Goal: Task Accomplishment & Management: Complete application form

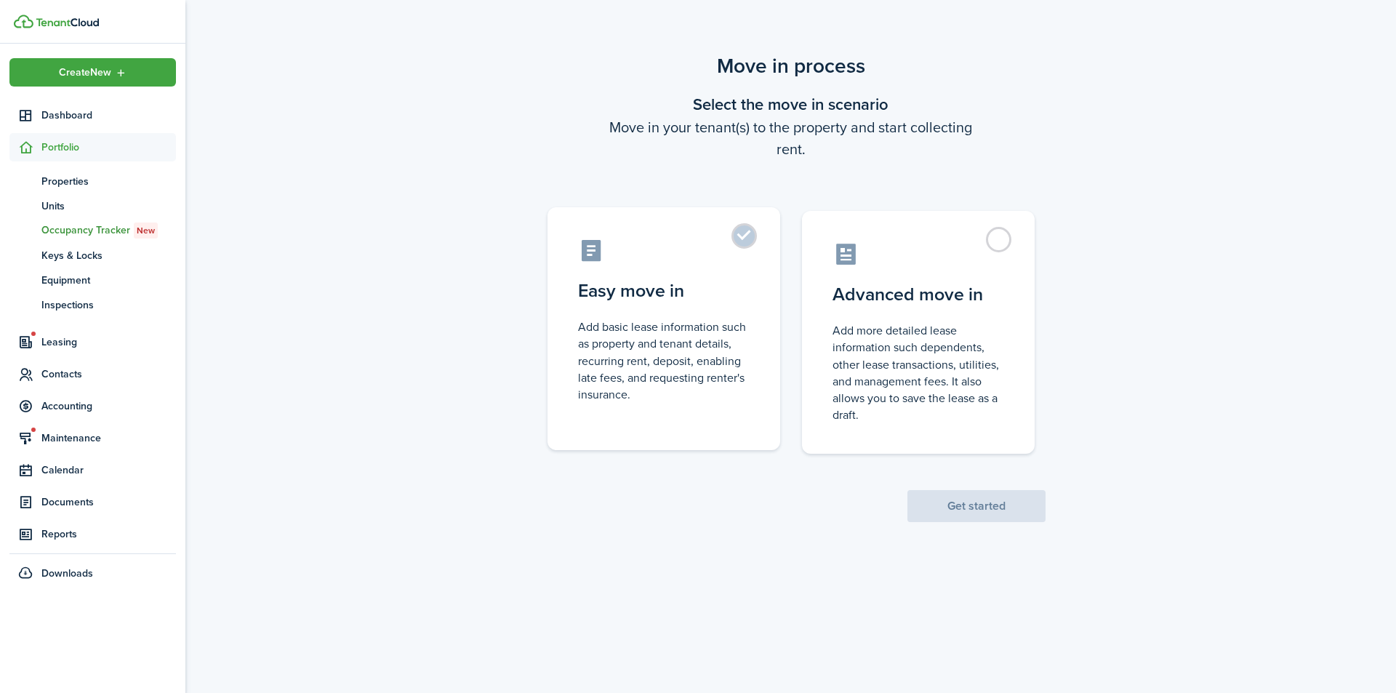
click at [746, 244] on label "Easy move in Add basic lease information such as property and tenant details, r…" at bounding box center [663, 328] width 233 height 243
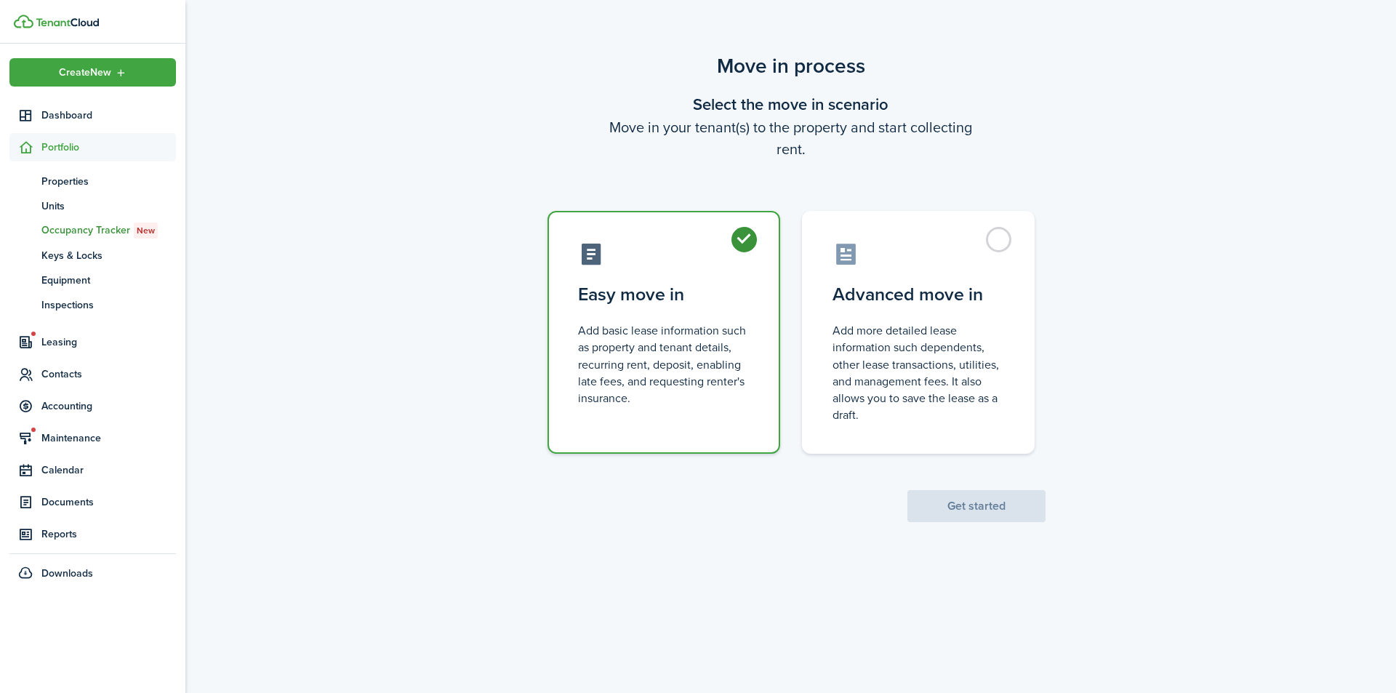
radio input "true"
click at [951, 511] on button "Get started" at bounding box center [976, 506] width 138 height 32
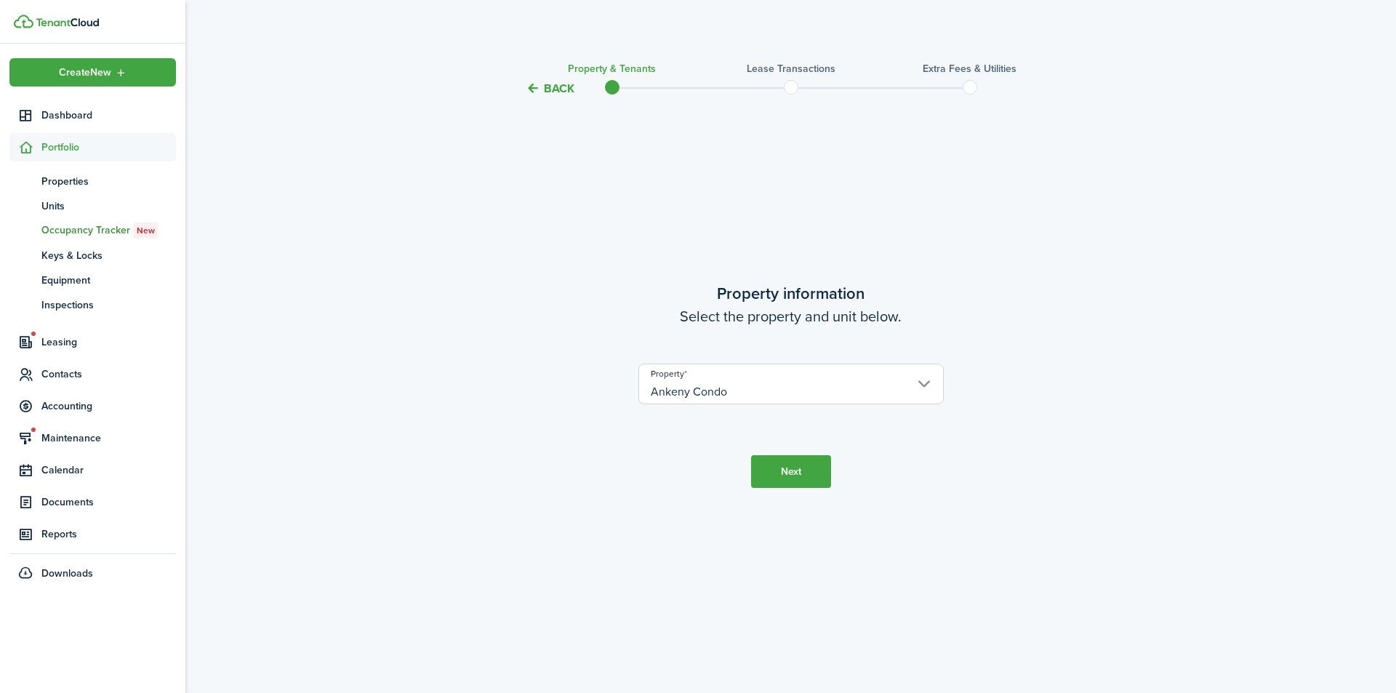
click at [792, 475] on button "Next" at bounding box center [791, 471] width 80 height 33
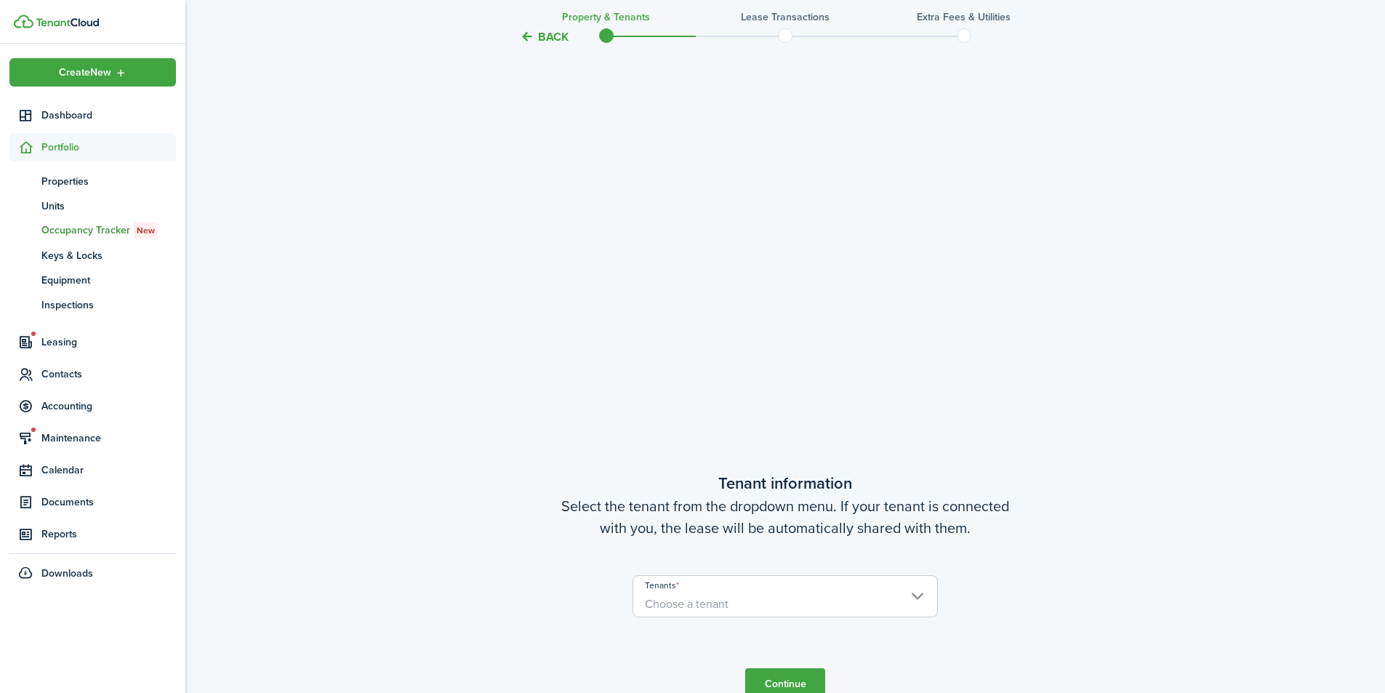
scroll to position [595, 0]
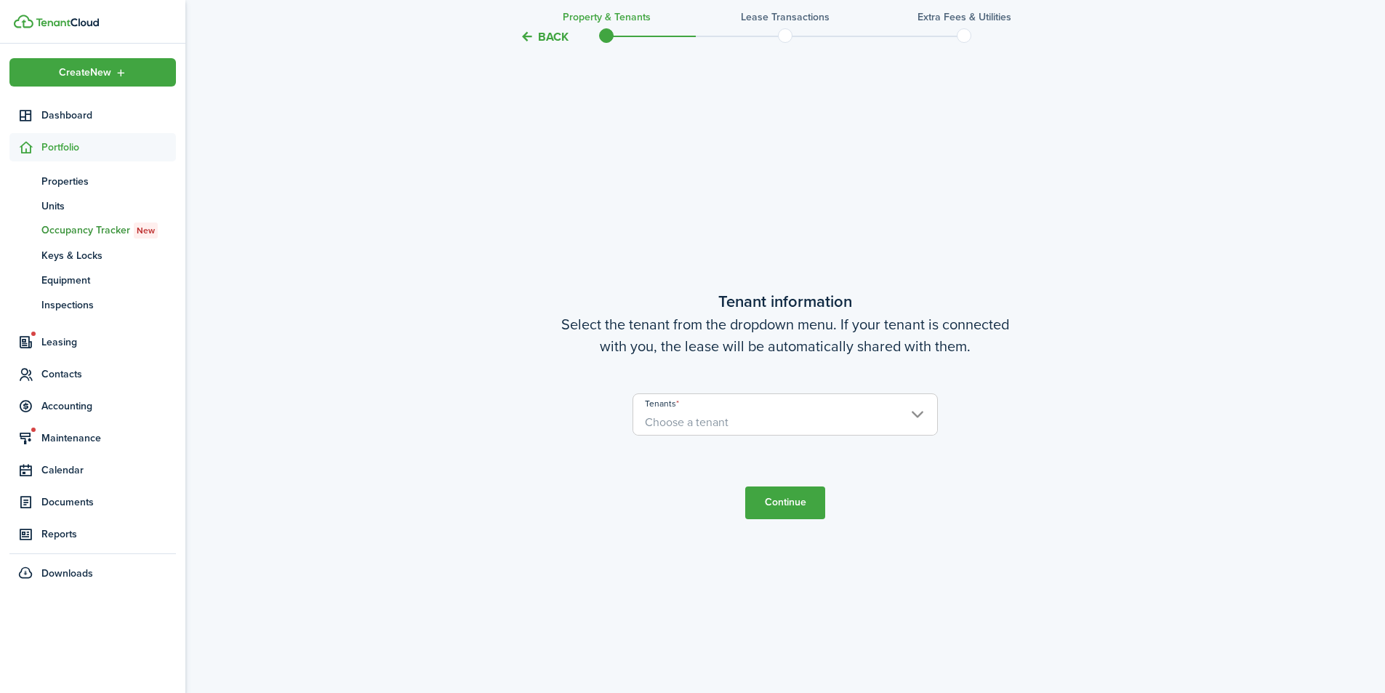
click at [882, 419] on span "Choose a tenant" at bounding box center [785, 422] width 304 height 25
click at [914, 411] on div at bounding box center [693, 346] width 1618 height 925
click at [914, 412] on span "Choose a tenant" at bounding box center [785, 422] width 304 height 25
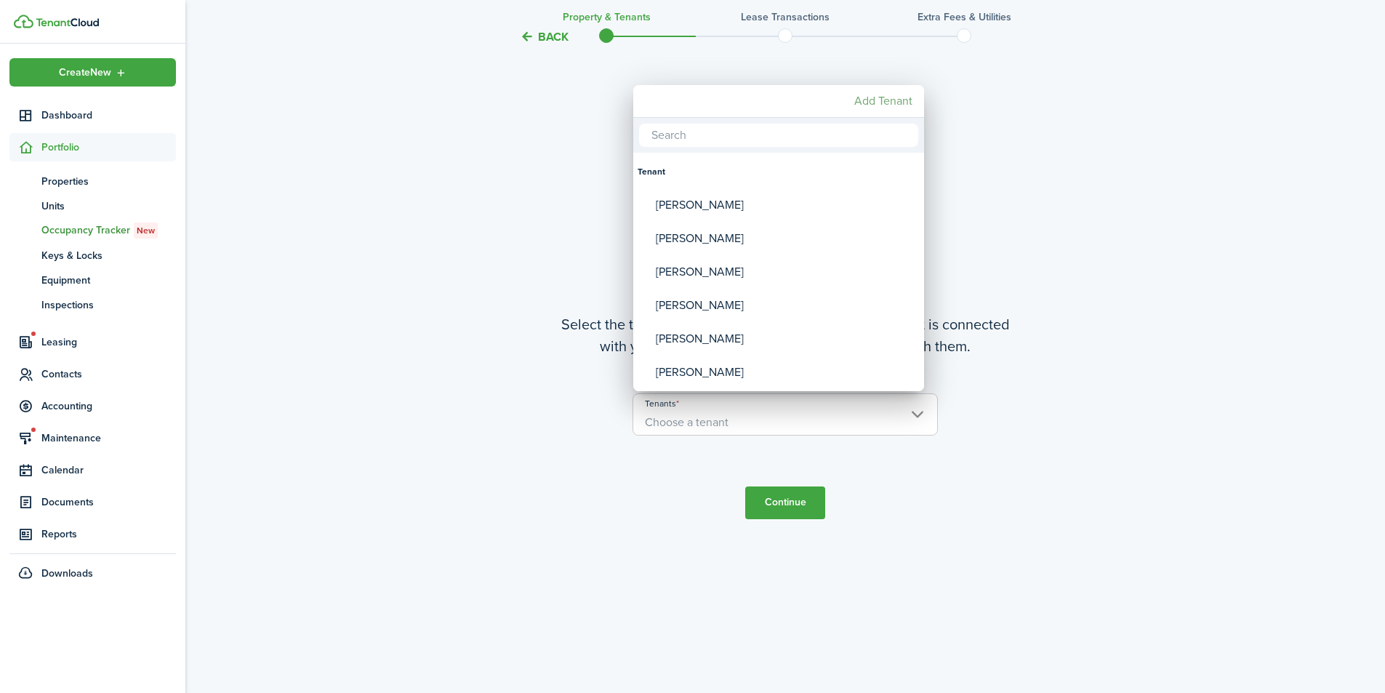
click at [872, 97] on mbsc-button "Add Tenant" at bounding box center [883, 101] width 70 height 26
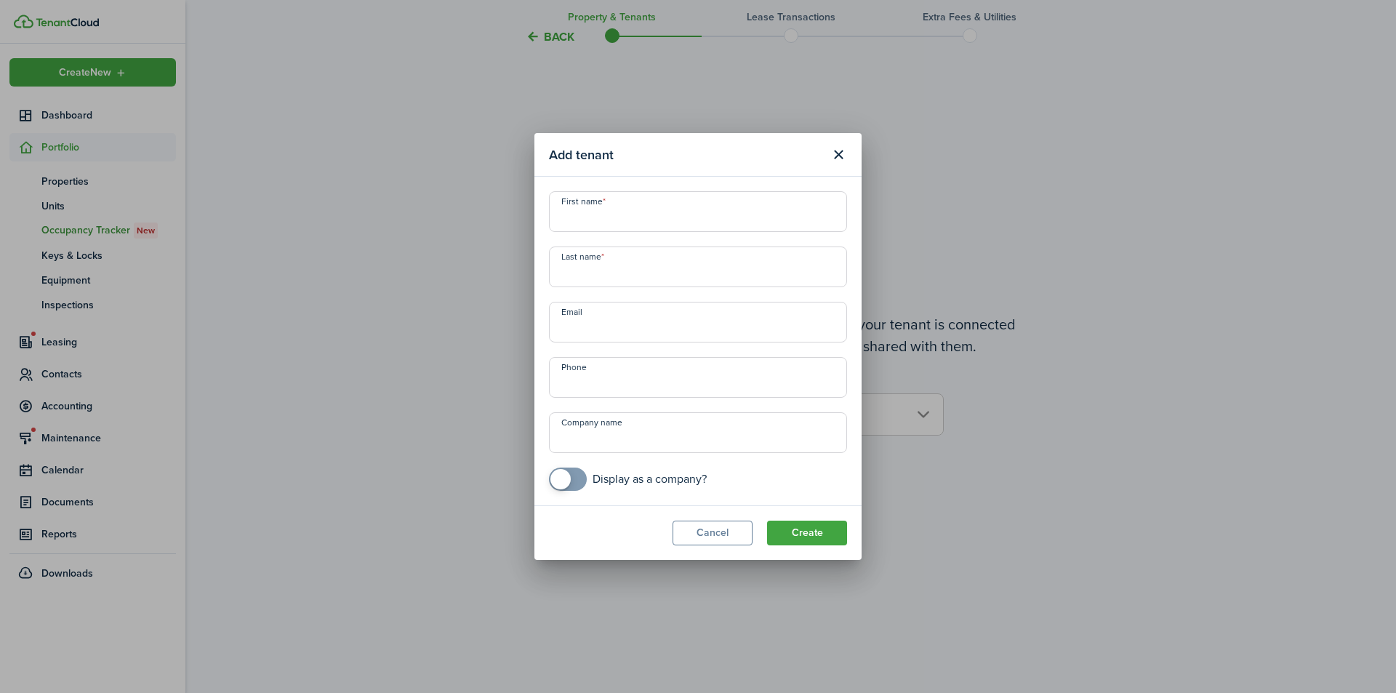
click at [638, 220] on input "First name" at bounding box center [698, 211] width 298 height 41
type input "[PERSON_NAME]"
type input "Hall"
type input "[EMAIL_ADDRESS][DOMAIN_NAME]"
click at [672, 371] on input "+1" at bounding box center [698, 377] width 298 height 41
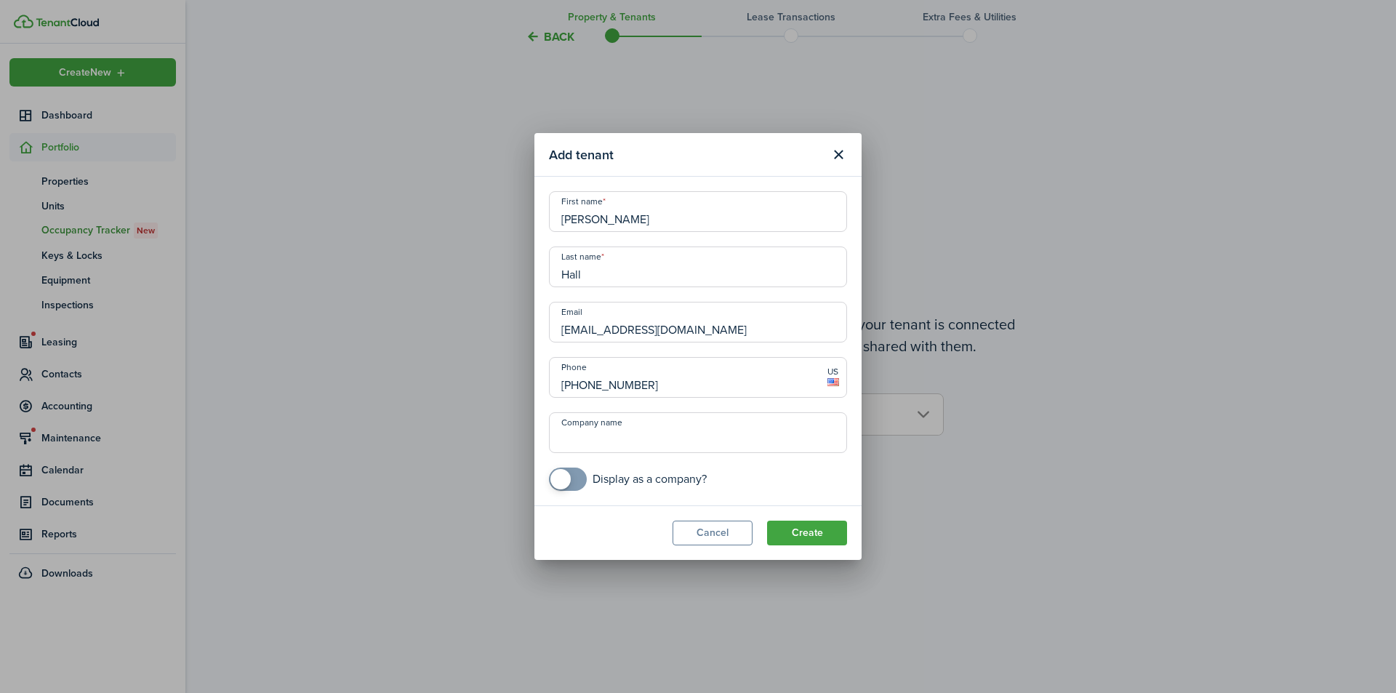
type input "[PHONE_NUMBER]"
click at [824, 529] on button "Create" at bounding box center [807, 533] width 80 height 25
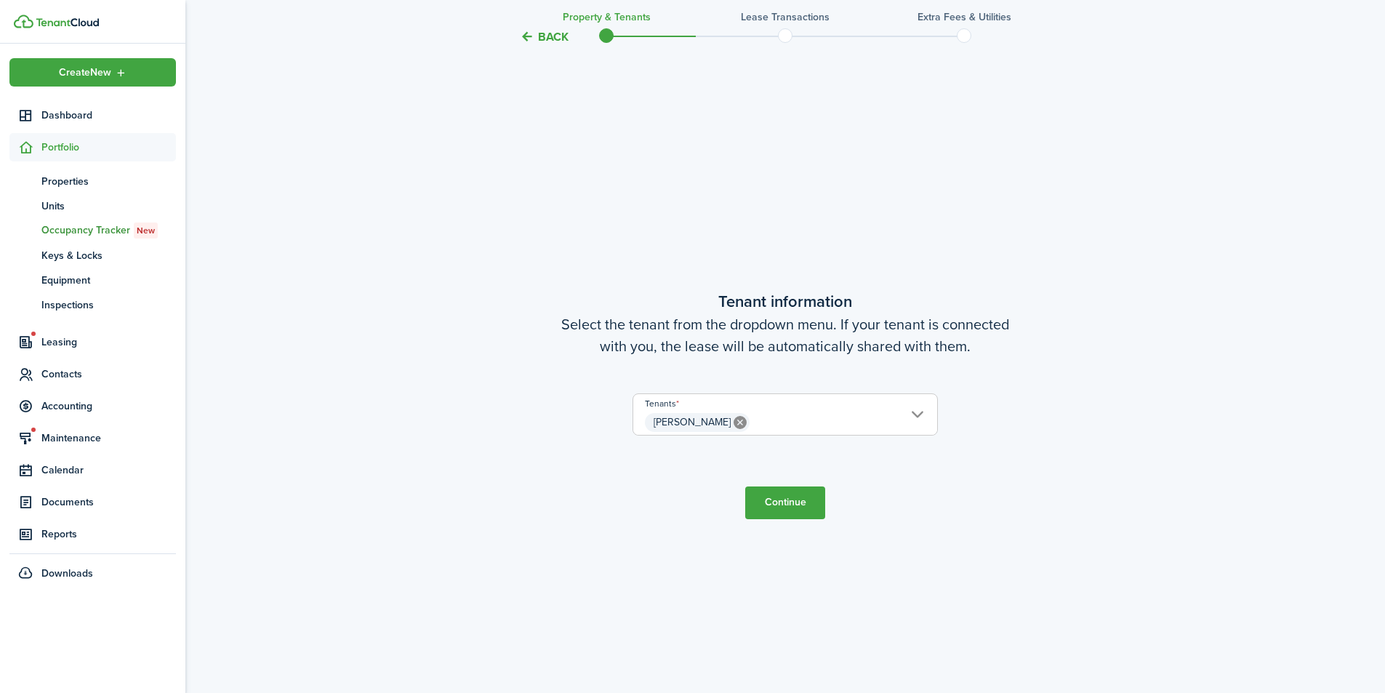
click at [804, 502] on button "Continue" at bounding box center [785, 502] width 80 height 33
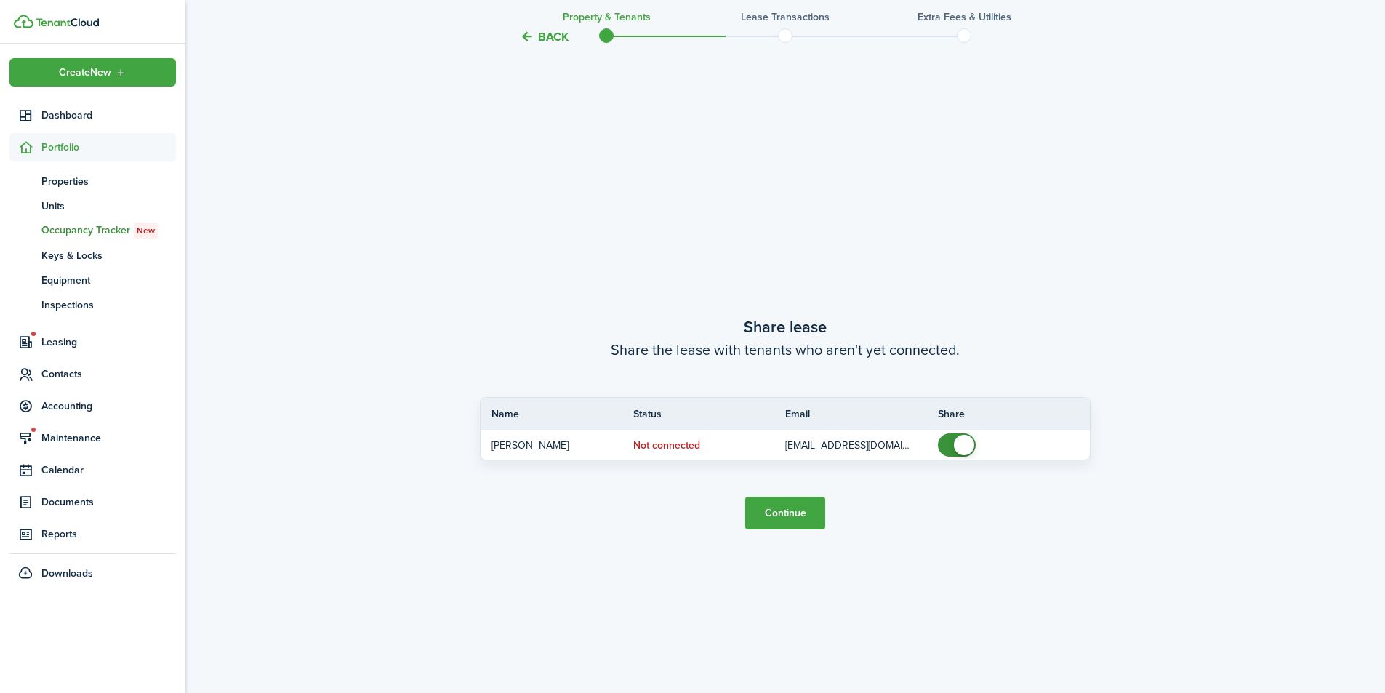
scroll to position [1288, 0]
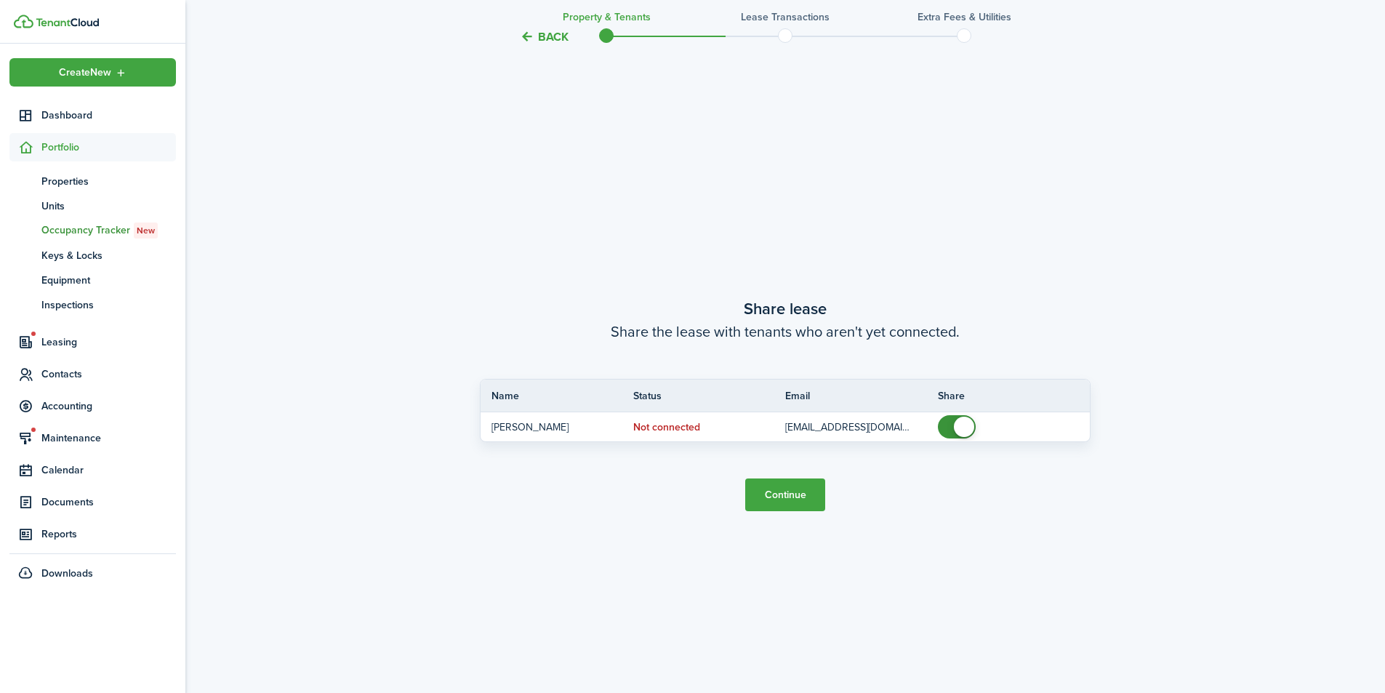
click at [792, 497] on button "Continue" at bounding box center [785, 494] width 80 height 33
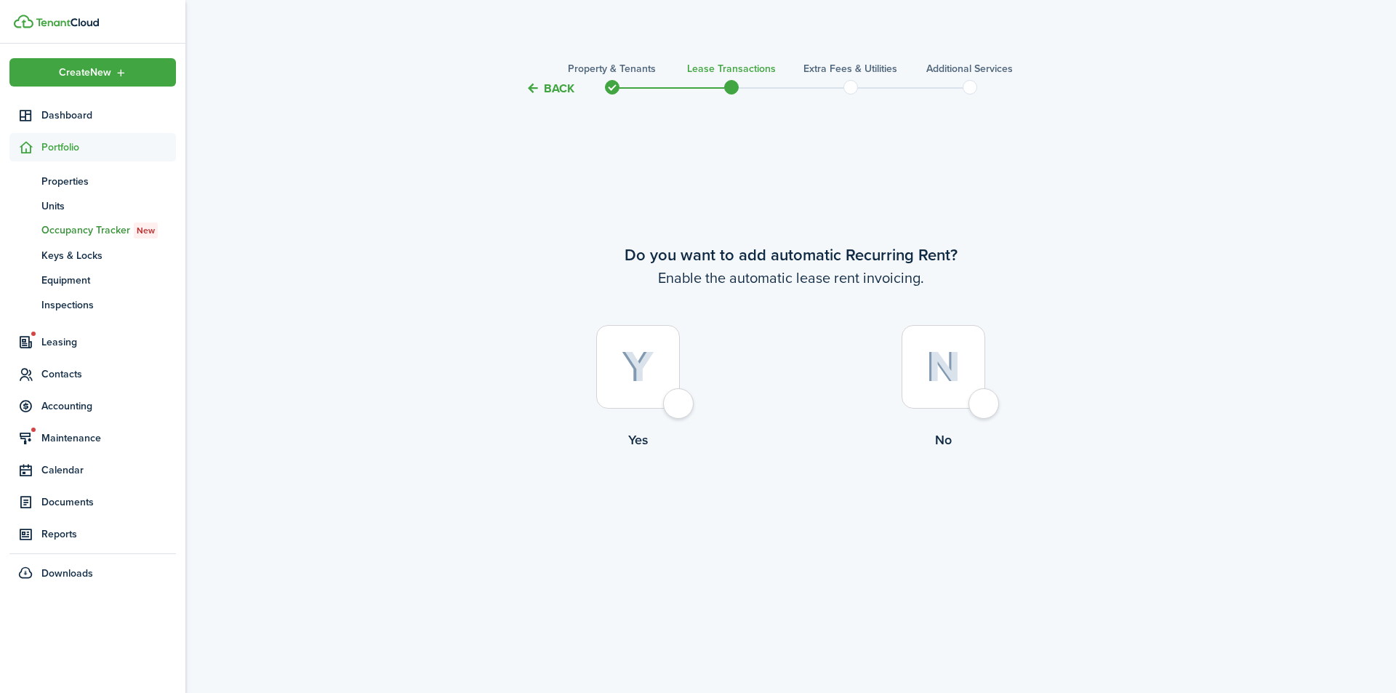
click at [975, 401] on div at bounding box center [943, 367] width 84 height 84
radio input "true"
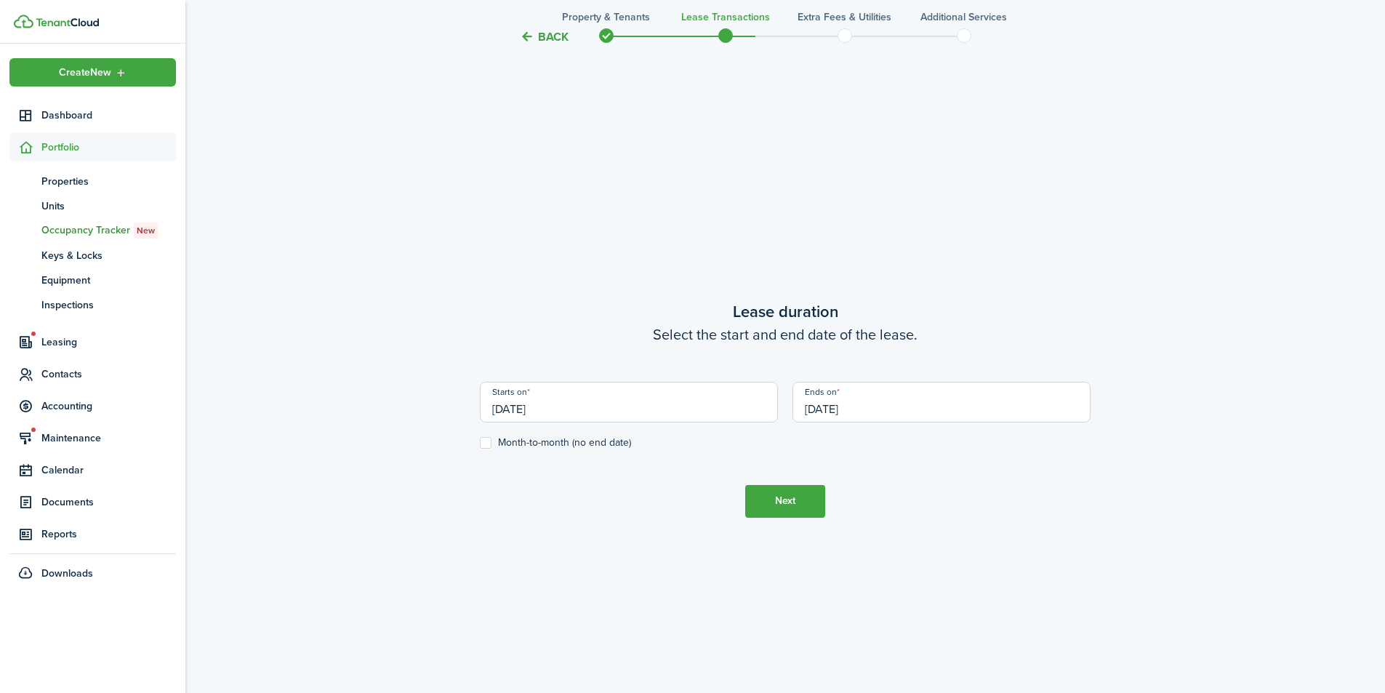
scroll to position [595, 0]
click at [549, 34] on button "Back" at bounding box center [544, 36] width 49 height 15
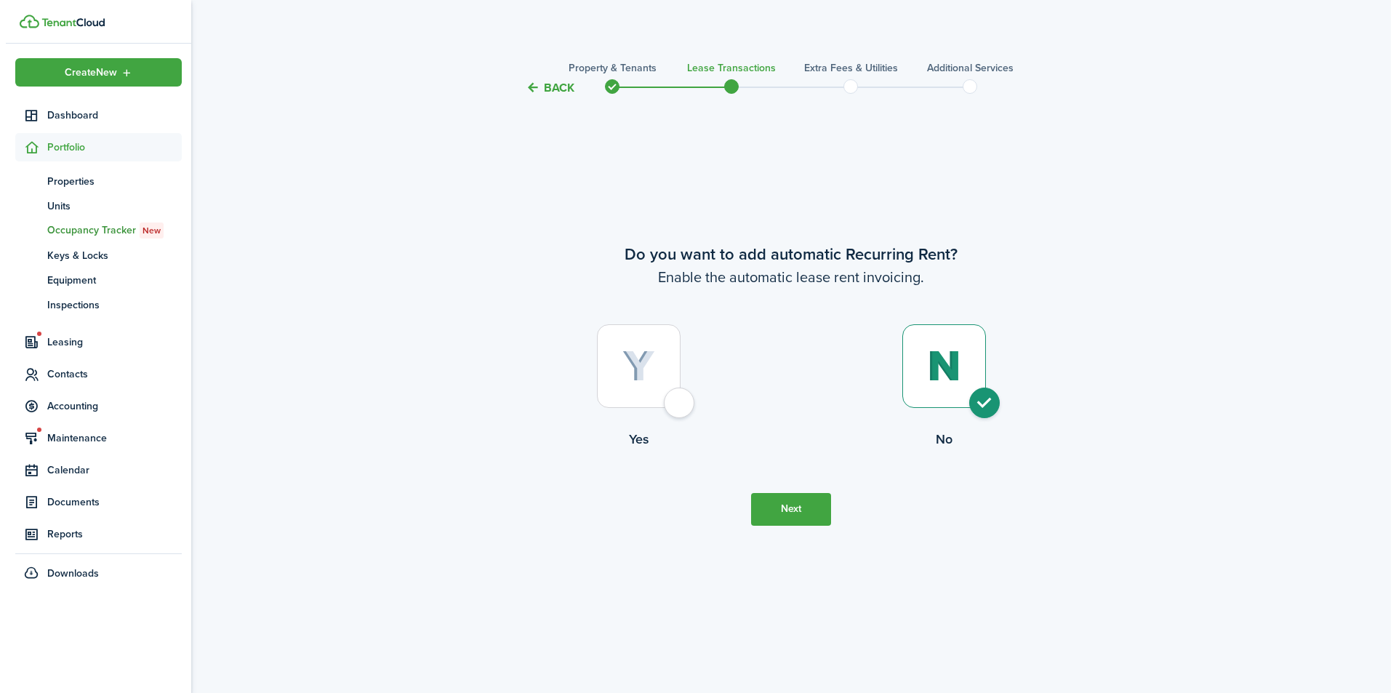
scroll to position [0, 0]
click at [680, 403] on div at bounding box center [638, 367] width 84 height 84
radio input "true"
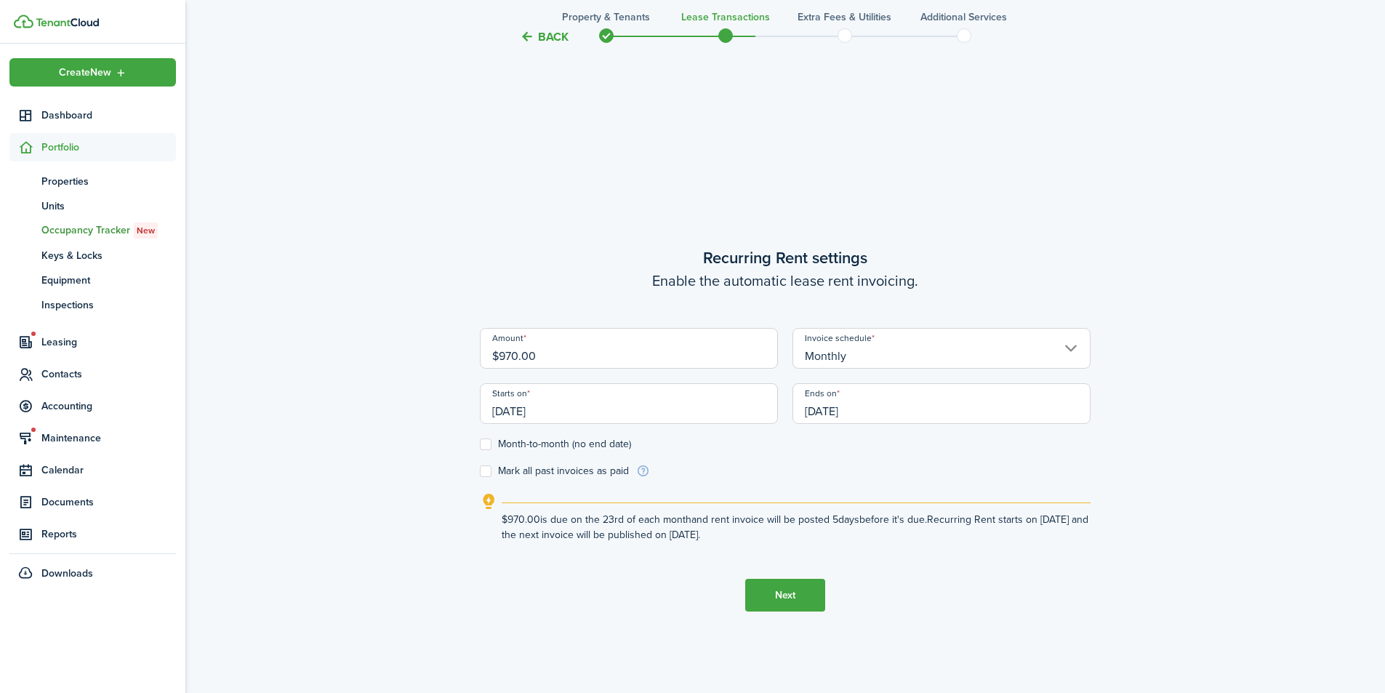
scroll to position [595, 0]
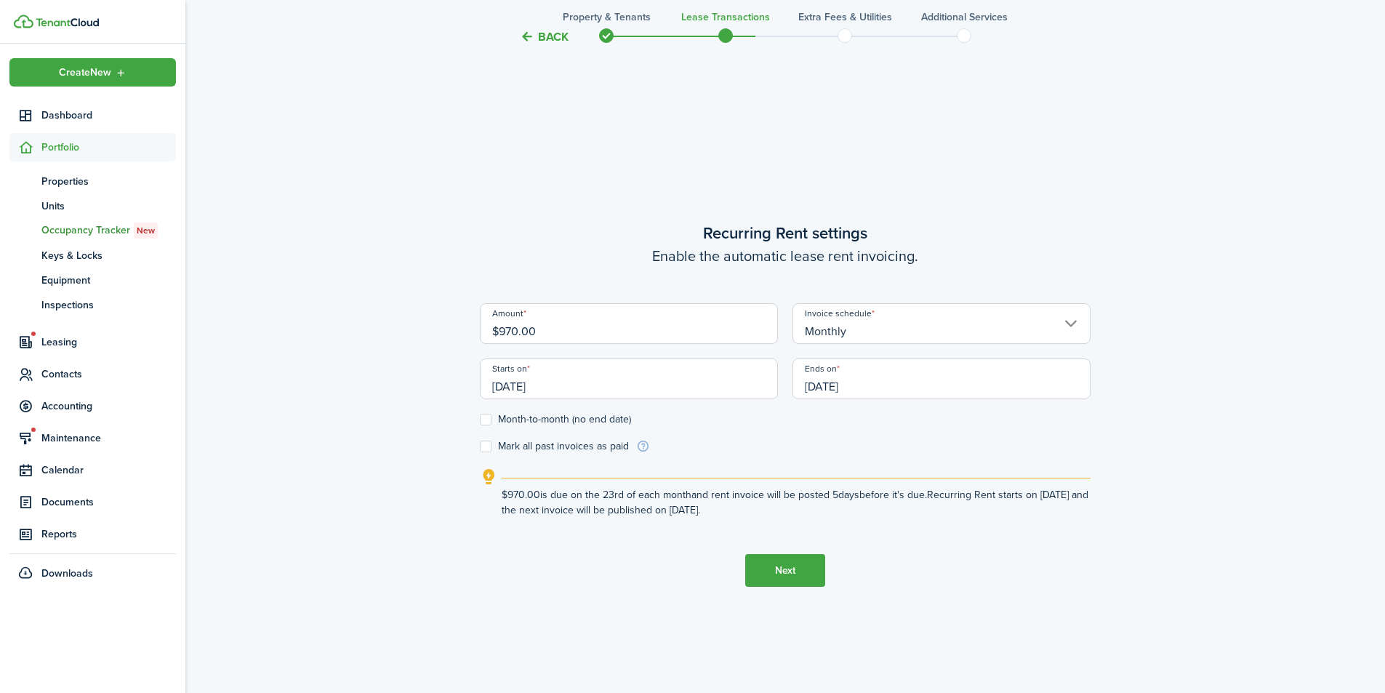
drag, startPoint x: 461, startPoint y: 332, endPoint x: 446, endPoint y: 334, distance: 14.7
click at [449, 334] on div "Back Property & Tenants Lease Transactions Extra fees & Utilities Additional Se…" at bounding box center [785, 102] width 1200 height 1295
click at [582, 389] on input "[DATE]" at bounding box center [629, 378] width 298 height 41
type input "$2,000.00"
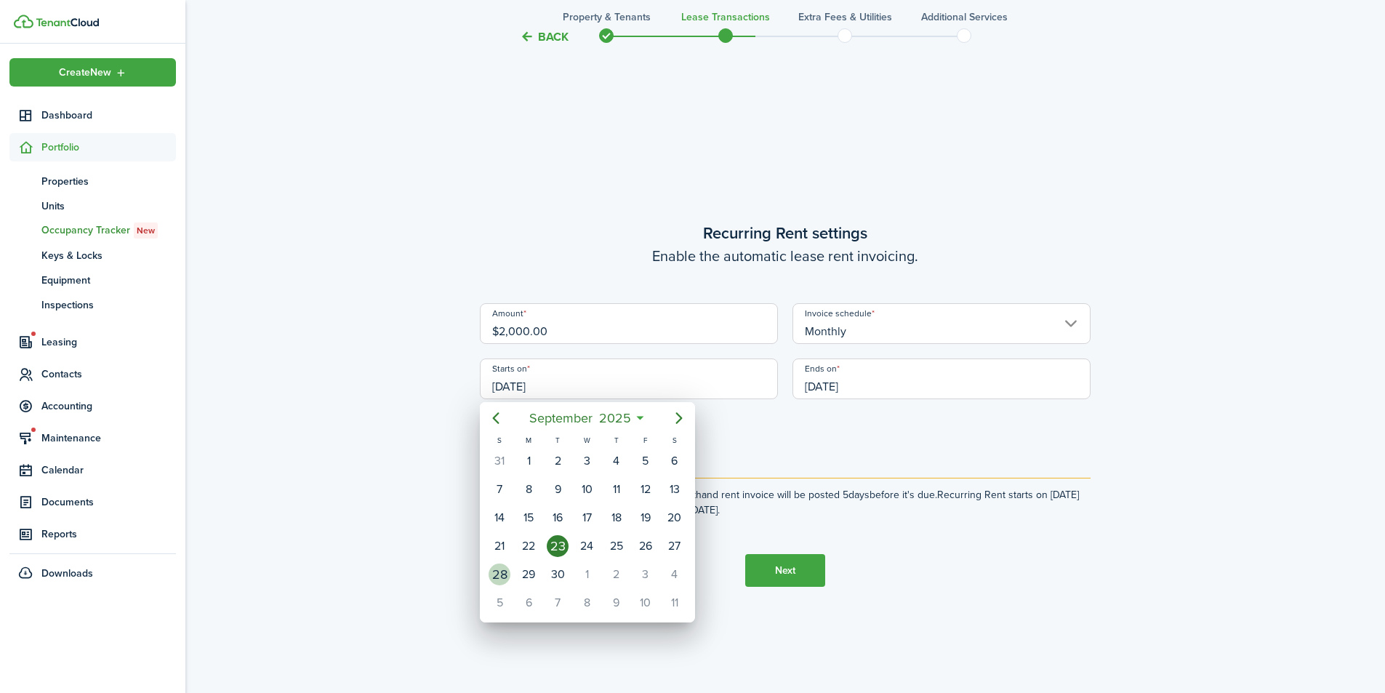
click at [505, 576] on div "28" at bounding box center [500, 574] width 22 height 22
type input "[DATE]"
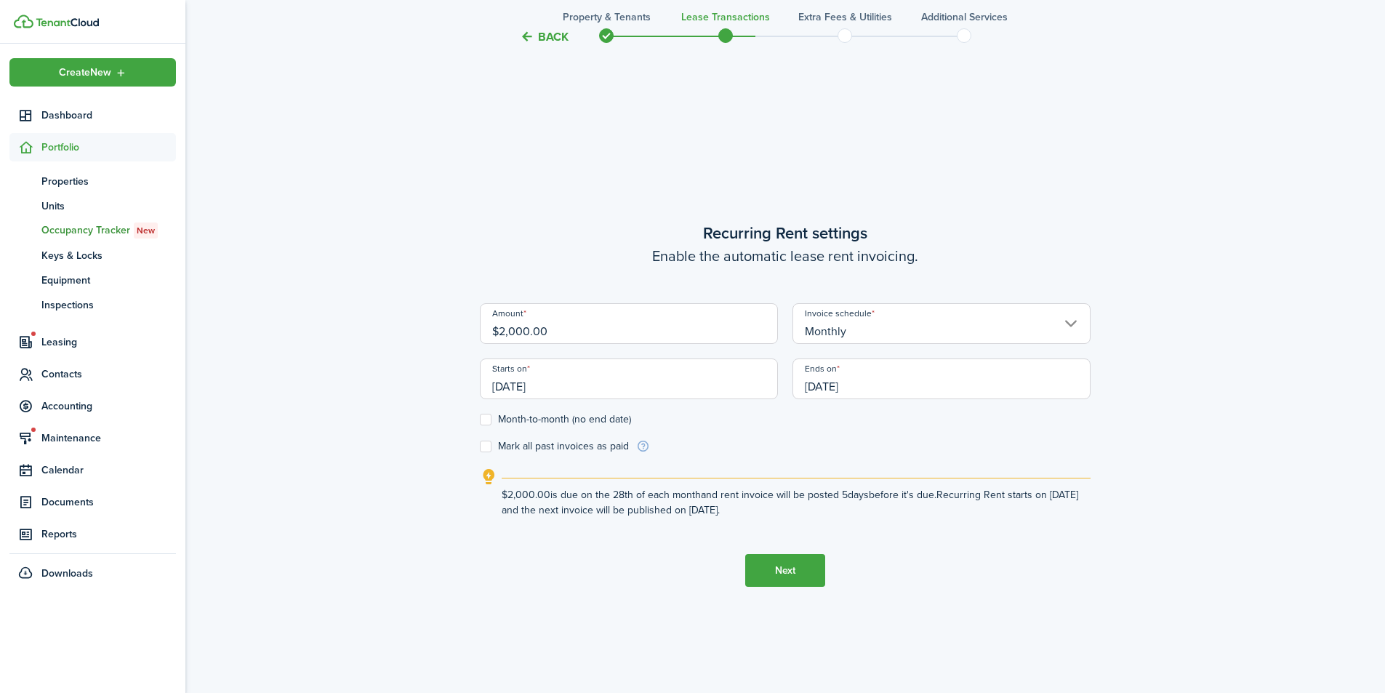
click at [901, 389] on input "[DATE]" at bounding box center [941, 378] width 298 height 41
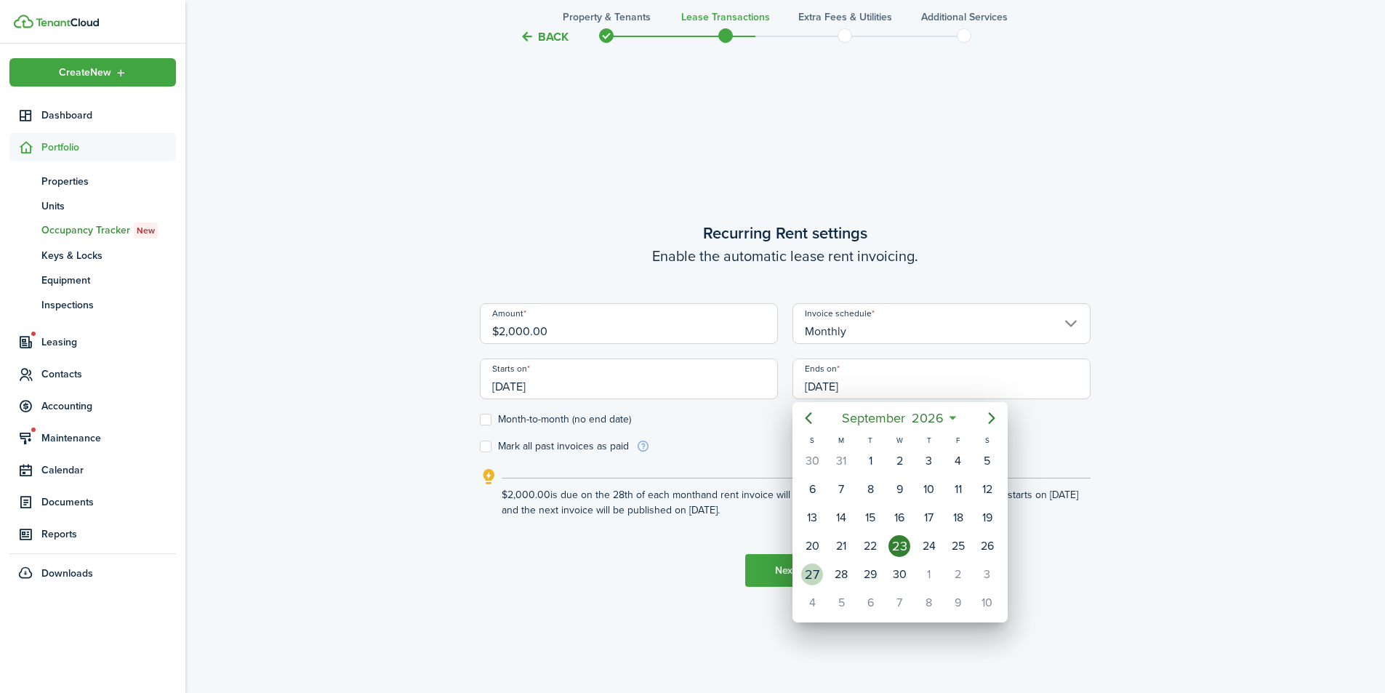
click at [812, 574] on div "27" at bounding box center [812, 574] width 22 height 22
type input "[DATE]"
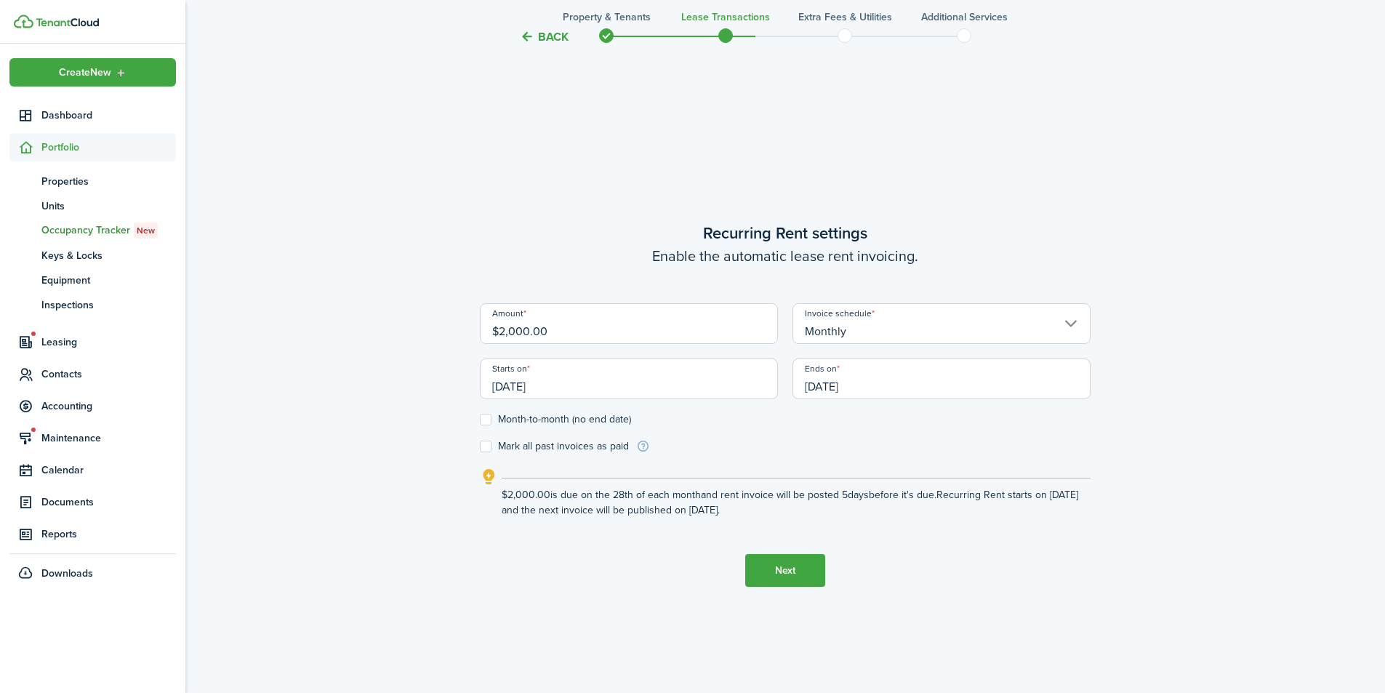
click at [489, 419] on label "Month-to-month (no end date)" at bounding box center [555, 420] width 151 height 12
click at [480, 419] on input "Month-to-month (no end date)" at bounding box center [479, 419] width 1 height 1
click at [483, 419] on label "Month-to-month (no end date)" at bounding box center [555, 420] width 151 height 12
click at [480, 419] on input "Month-to-month (no end date)" at bounding box center [479, 419] width 1 height 1
checkbox input "false"
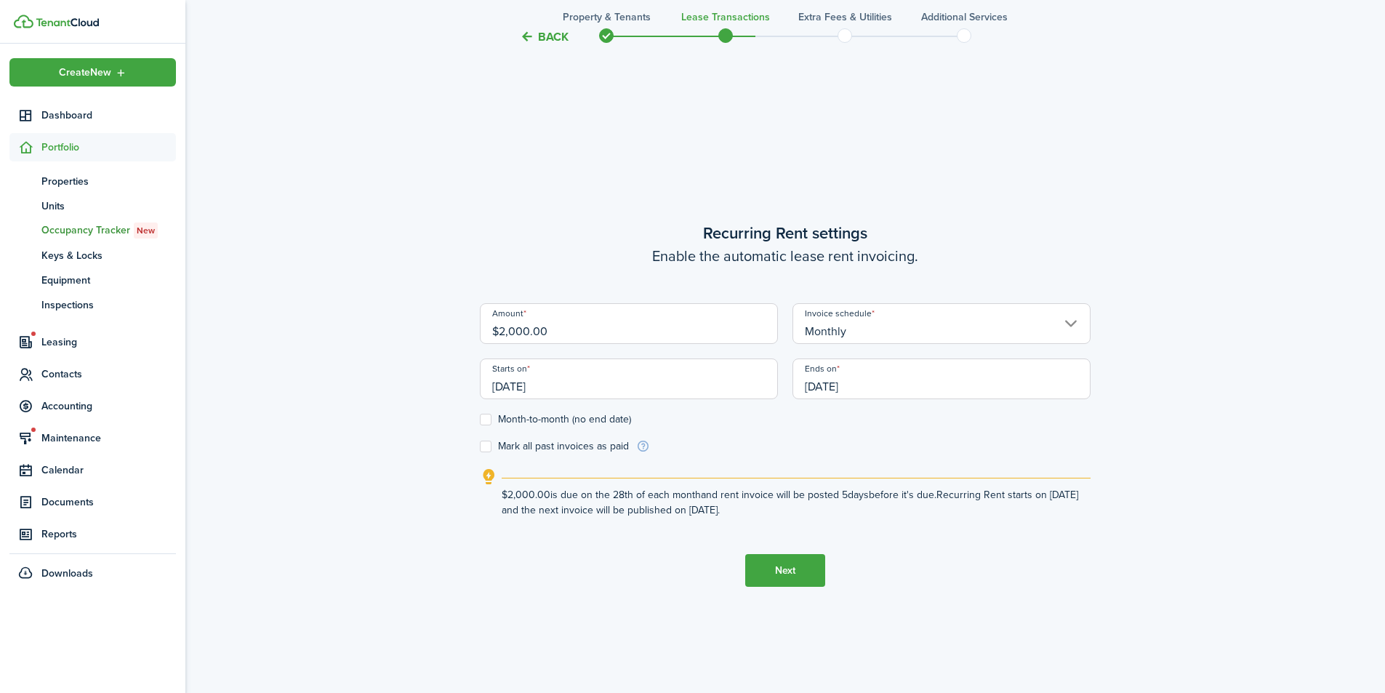
click at [849, 379] on input "[DATE]" at bounding box center [941, 378] width 298 height 41
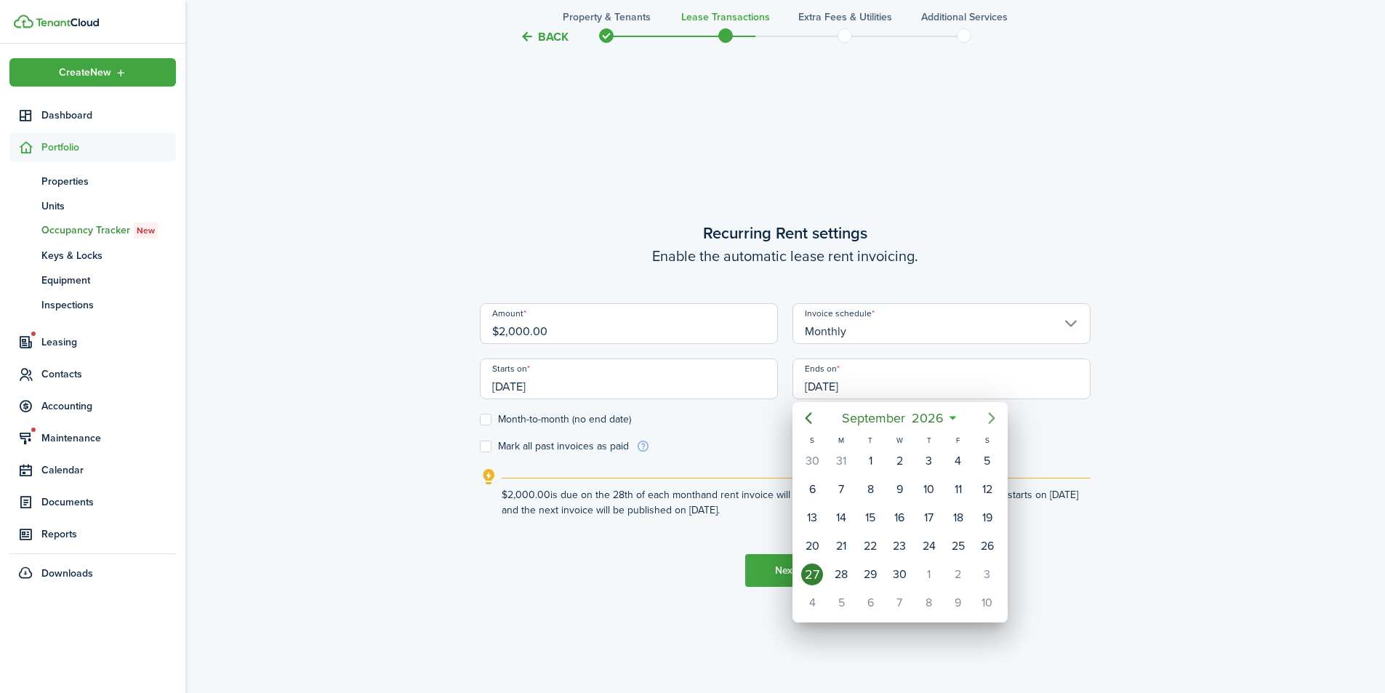
click at [986, 414] on icon "Next page" at bounding box center [991, 417] width 17 height 17
click at [877, 580] on div "27" at bounding box center [870, 574] width 22 height 22
type input "[DATE]"
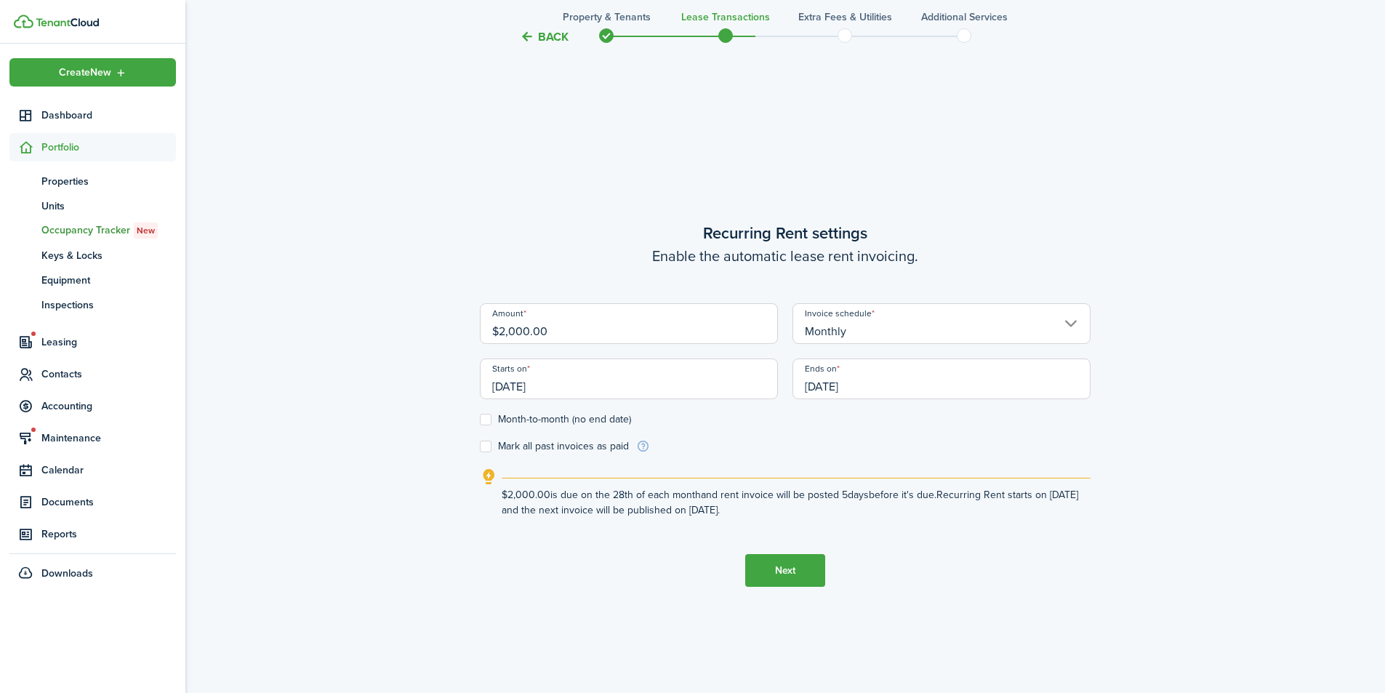
click at [779, 569] on button "Next" at bounding box center [785, 570] width 80 height 33
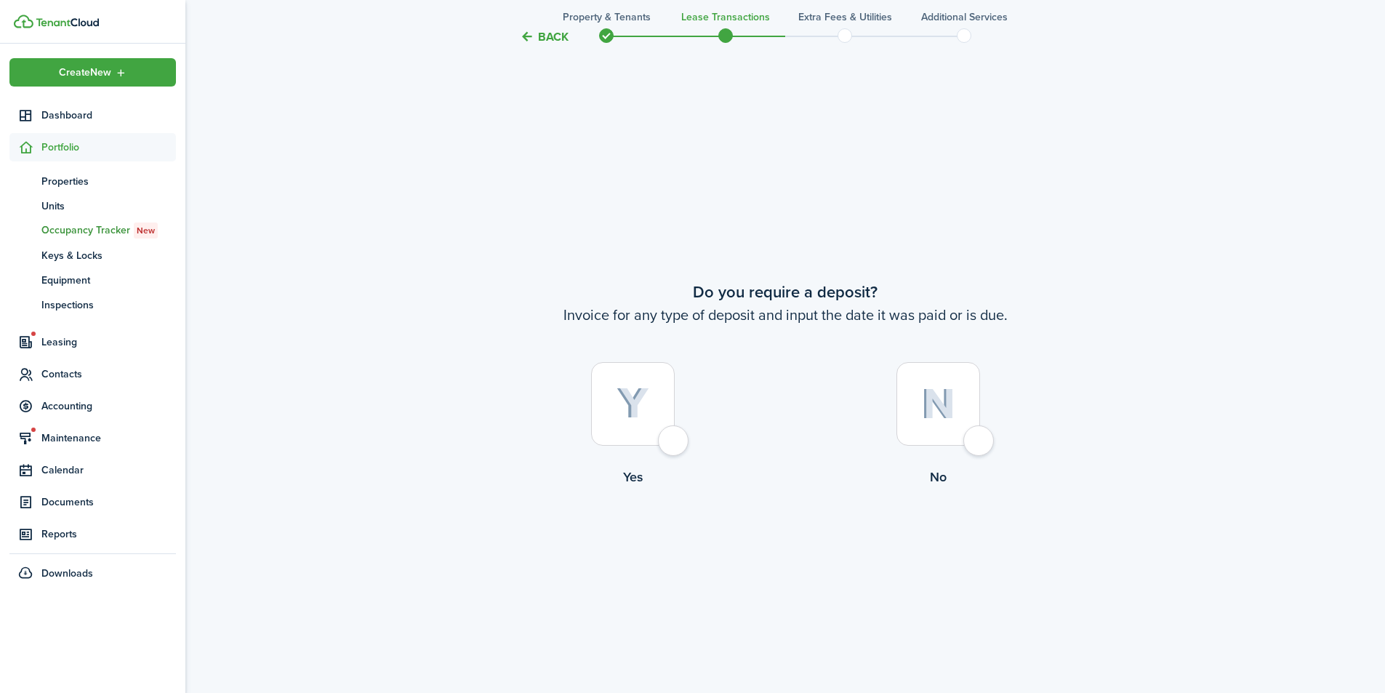
scroll to position [1288, 0]
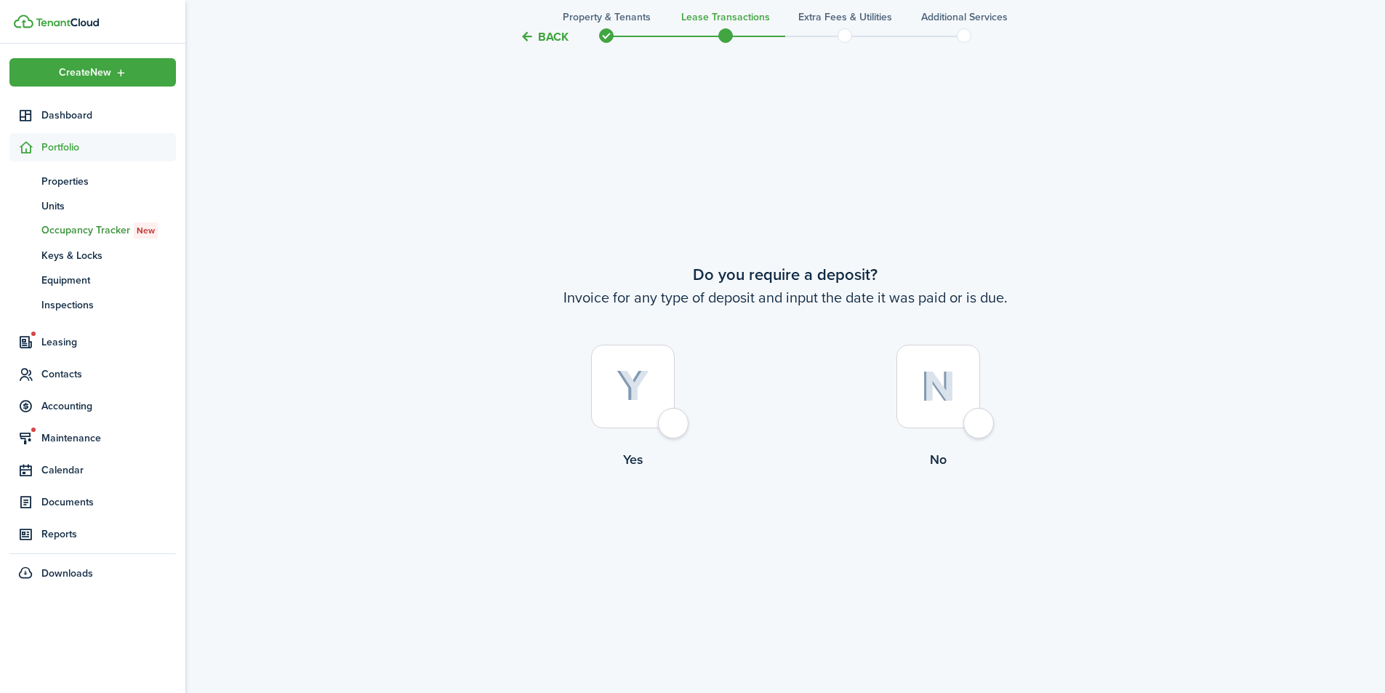
click at [675, 422] on div at bounding box center [633, 387] width 84 height 84
radio input "true"
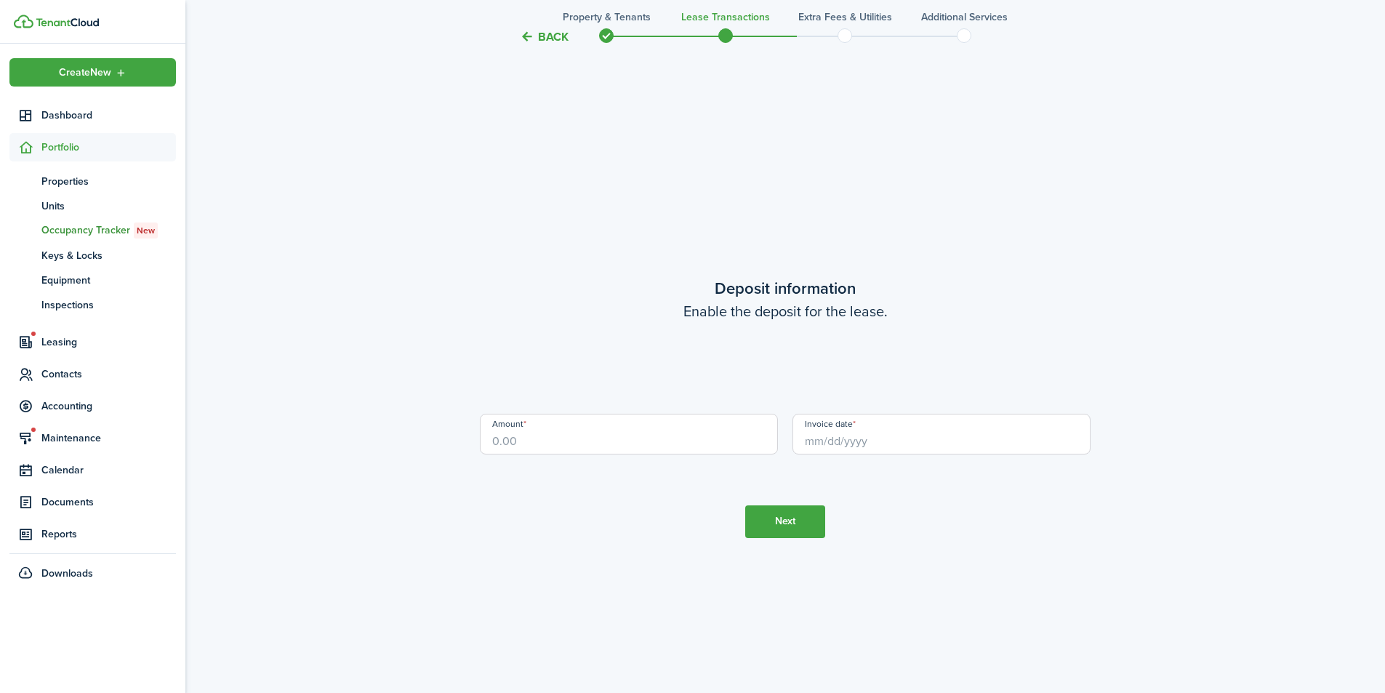
scroll to position [1981, 0]
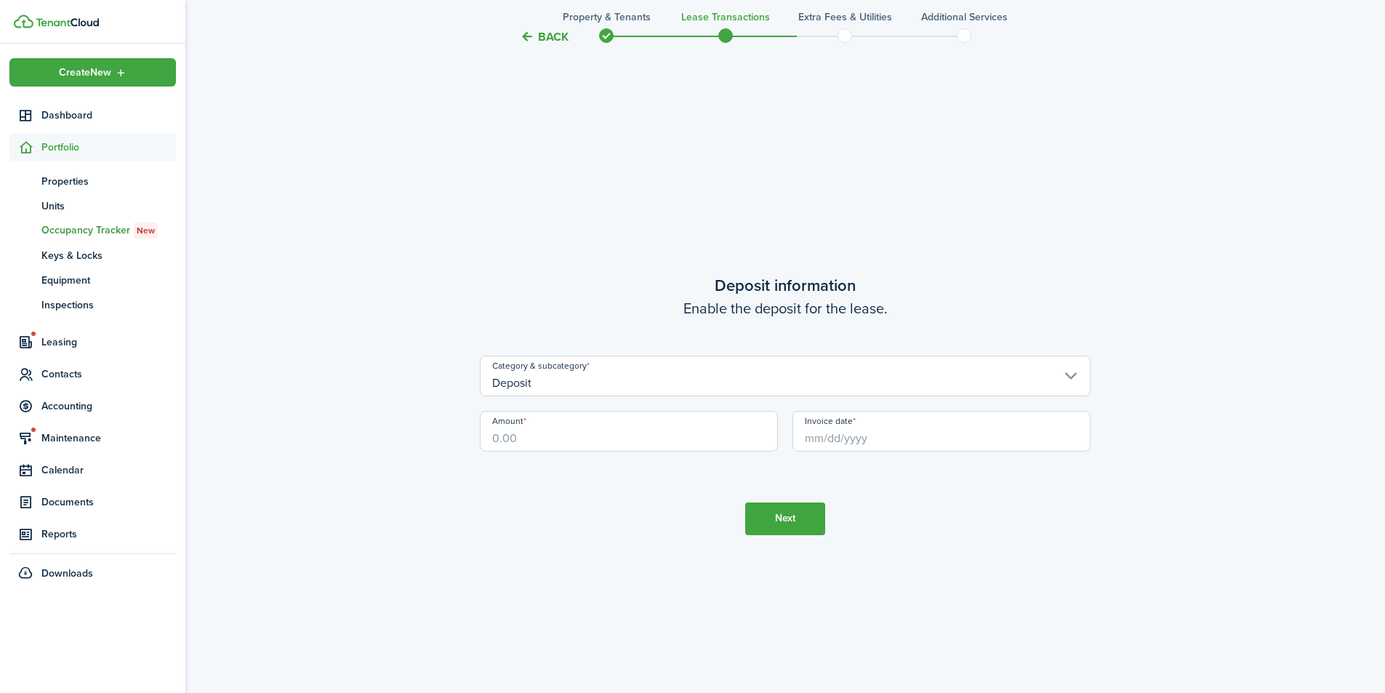
click at [647, 433] on input "Amount" at bounding box center [629, 431] width 298 height 41
click at [826, 435] on input "Invoice date" at bounding box center [941, 431] width 298 height 41
type input "$250.00"
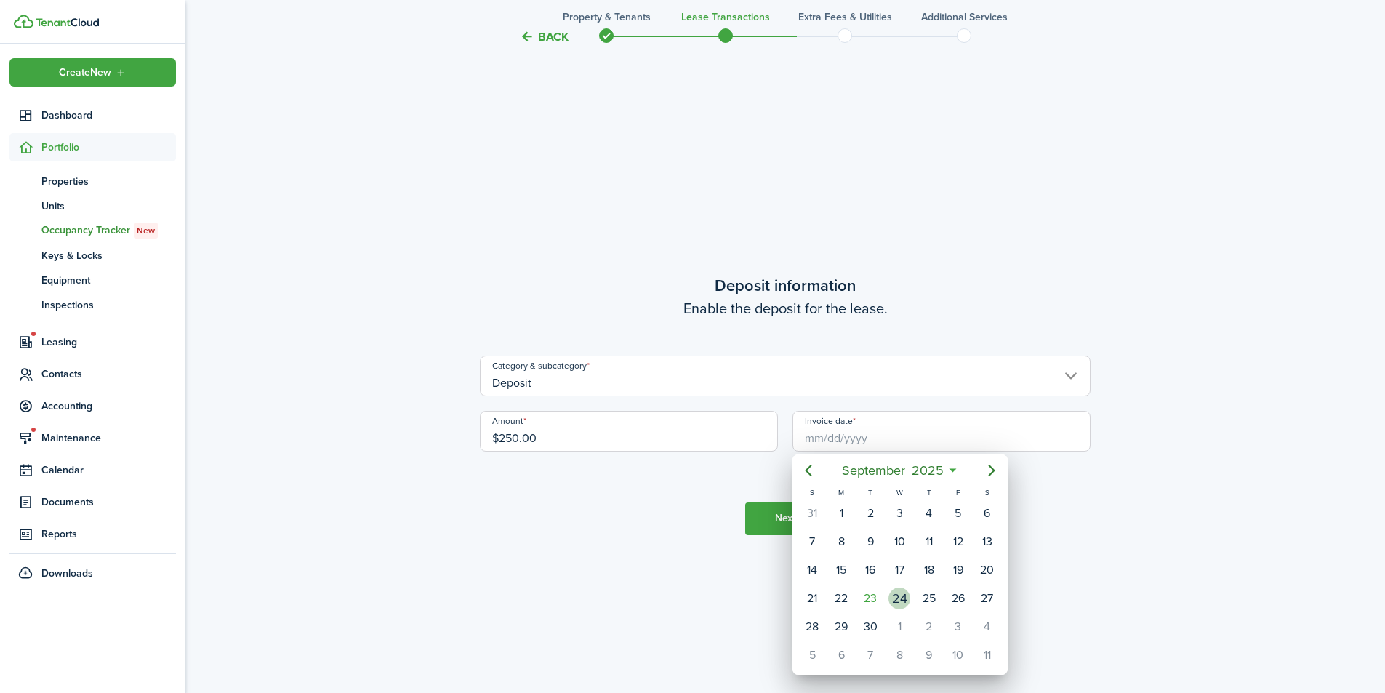
click at [893, 595] on div "24" at bounding box center [899, 598] width 22 height 22
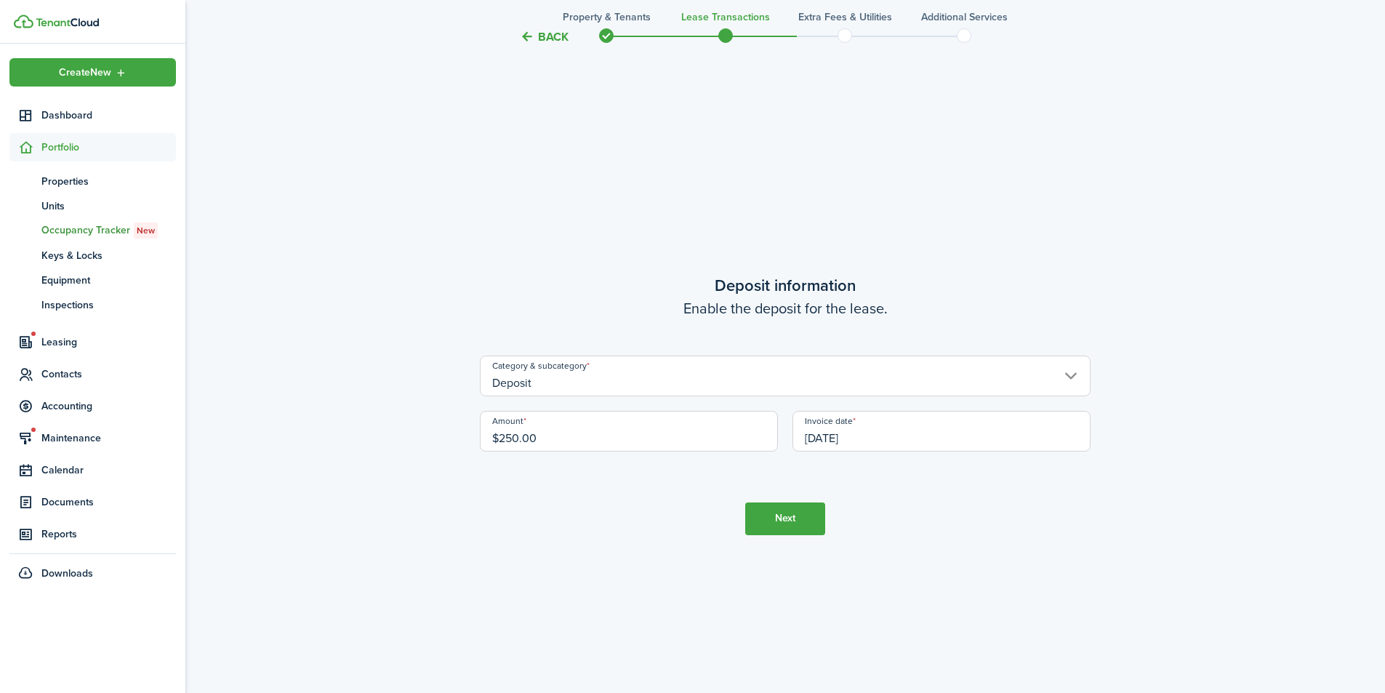
click at [859, 432] on input "[DATE]" at bounding box center [941, 431] width 298 height 41
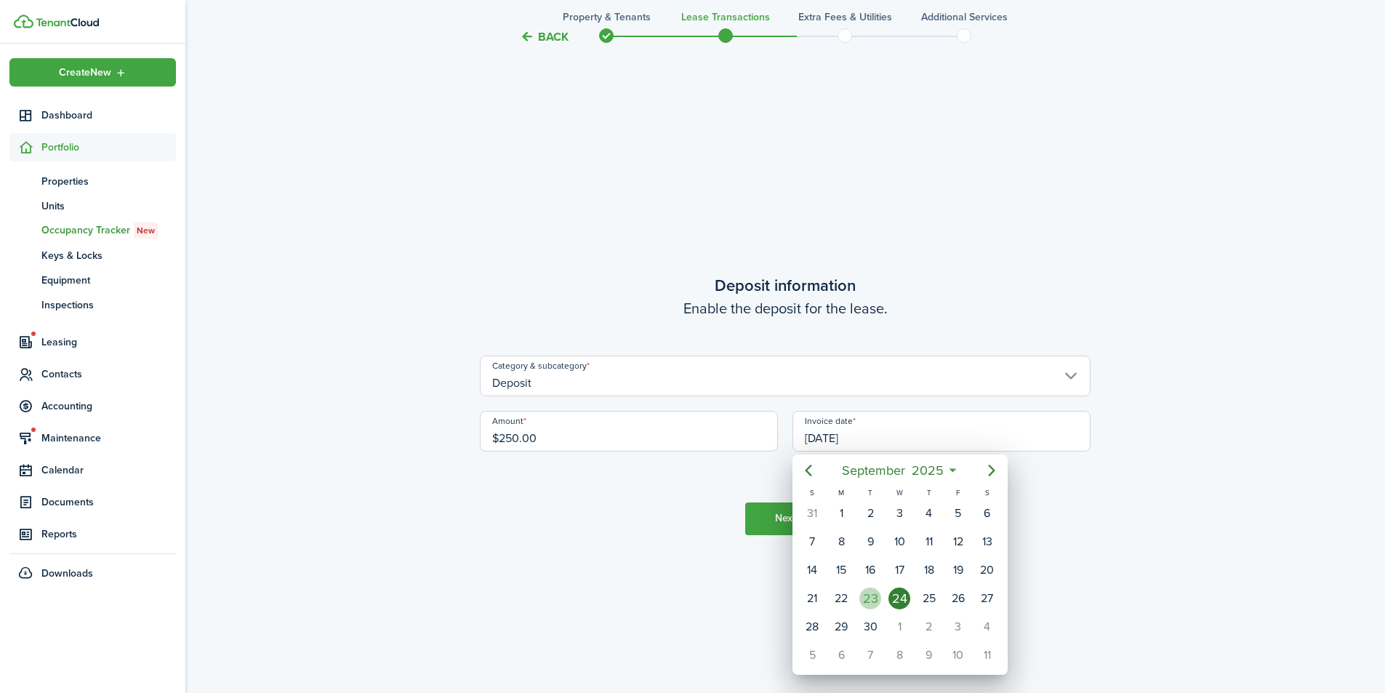
click at [867, 598] on div "23" at bounding box center [870, 598] width 22 height 22
type input "[DATE]"
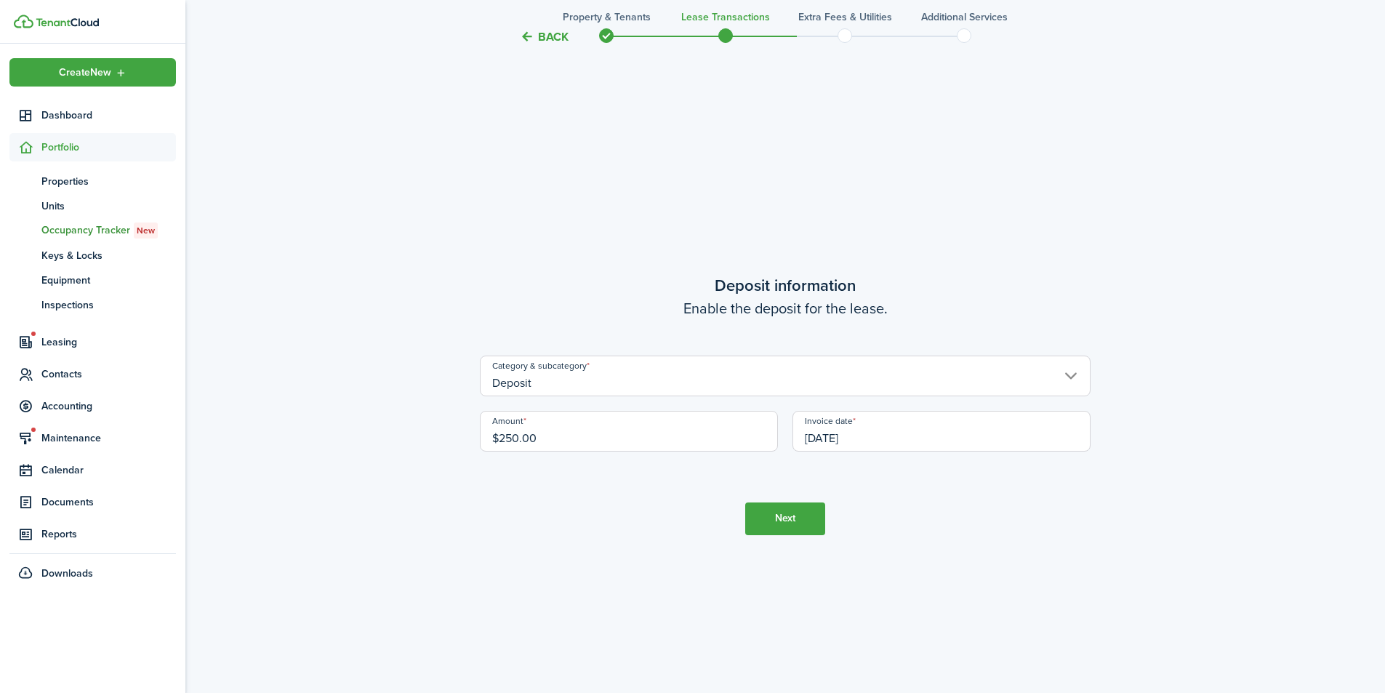
click at [793, 516] on button "Next" at bounding box center [785, 518] width 80 height 33
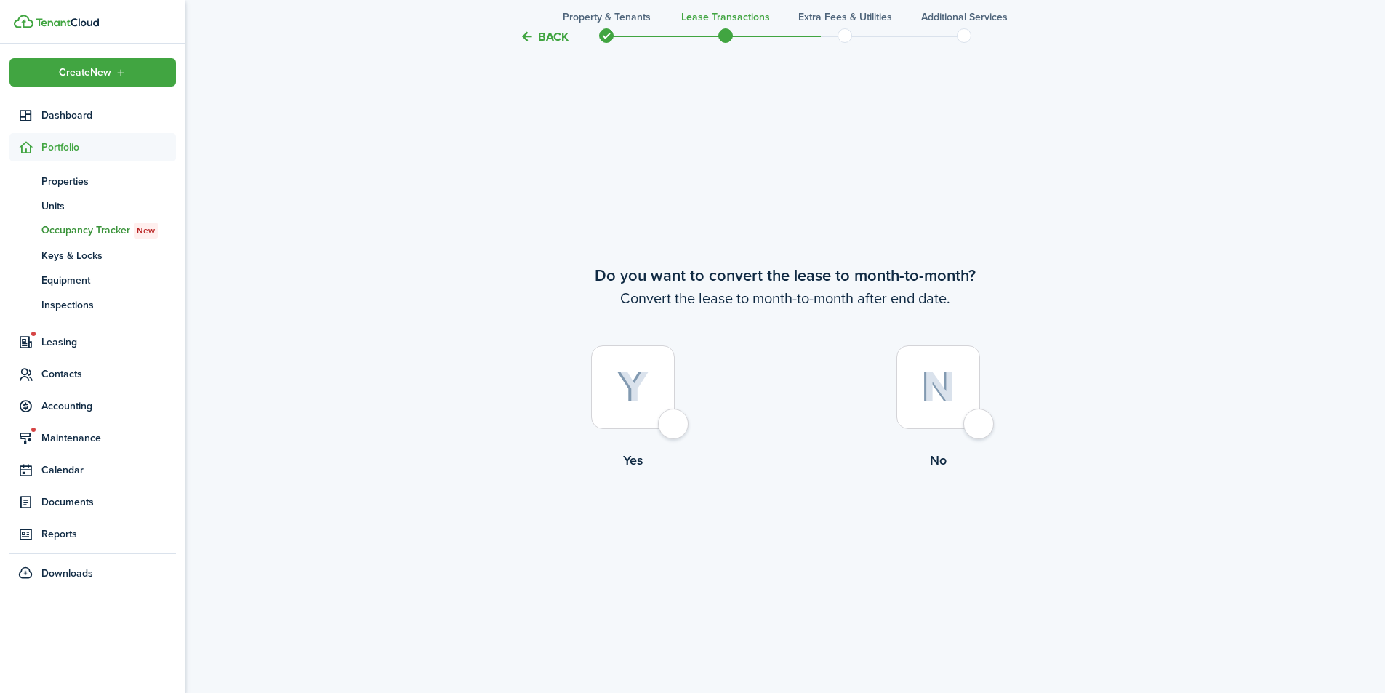
scroll to position [2674, 0]
click at [978, 421] on div at bounding box center [938, 387] width 84 height 84
radio input "true"
click at [772, 529] on button "Continue" at bounding box center [785, 529] width 80 height 33
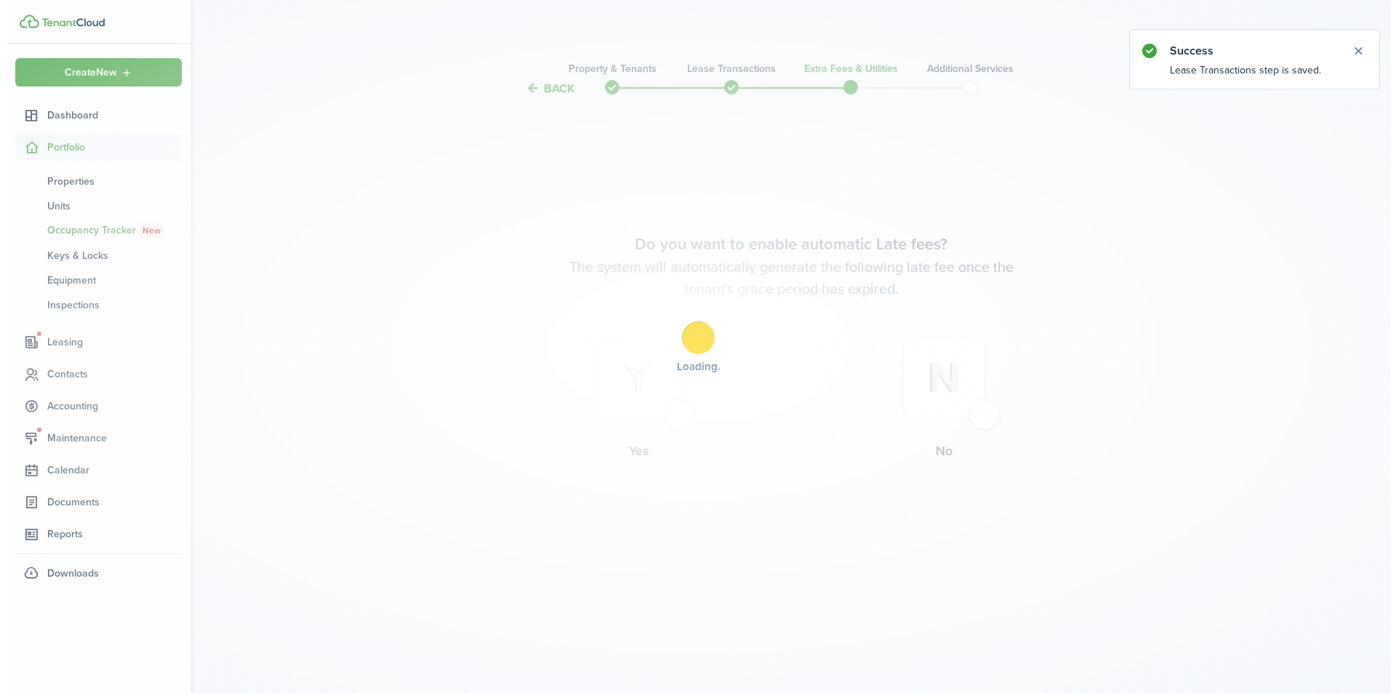
scroll to position [0, 0]
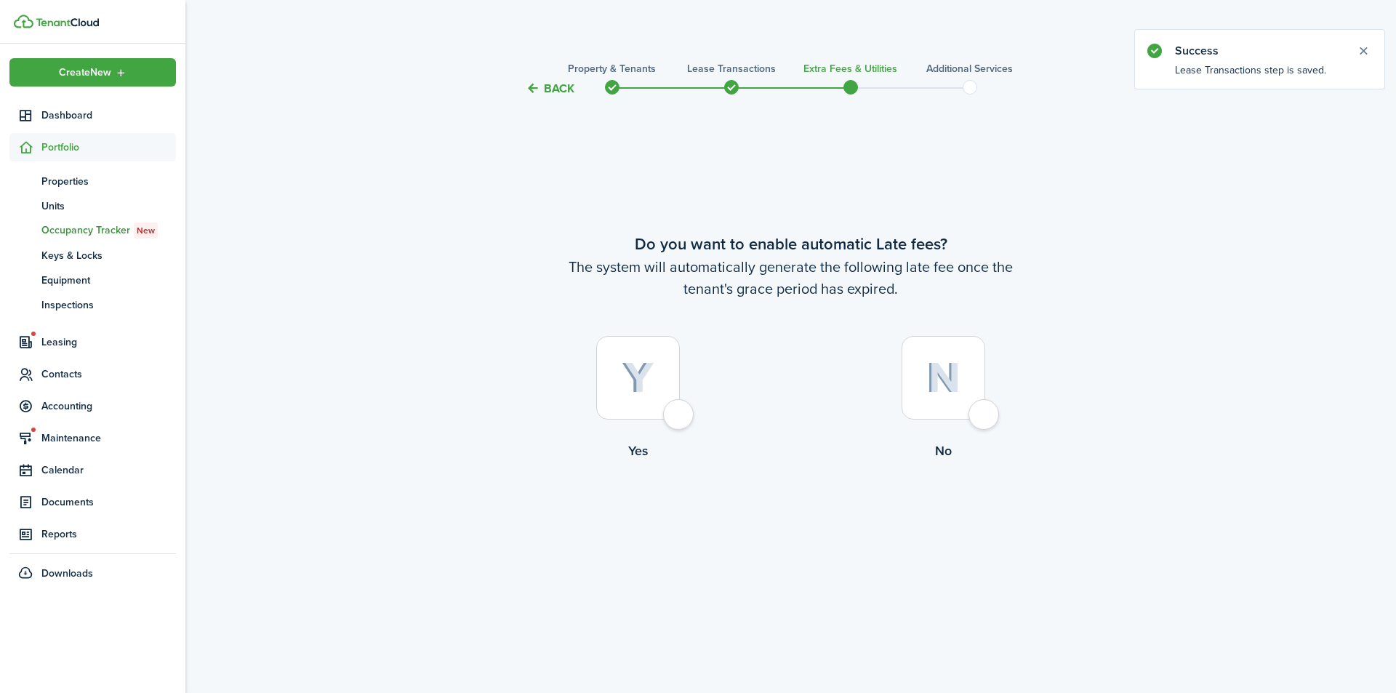
click at [981, 416] on div at bounding box center [943, 378] width 84 height 84
radio input "true"
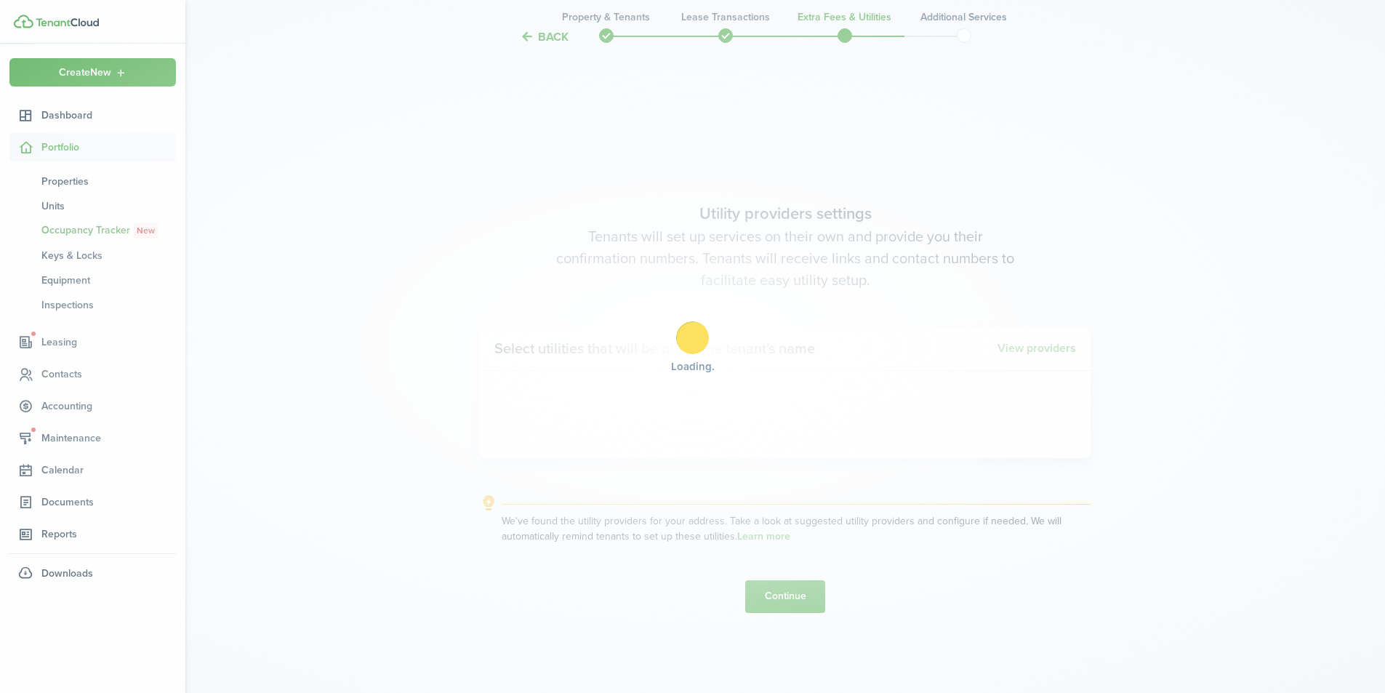
scroll to position [595, 0]
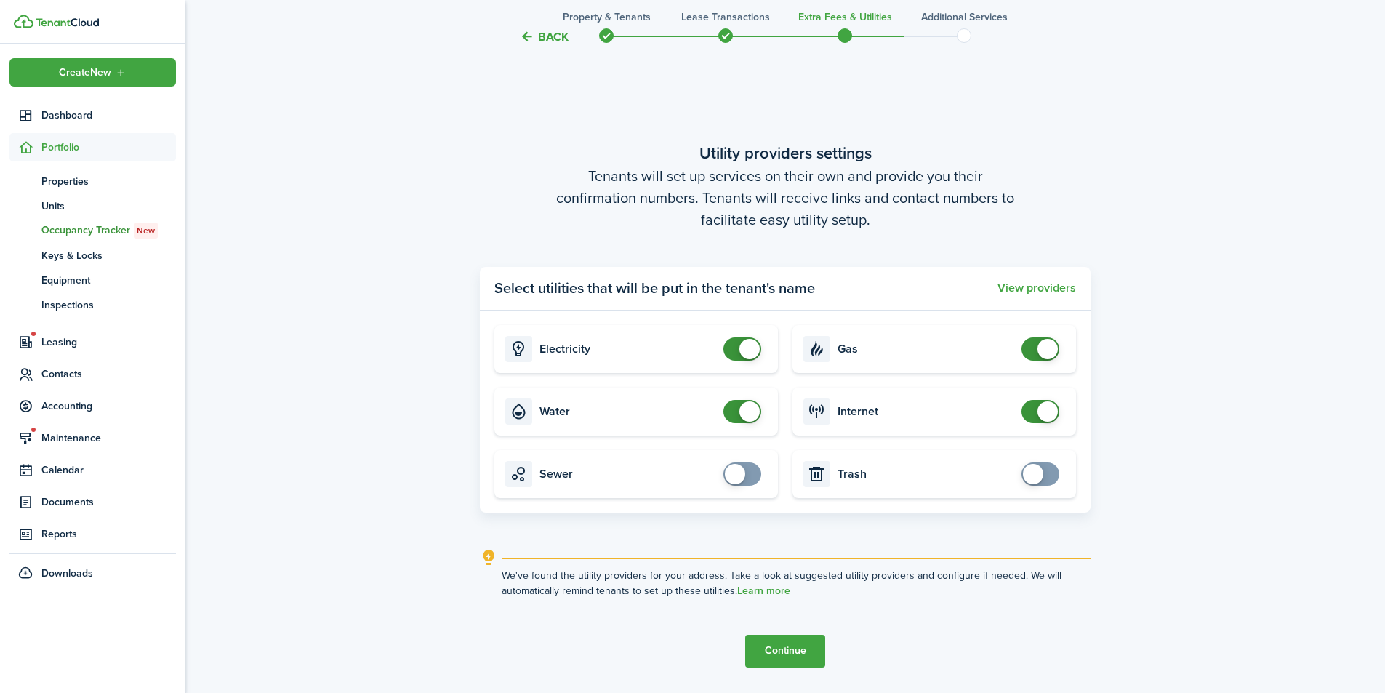
checkbox input "false"
click at [748, 352] on span at bounding box center [749, 349] width 20 height 20
checkbox input "false"
click at [741, 414] on span at bounding box center [749, 411] width 20 height 20
checkbox input "false"
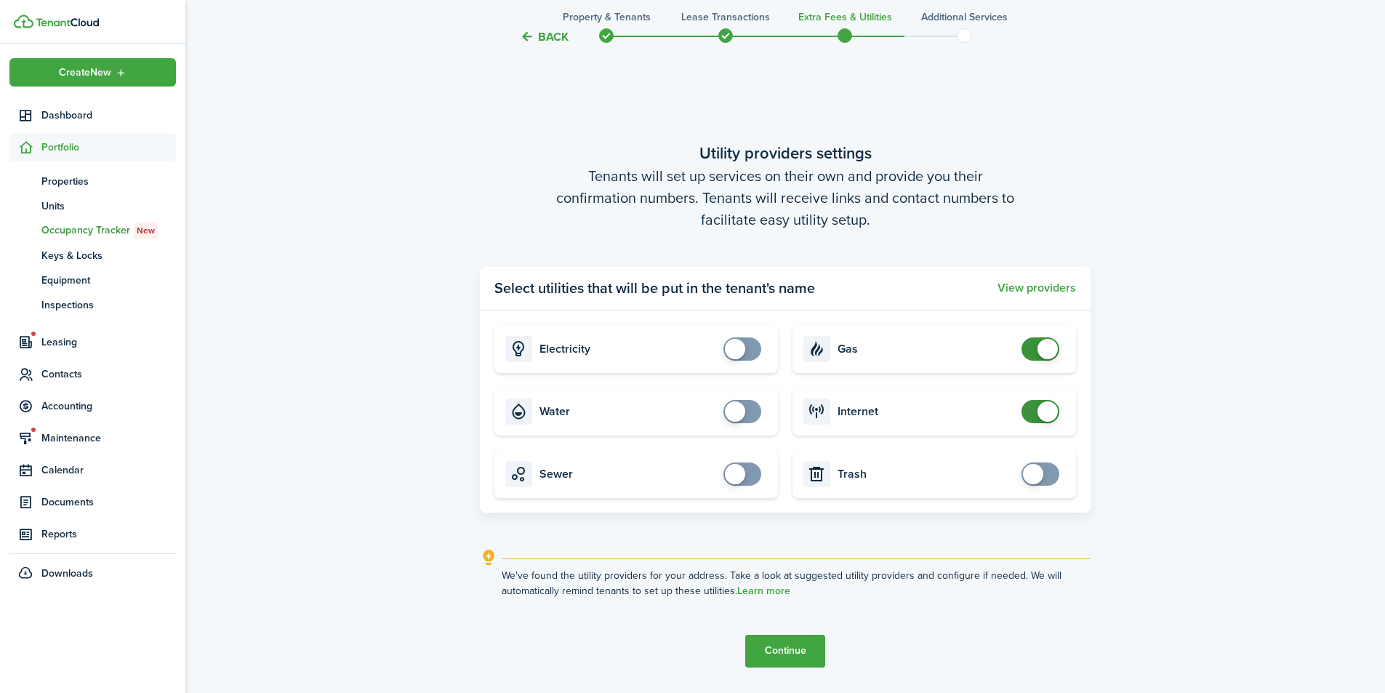
click at [1034, 350] on span at bounding box center [1040, 348] width 15 height 23
checkbox input "false"
click at [1041, 413] on span at bounding box center [1047, 411] width 20 height 20
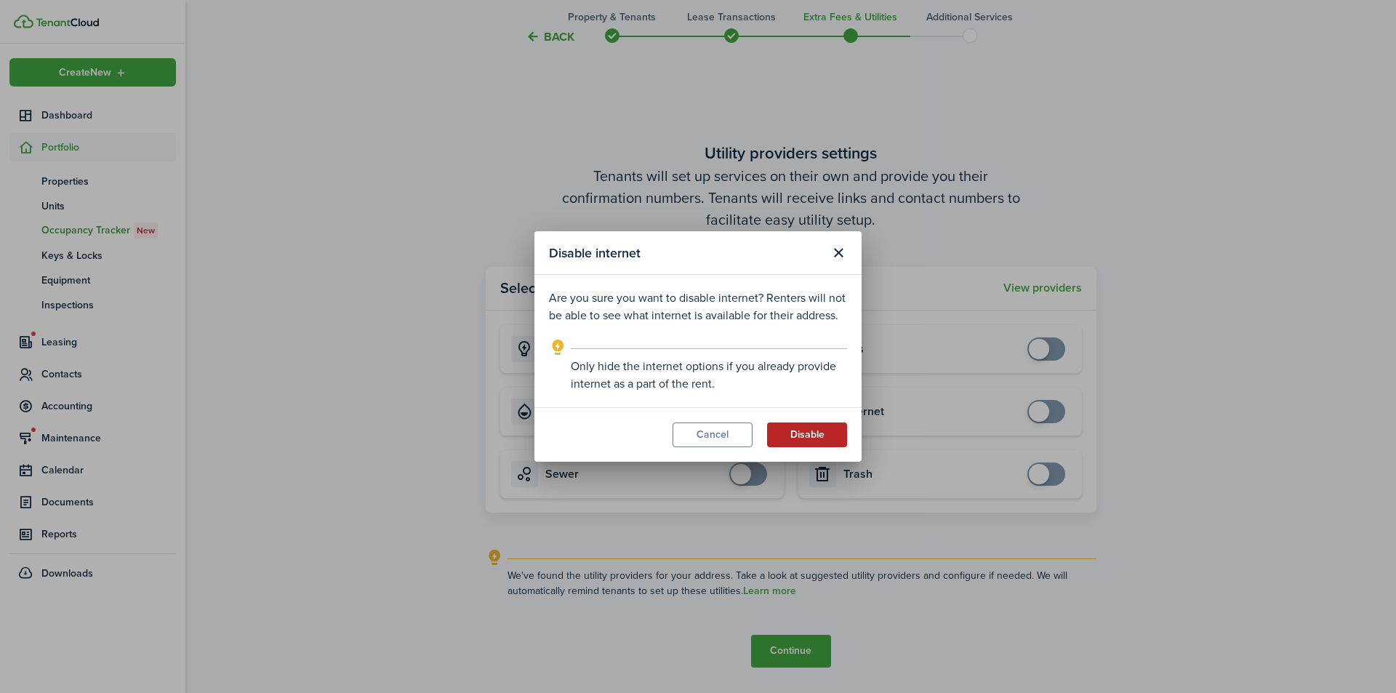
click at [799, 436] on button "Disable" at bounding box center [807, 434] width 80 height 25
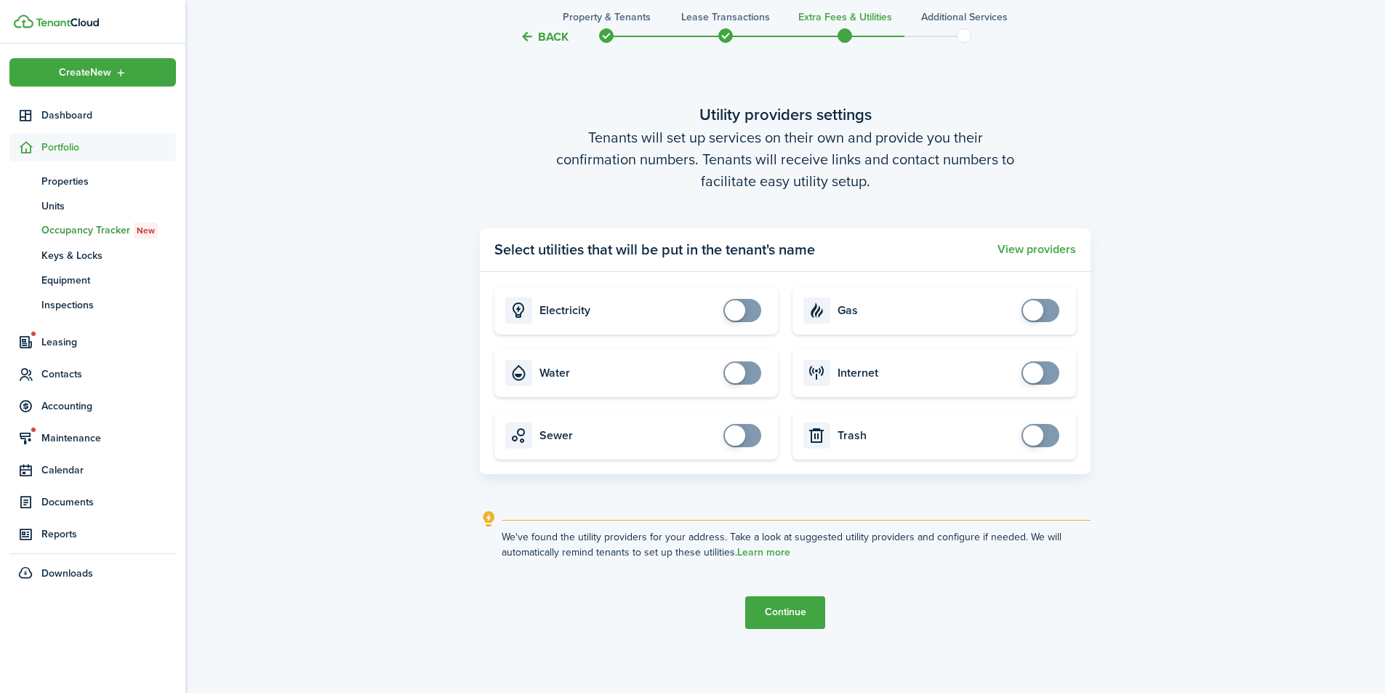
scroll to position [668, 0]
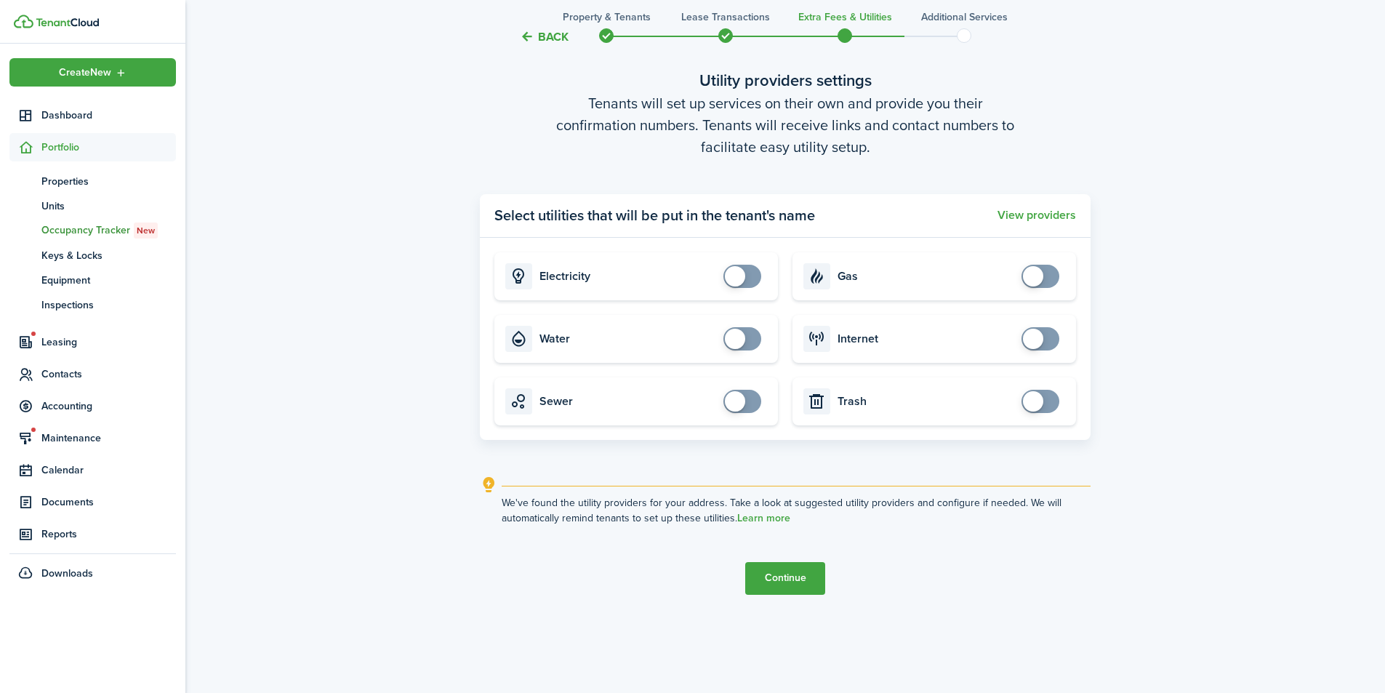
click at [792, 583] on button "Continue" at bounding box center [785, 578] width 80 height 33
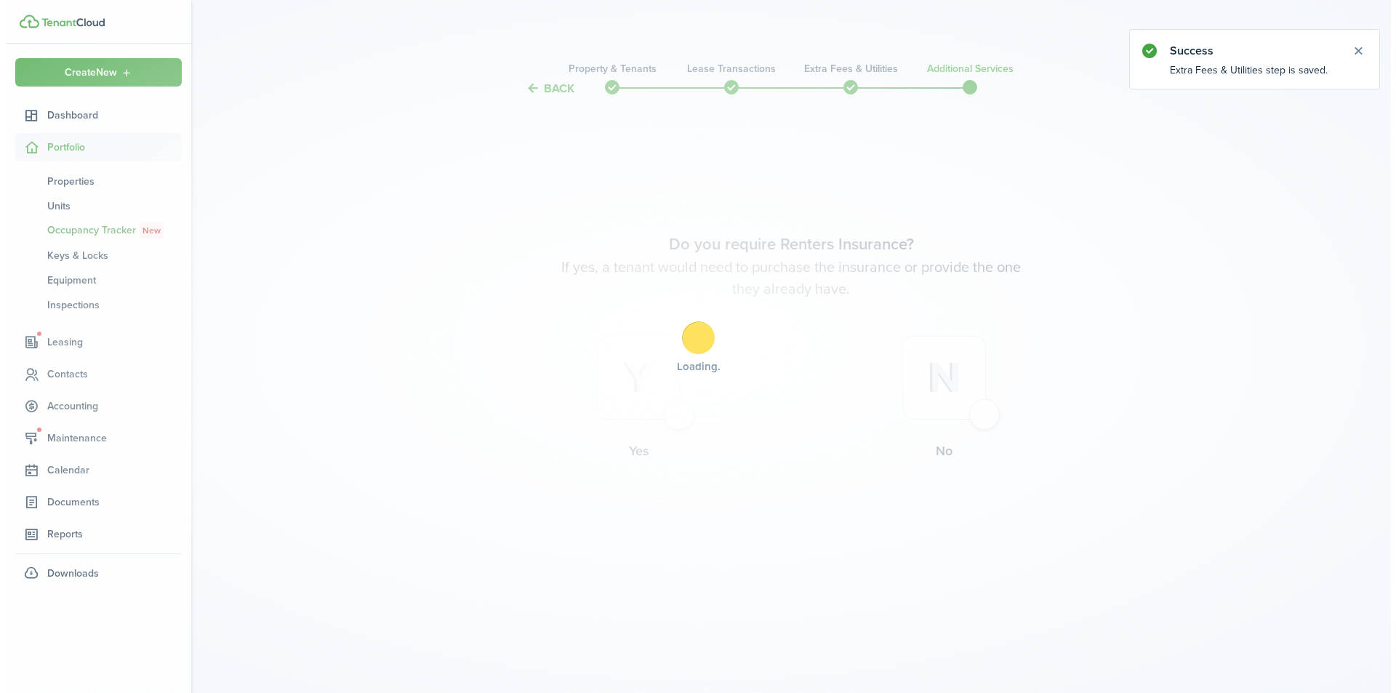
scroll to position [0, 0]
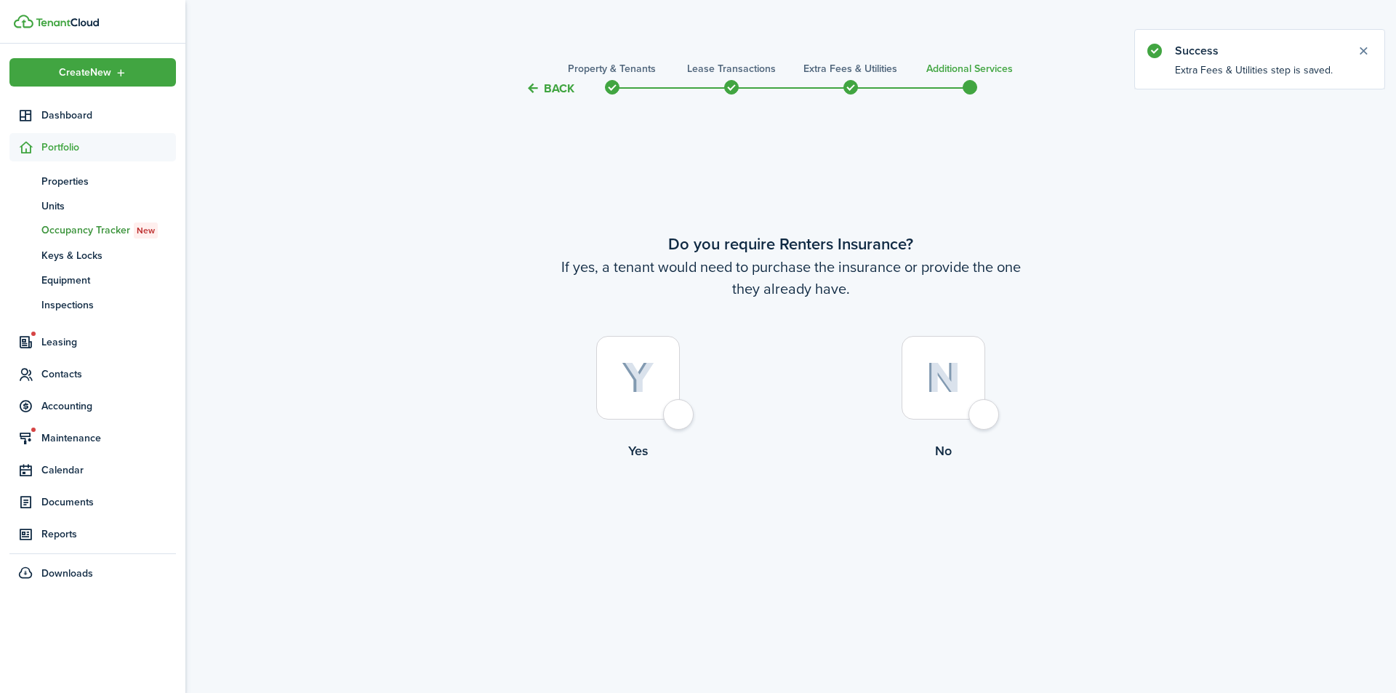
click at [979, 416] on div at bounding box center [943, 378] width 84 height 84
radio input "true"
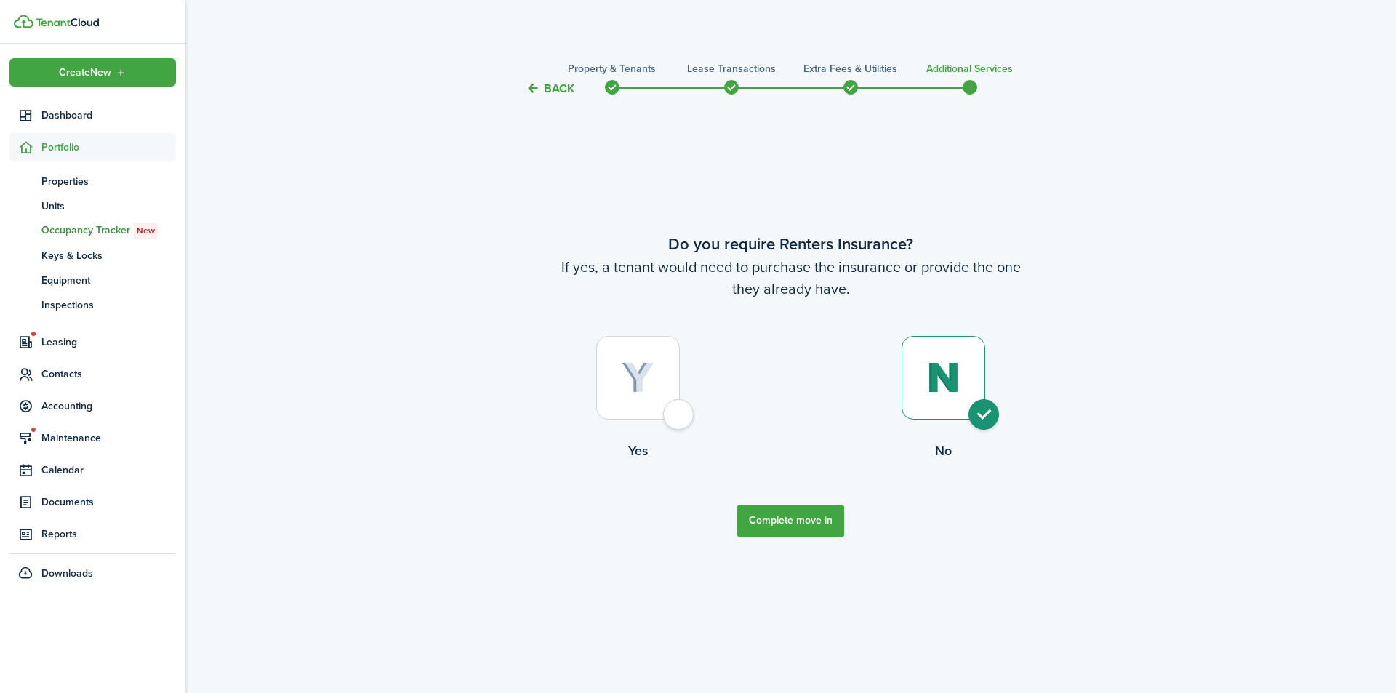
click at [550, 80] on tc-wizard-header "Back Property & Tenants Lease Transactions Extra fees & Utilities Additional Se…" at bounding box center [791, 83] width 632 height 65
click at [545, 87] on button "Back" at bounding box center [550, 88] width 49 height 15
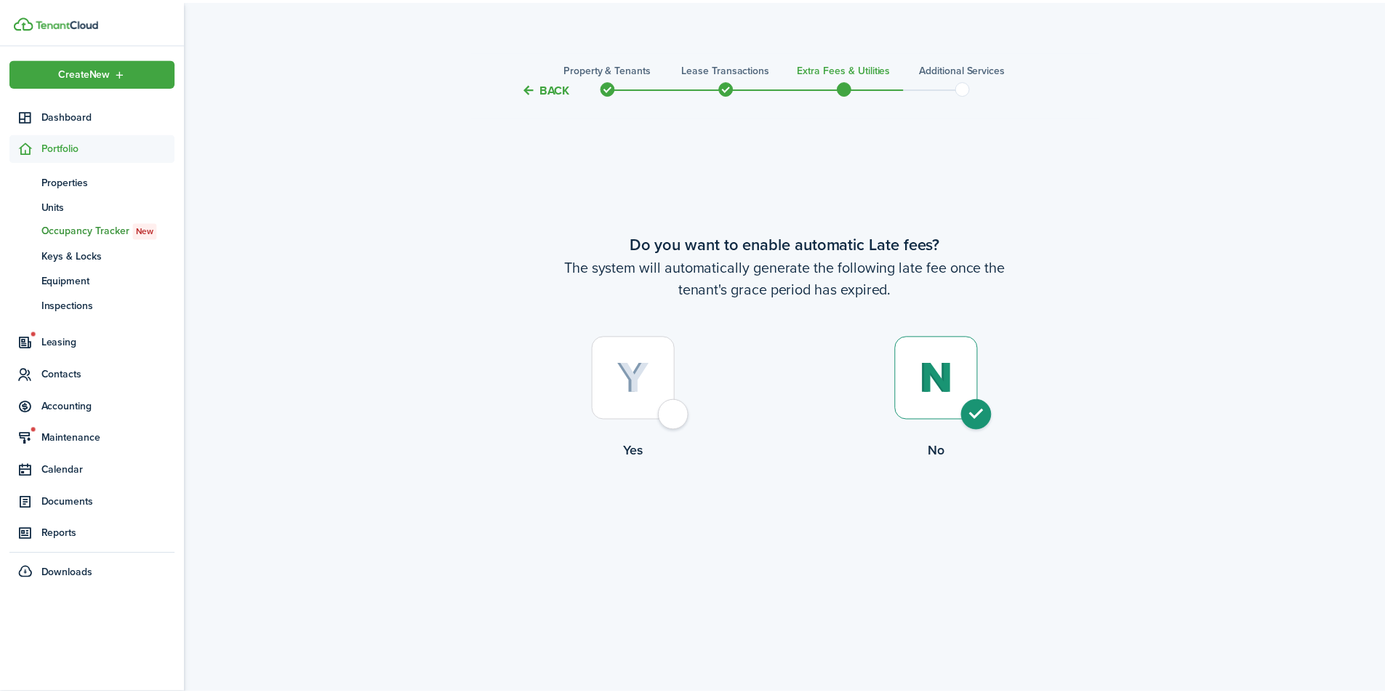
scroll to position [595, 0]
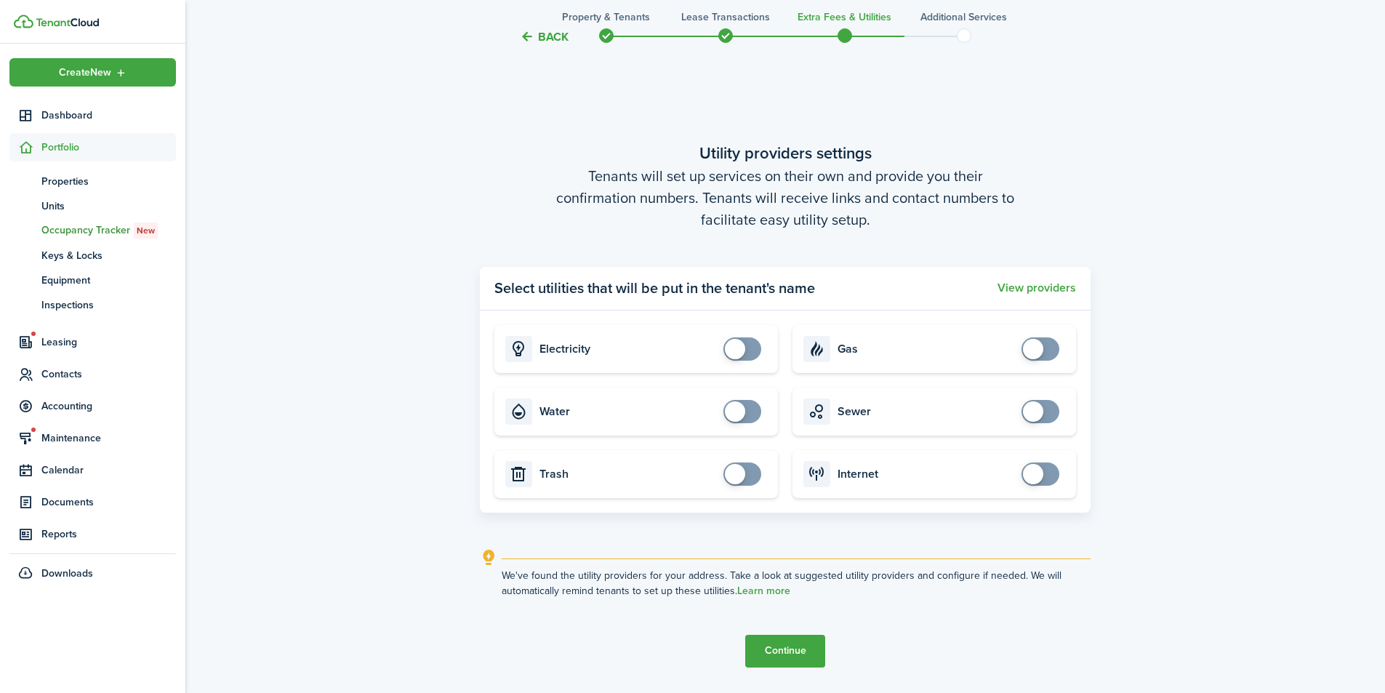
click at [551, 36] on button "Back" at bounding box center [544, 36] width 49 height 15
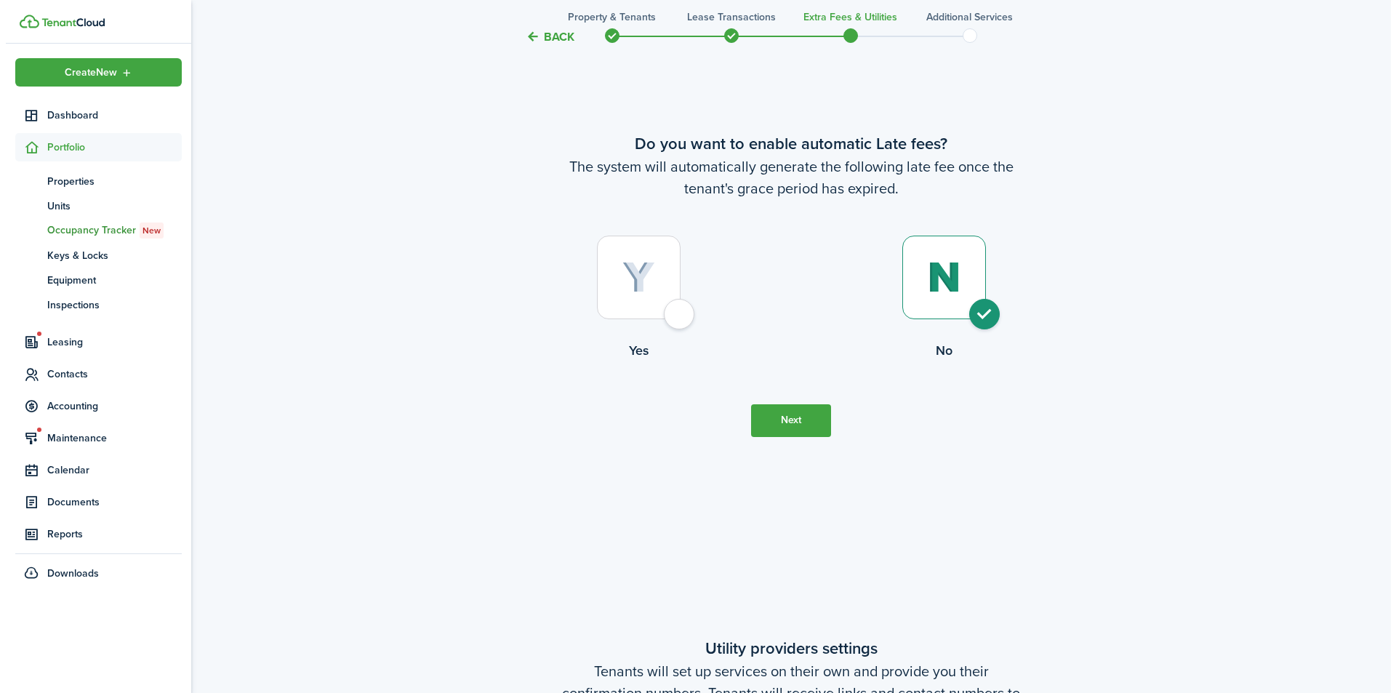
scroll to position [0, 0]
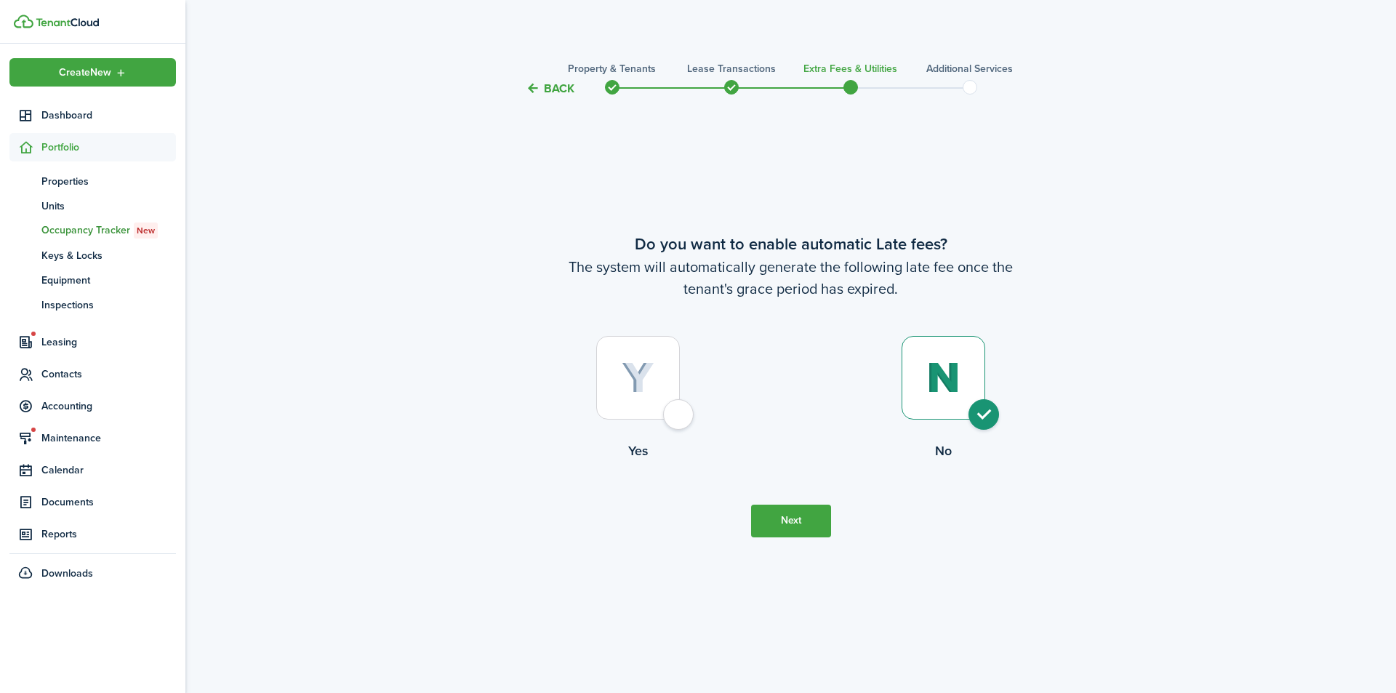
click at [546, 89] on button "Back" at bounding box center [550, 88] width 49 height 15
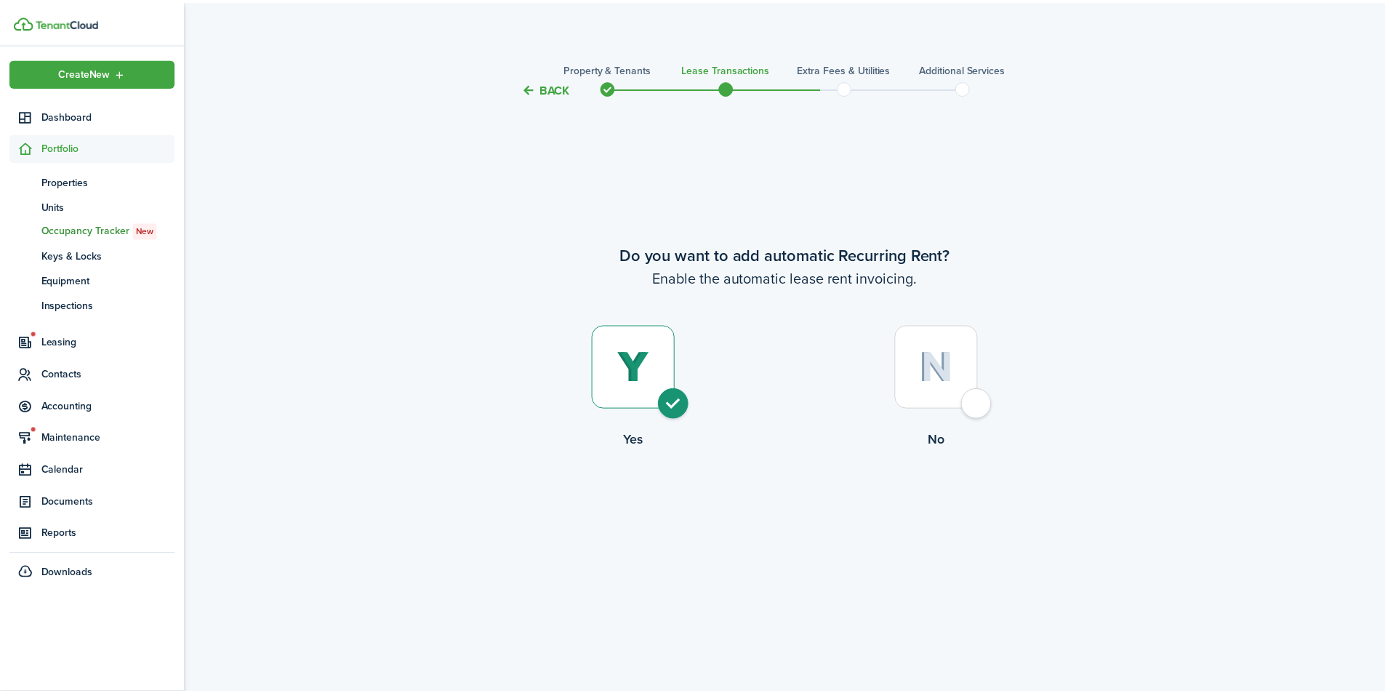
scroll to position [2674, 0]
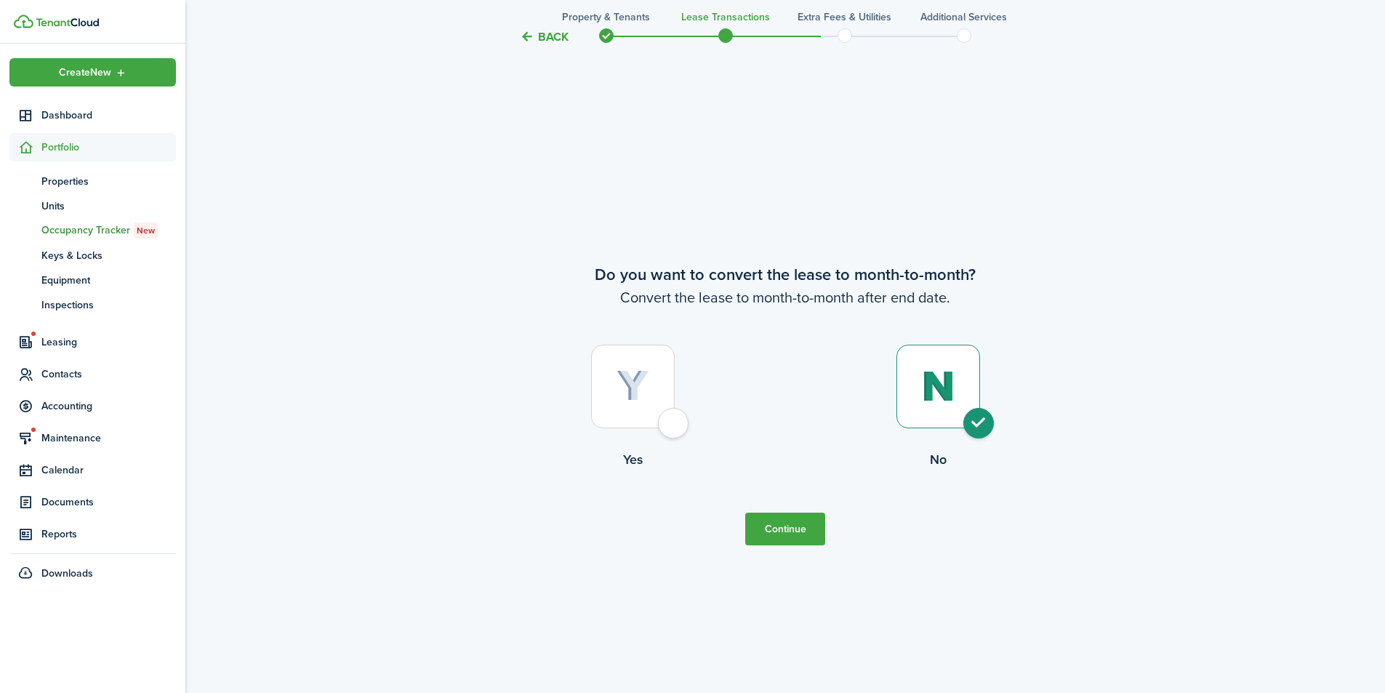
click at [545, 36] on button "Back" at bounding box center [544, 36] width 49 height 15
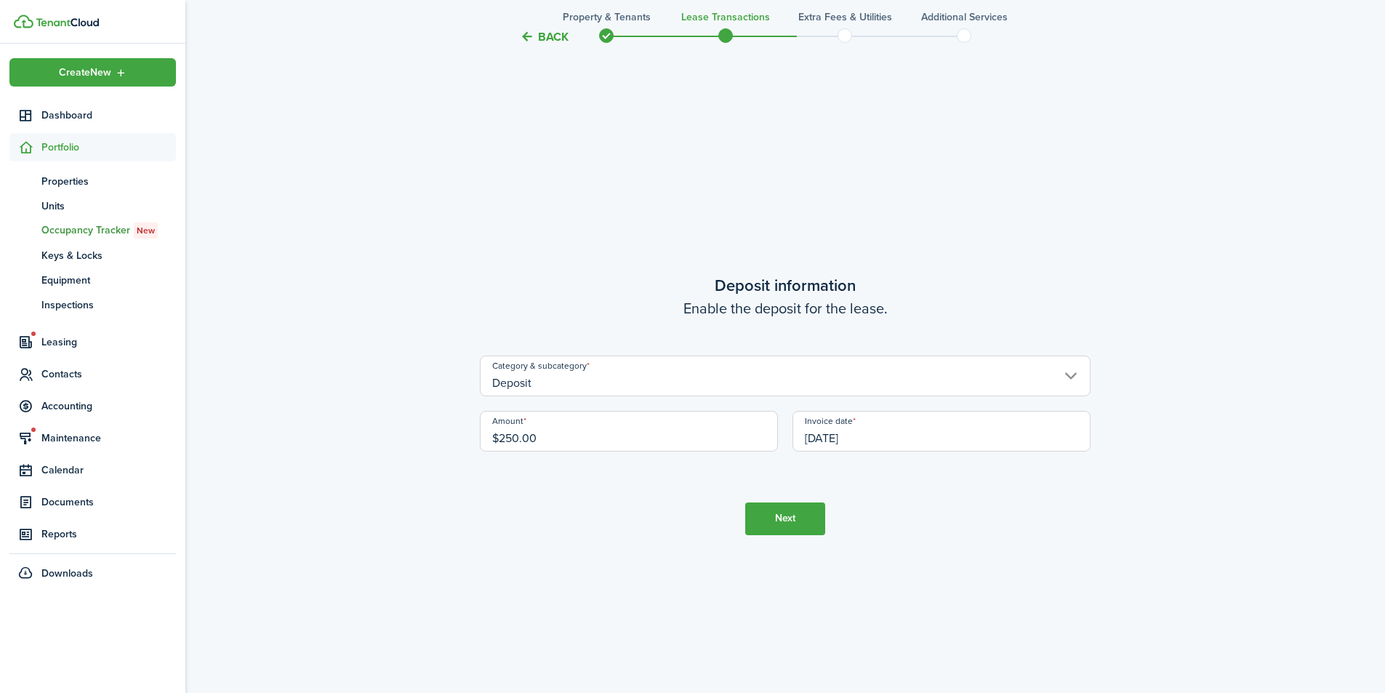
click at [548, 36] on button "Back" at bounding box center [544, 36] width 49 height 15
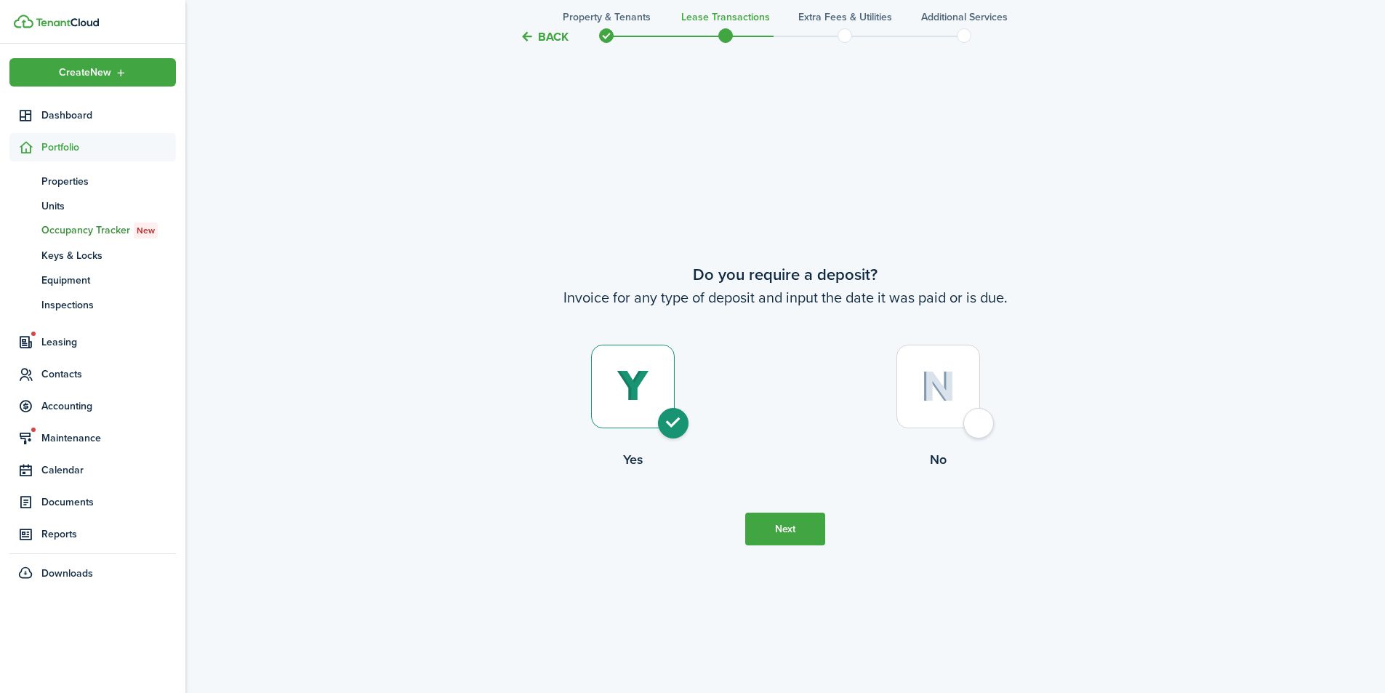
click at [548, 31] on button "Back" at bounding box center [544, 36] width 49 height 15
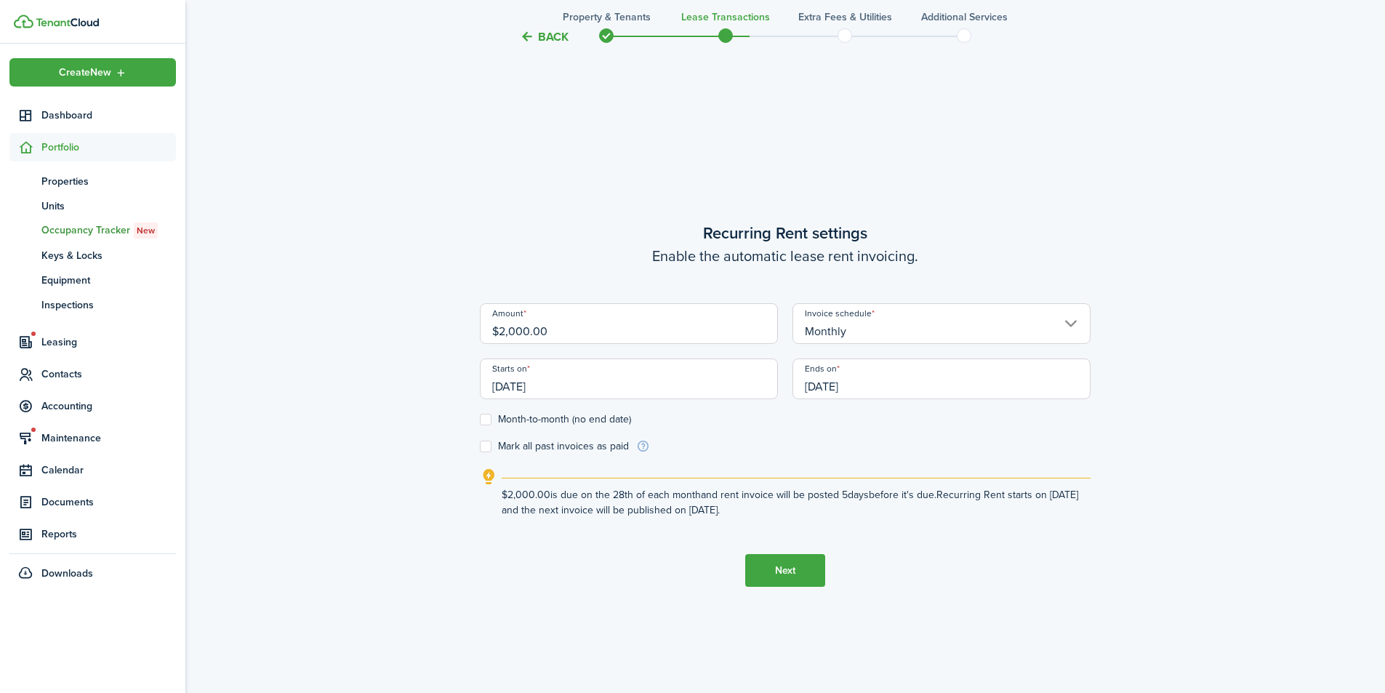
click at [548, 32] on button "Back" at bounding box center [544, 36] width 49 height 15
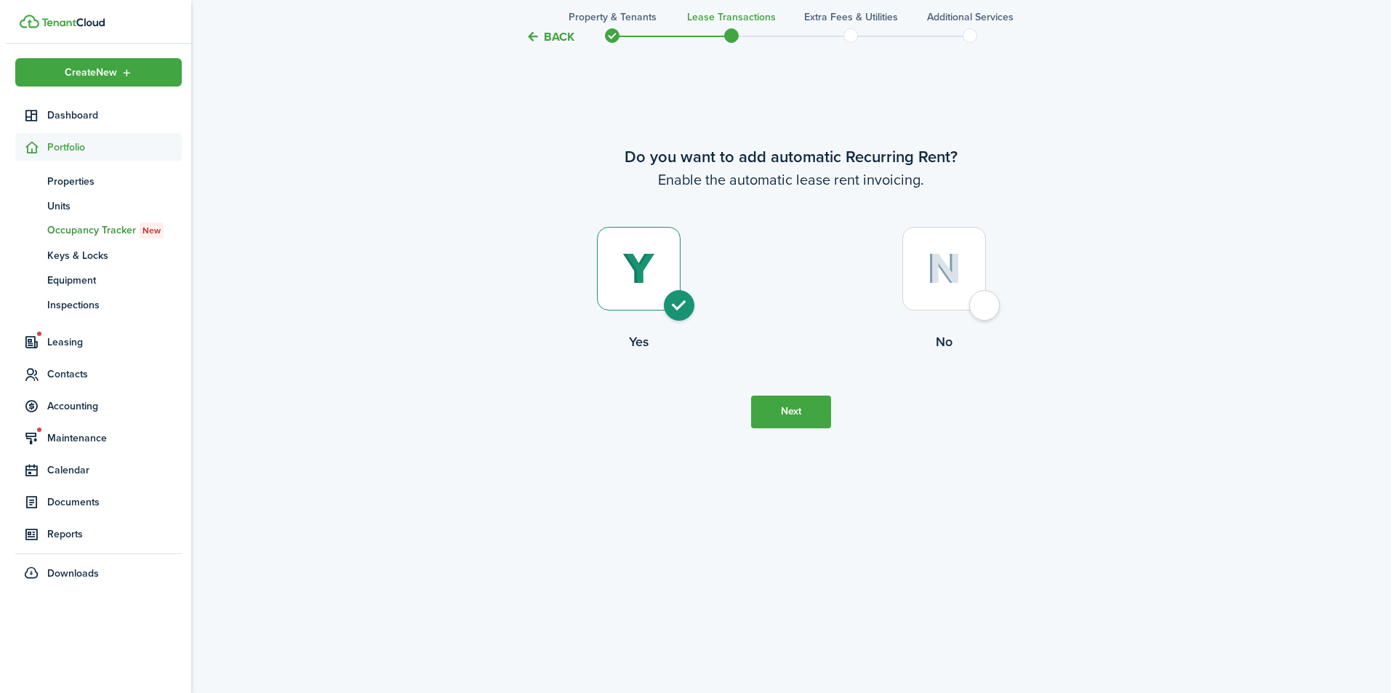
scroll to position [0, 0]
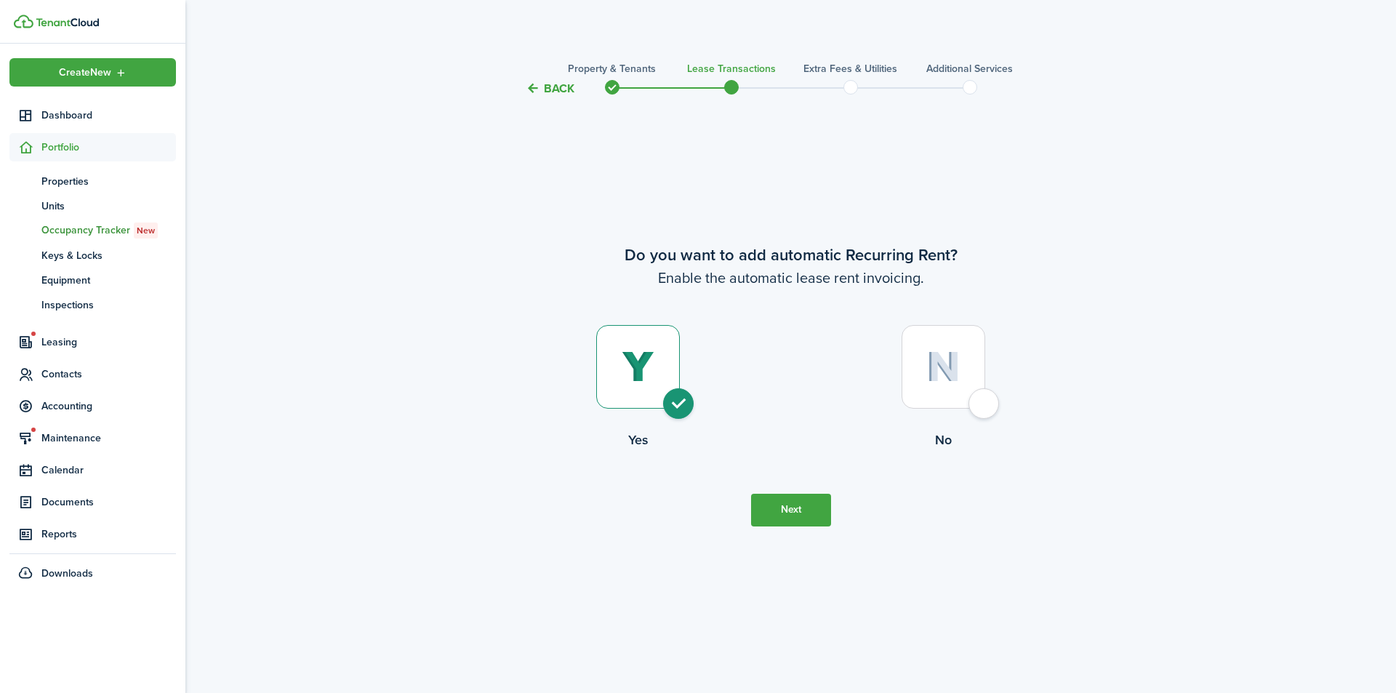
click at [548, 32] on dashboard-content "Back Property & Tenants Lease Transactions Extra fees & Utilities Additional Se…" at bounding box center [790, 346] width 1210 height 693
click at [559, 87] on button "Back" at bounding box center [550, 88] width 49 height 15
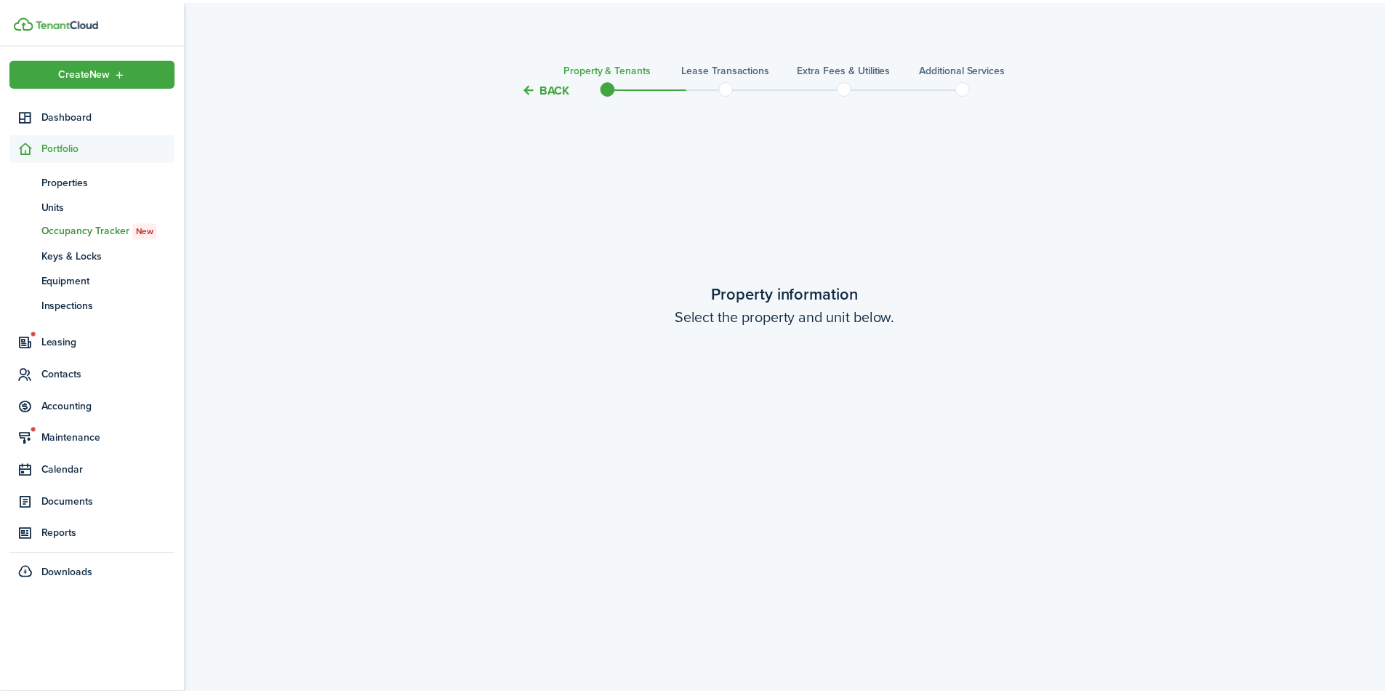
scroll to position [1288, 0]
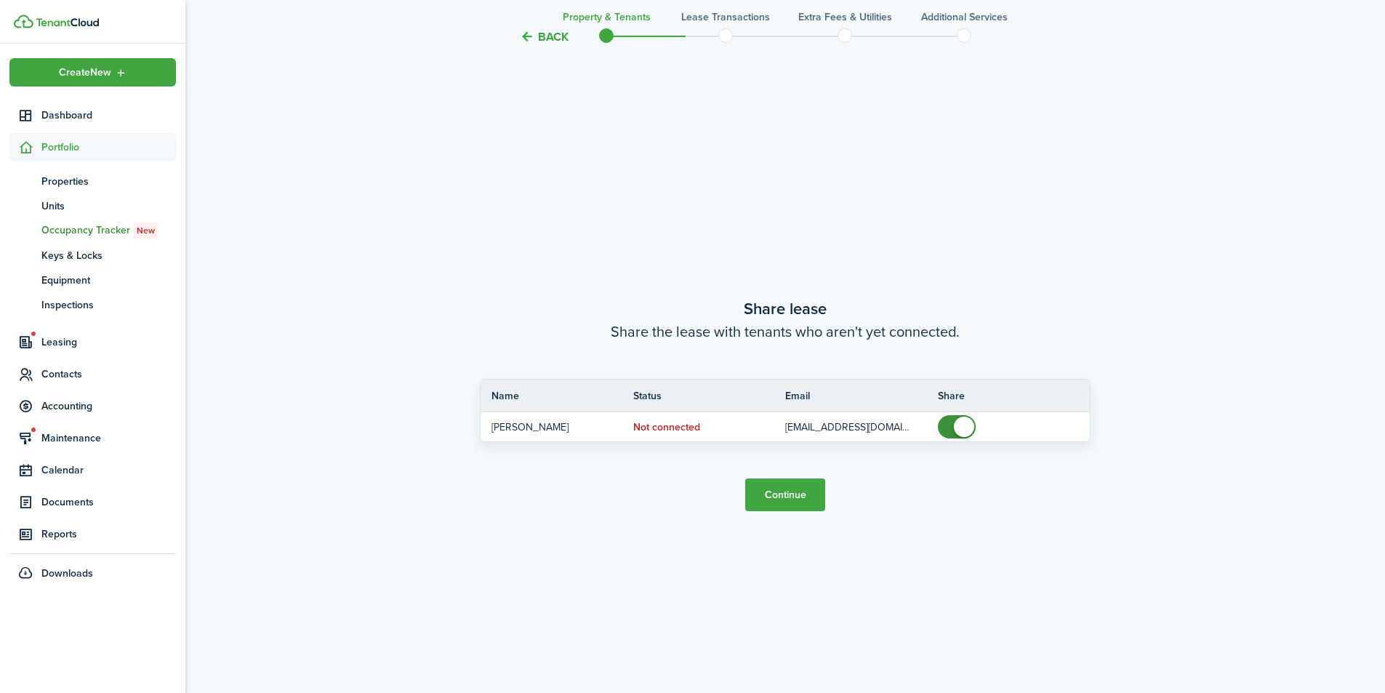
click at [552, 40] on button "Back" at bounding box center [544, 36] width 49 height 15
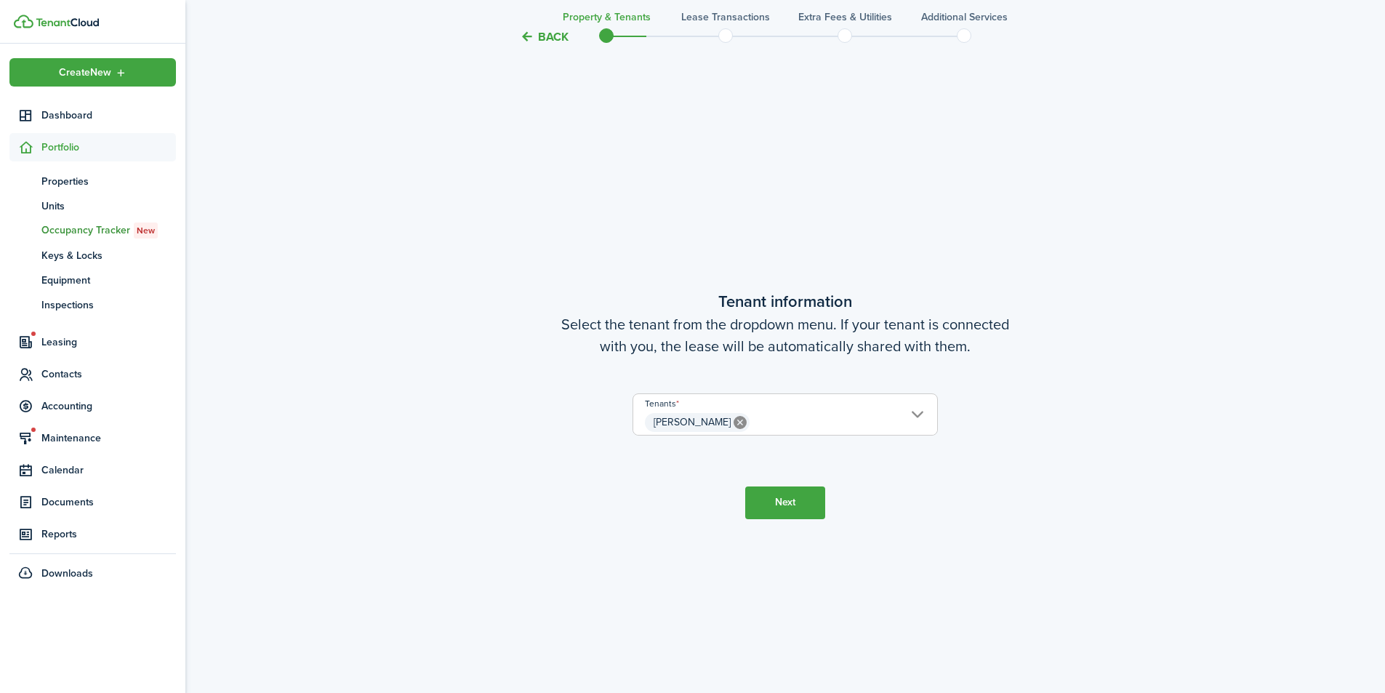
click at [551, 37] on button "Back" at bounding box center [544, 36] width 49 height 15
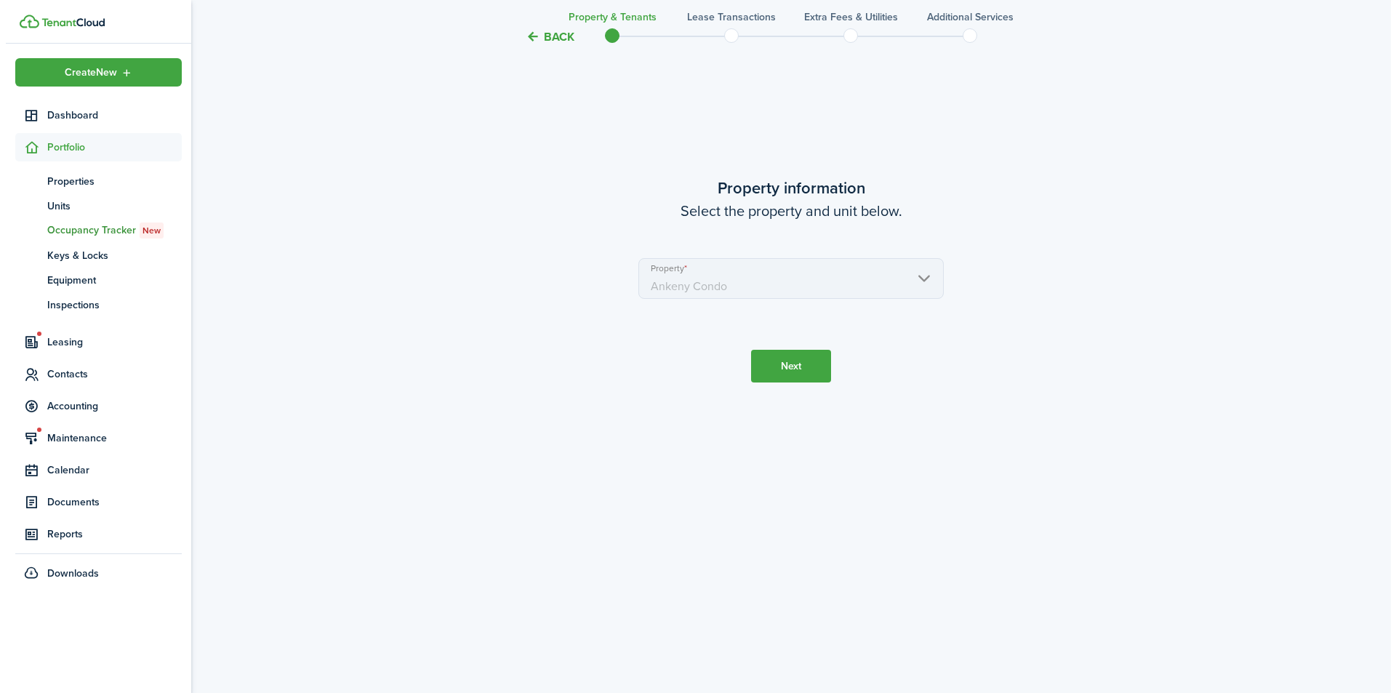
scroll to position [0, 0]
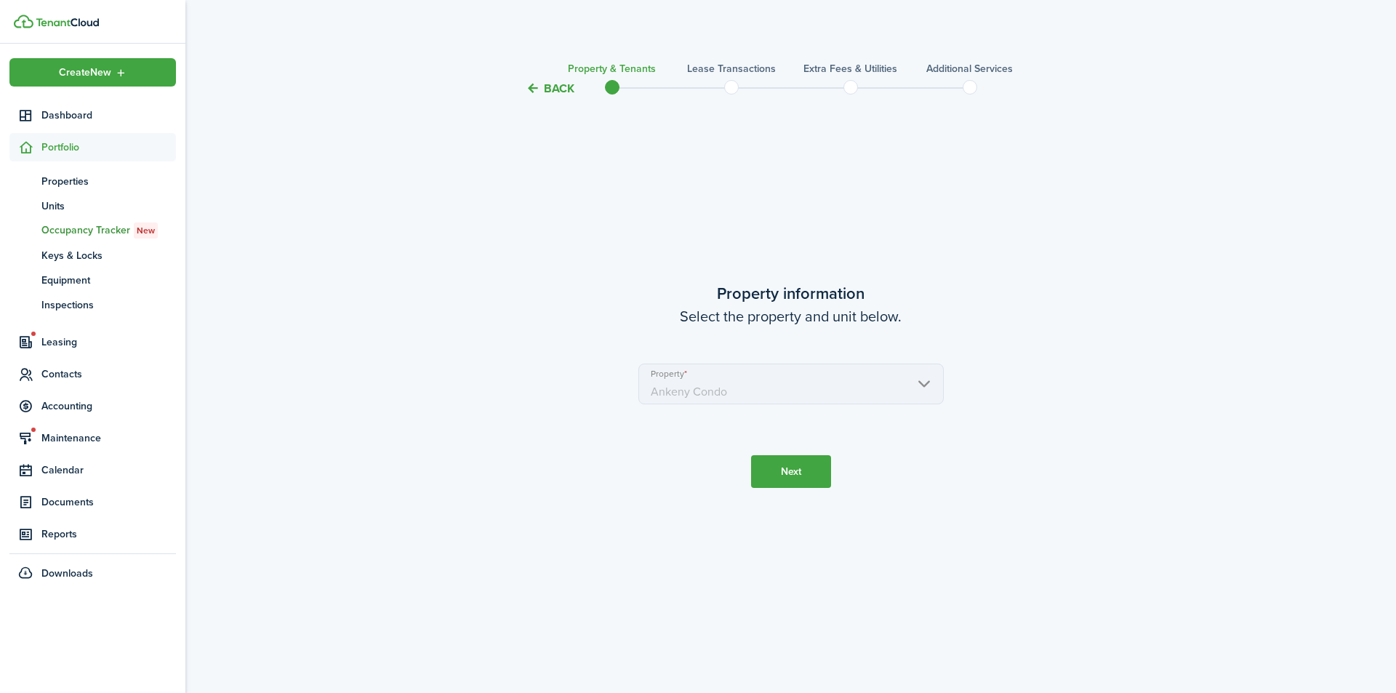
click at [790, 485] on button "Next" at bounding box center [791, 471] width 80 height 33
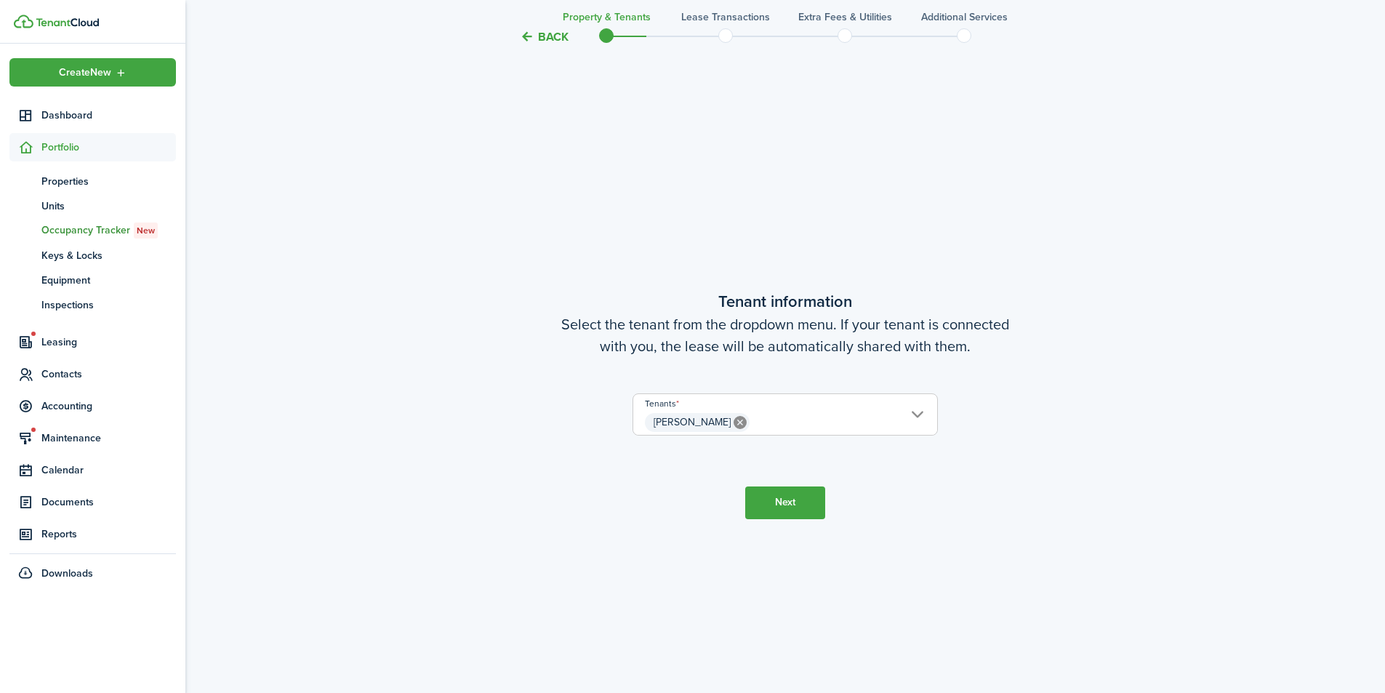
click at [790, 502] on button "Next" at bounding box center [785, 502] width 80 height 33
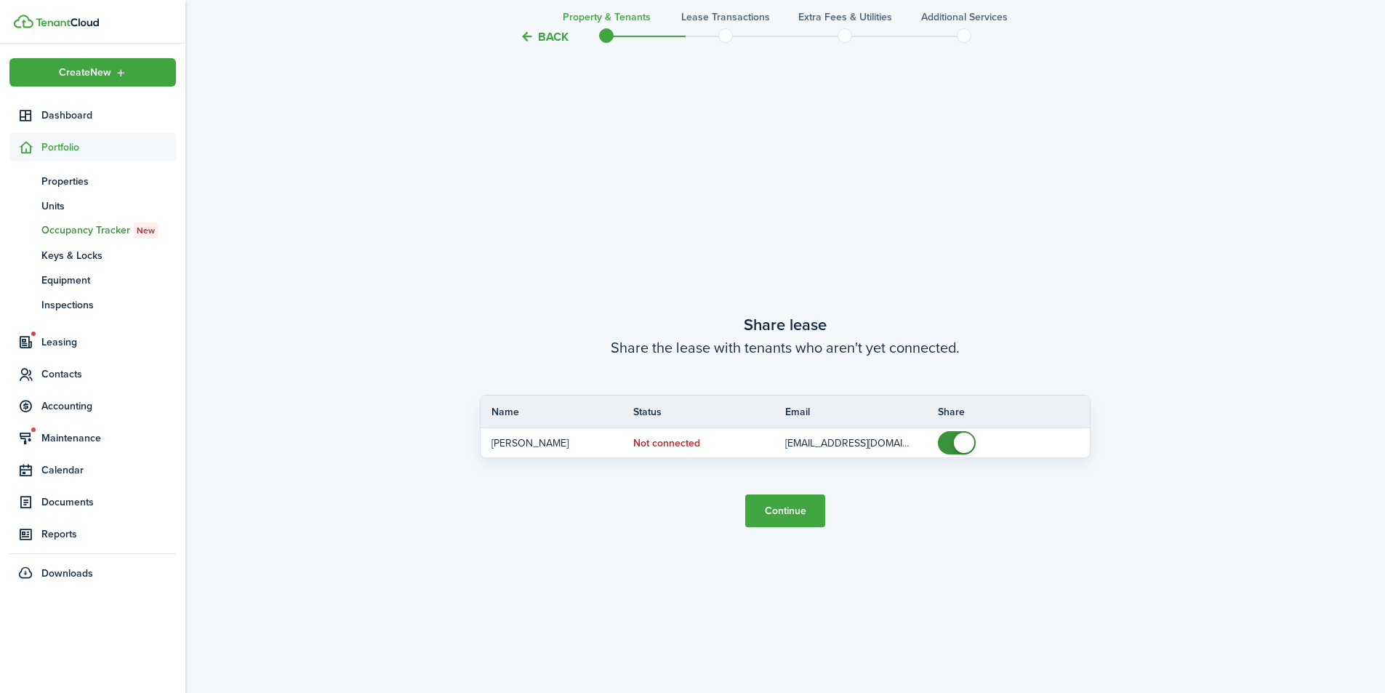
scroll to position [1288, 0]
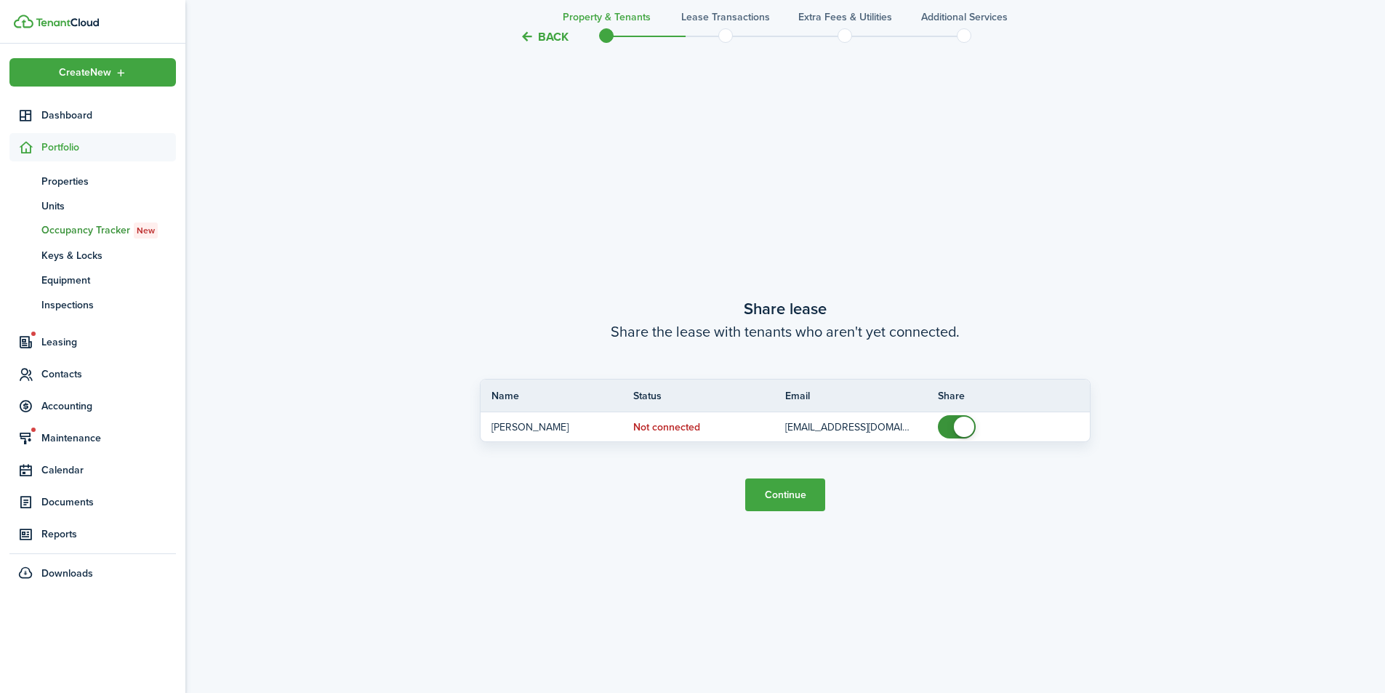
click at [782, 493] on button "Continue" at bounding box center [785, 494] width 80 height 33
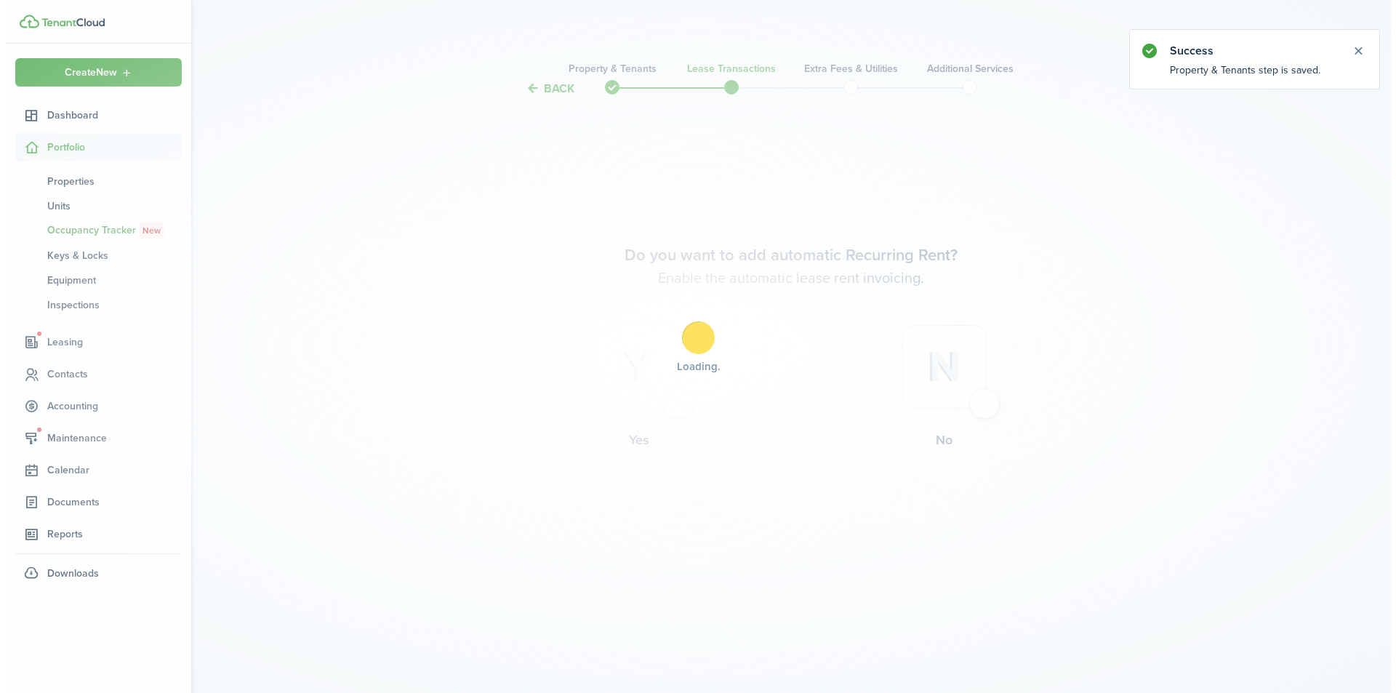
scroll to position [0, 0]
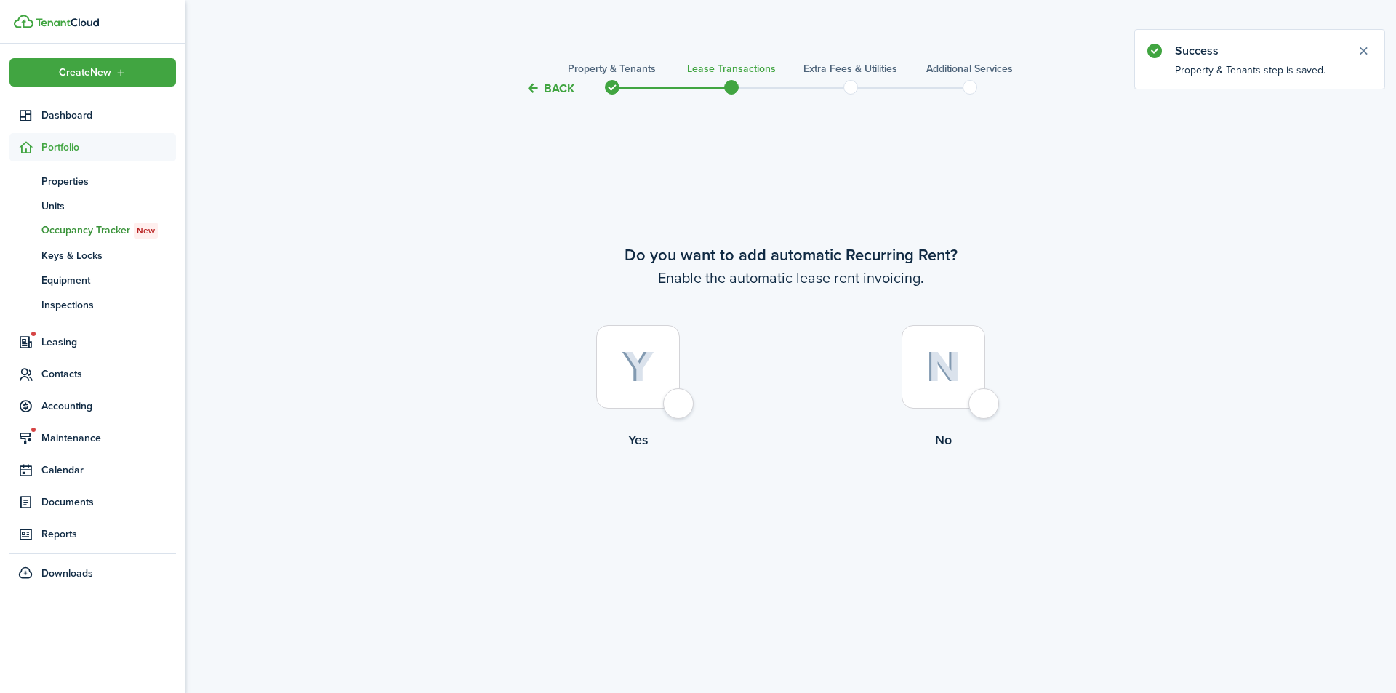
click at [985, 403] on div at bounding box center [943, 367] width 84 height 84
radio input "true"
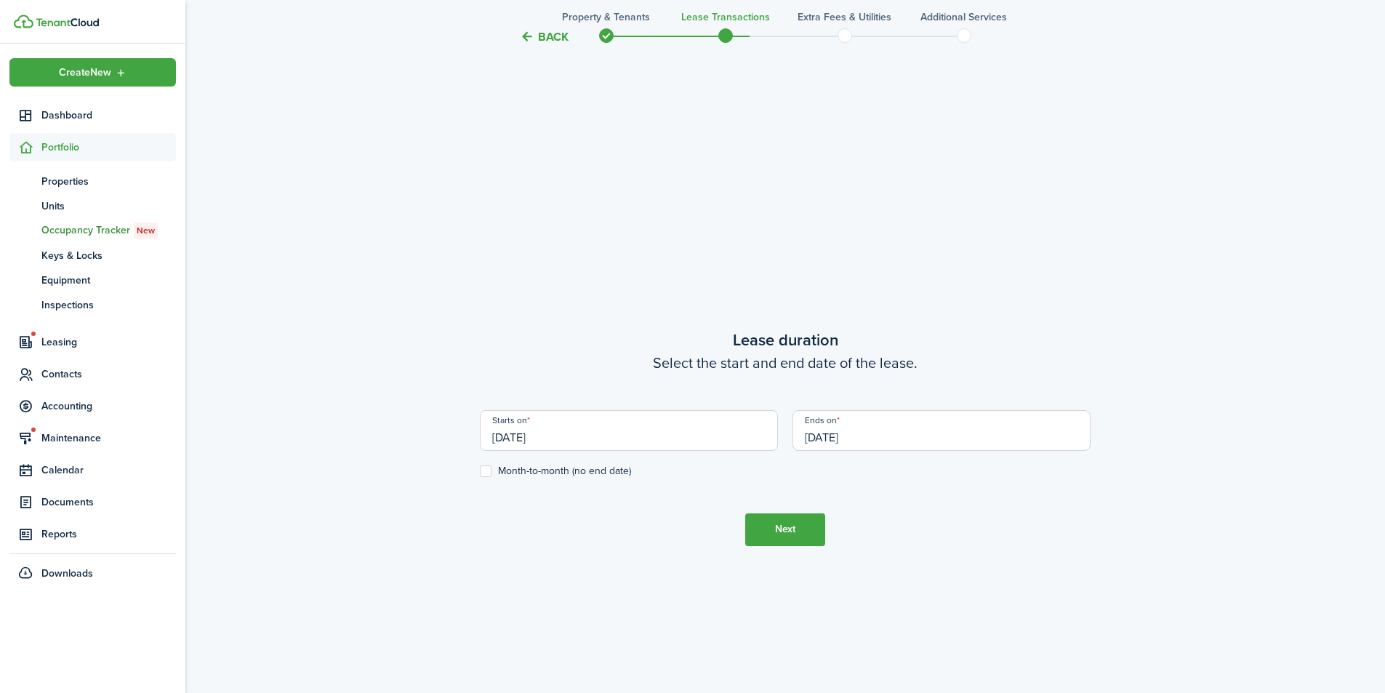
scroll to position [595, 0]
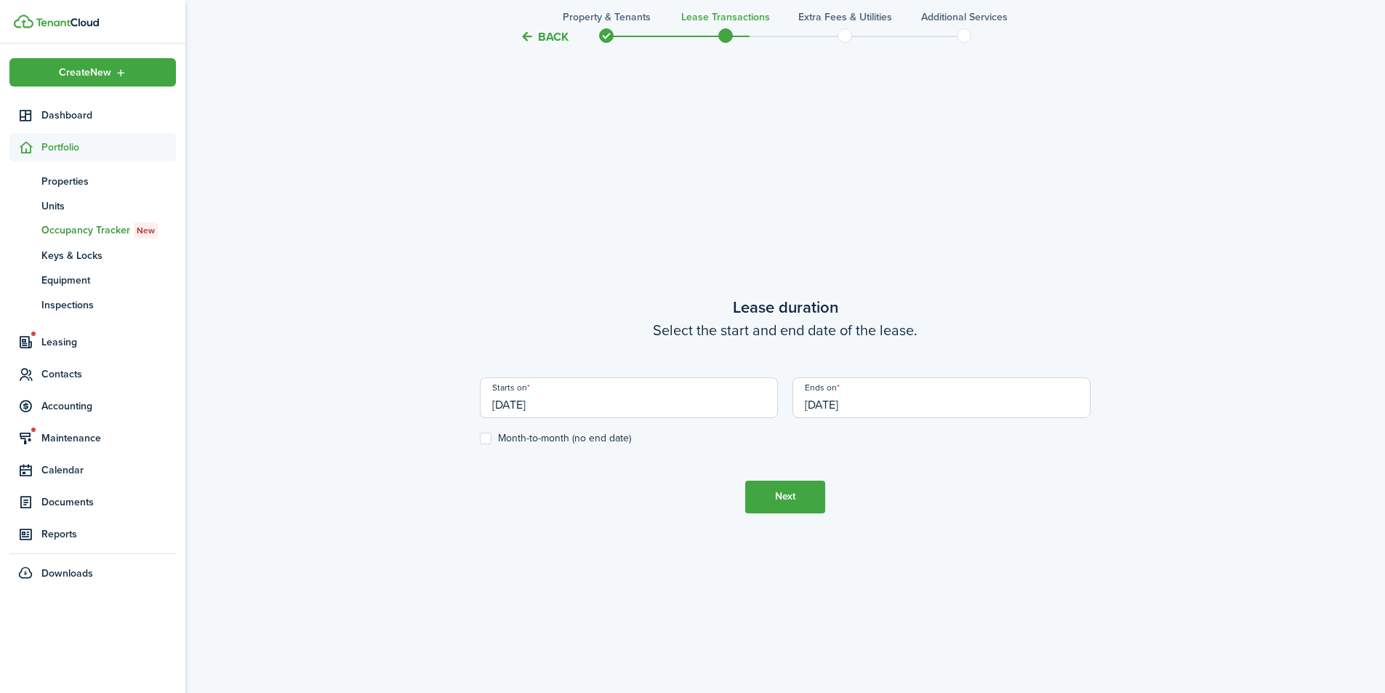
click at [794, 494] on button "Next" at bounding box center [785, 497] width 80 height 33
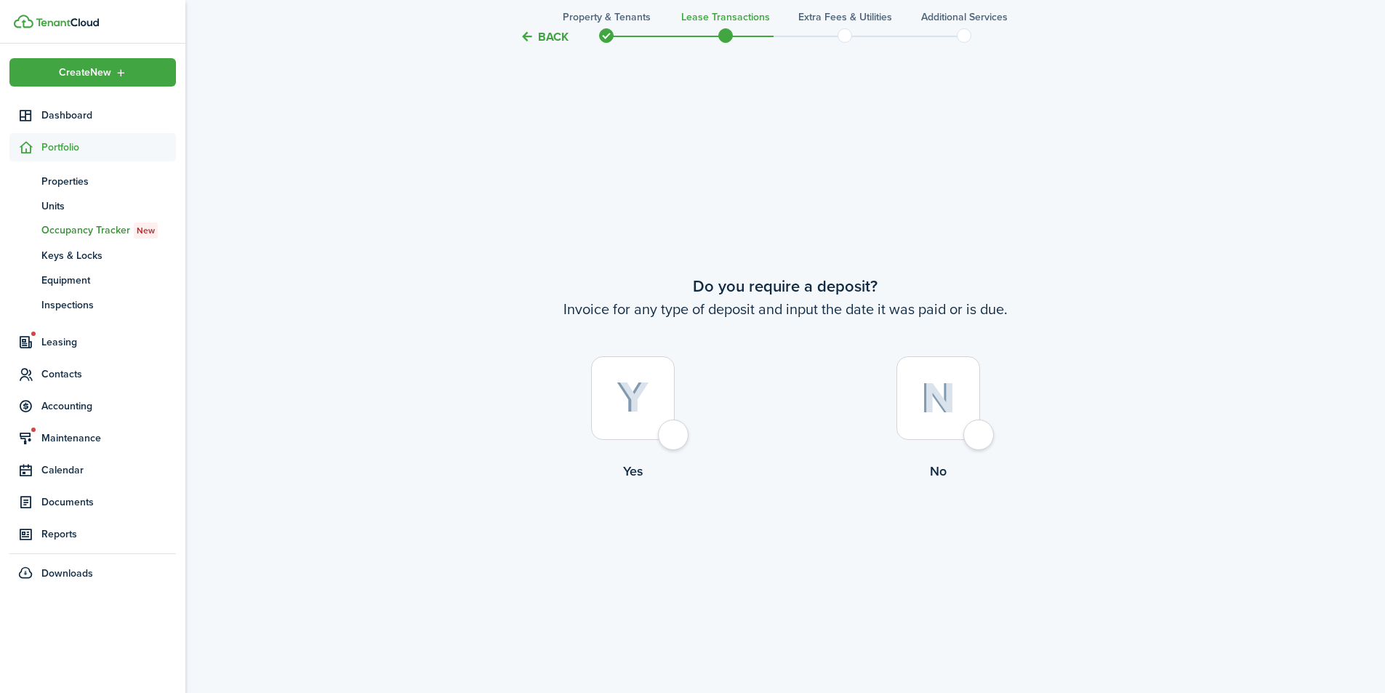
scroll to position [1288, 0]
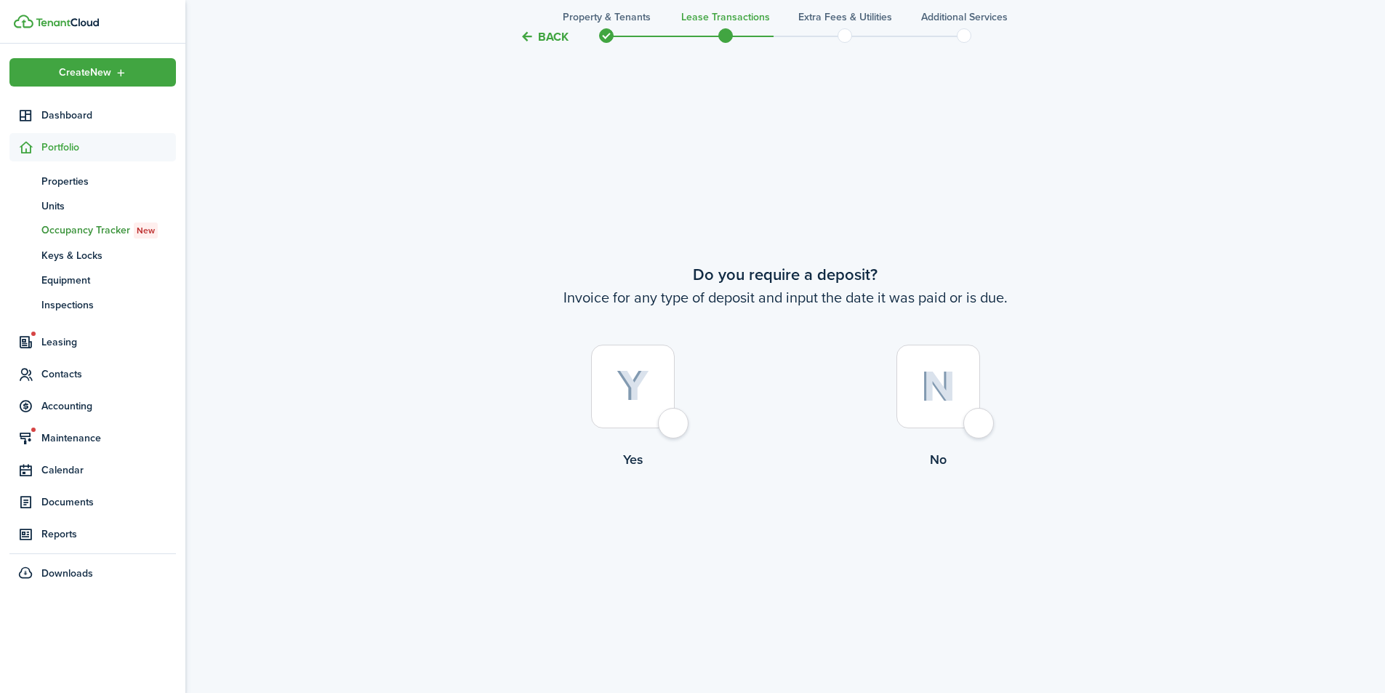
click at [675, 421] on div at bounding box center [633, 387] width 84 height 84
radio input "true"
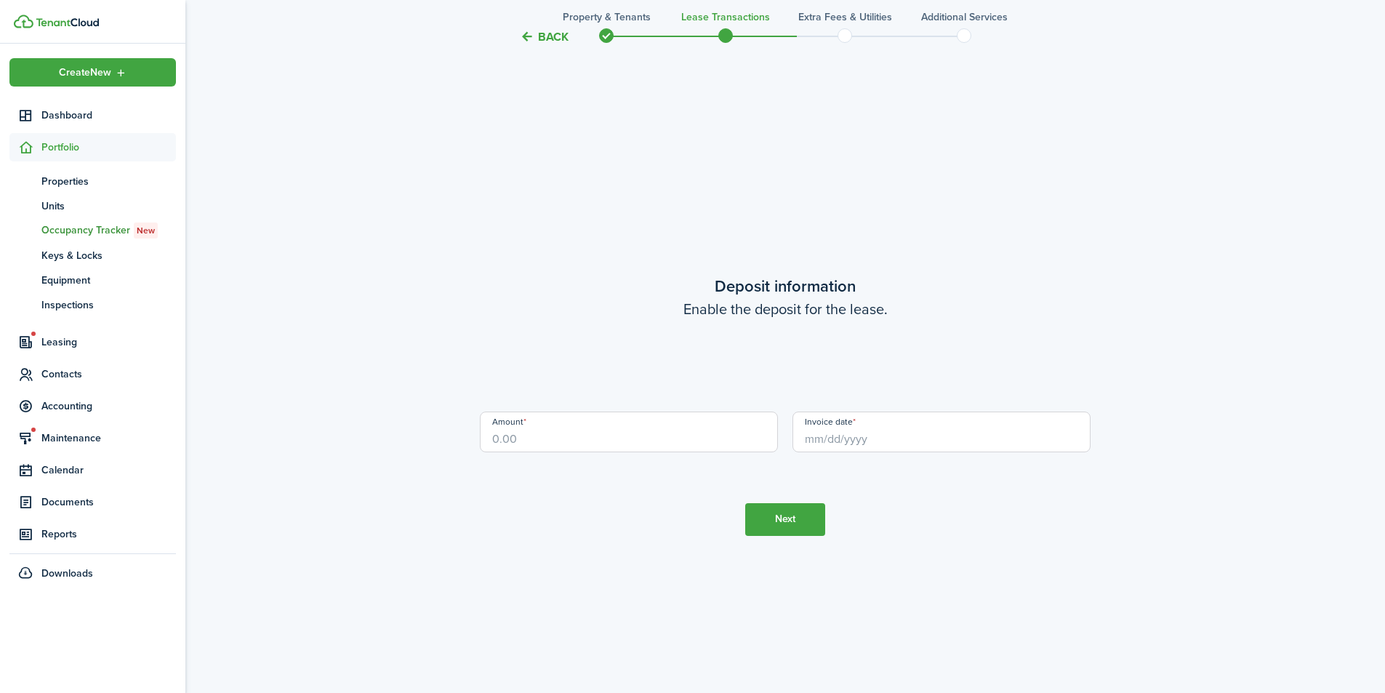
scroll to position [1981, 0]
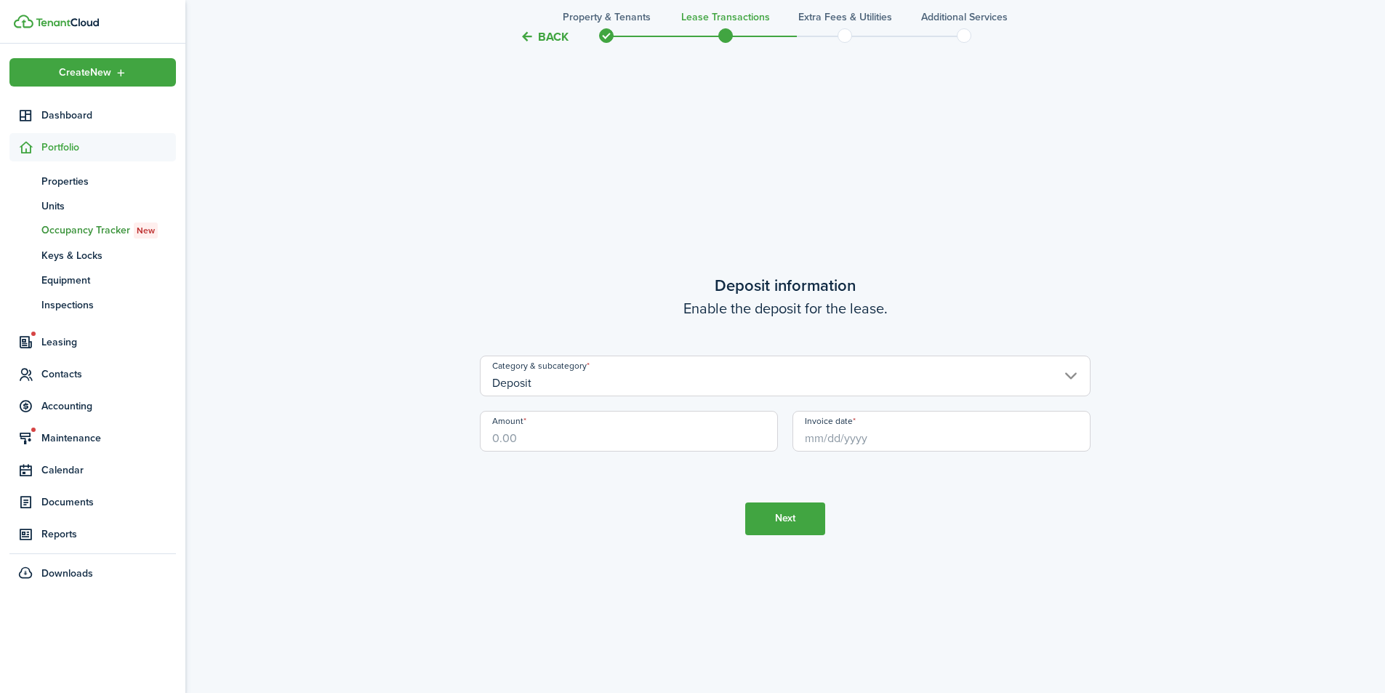
click at [694, 430] on input "Amount" at bounding box center [629, 431] width 298 height 41
click at [878, 432] on input "Invoice date" at bounding box center [941, 431] width 298 height 41
type input "$250.00"
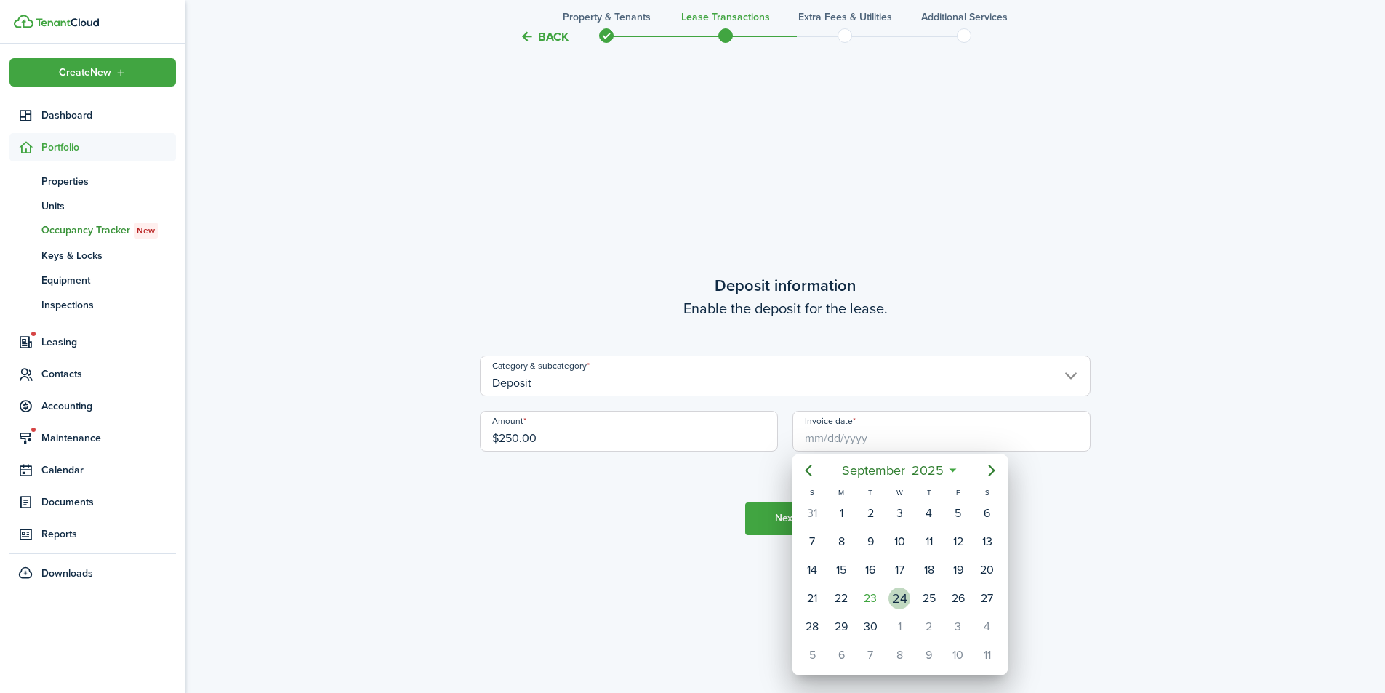
click at [901, 595] on div "24" at bounding box center [899, 598] width 22 height 22
type input "[DATE]"
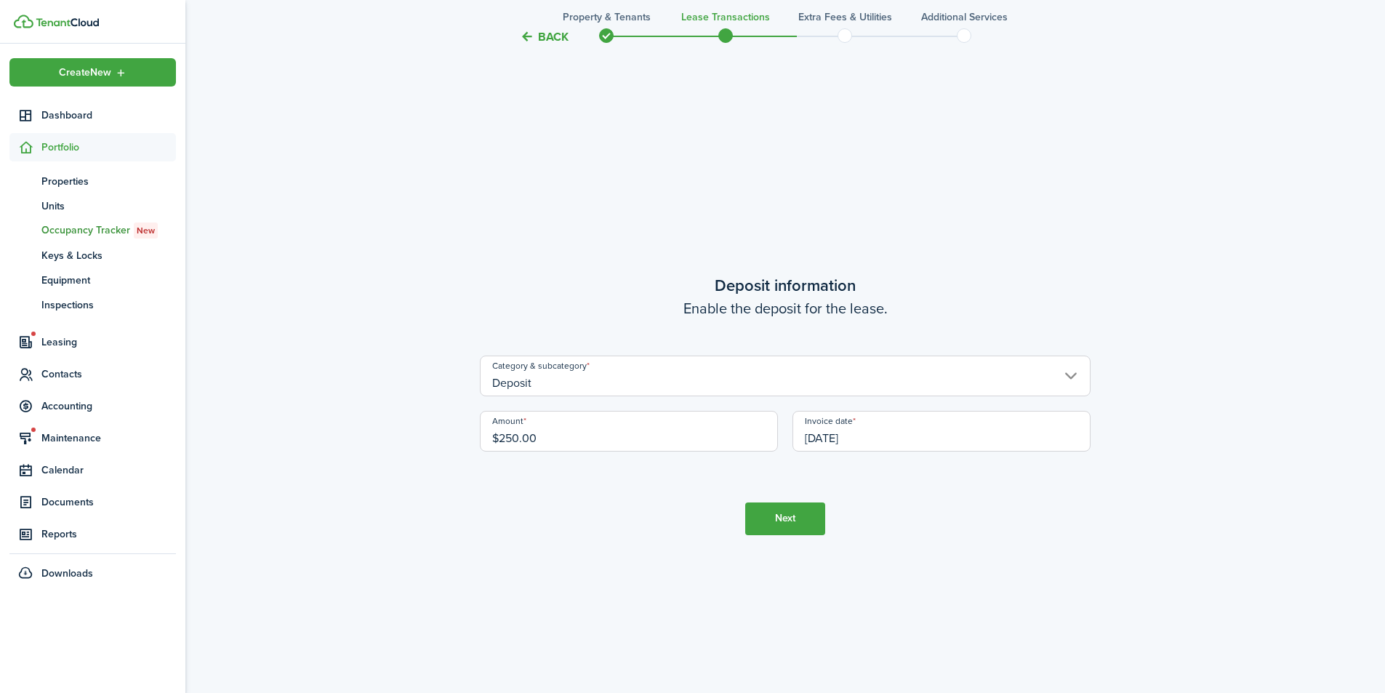
click at [795, 518] on button "Next" at bounding box center [785, 518] width 80 height 33
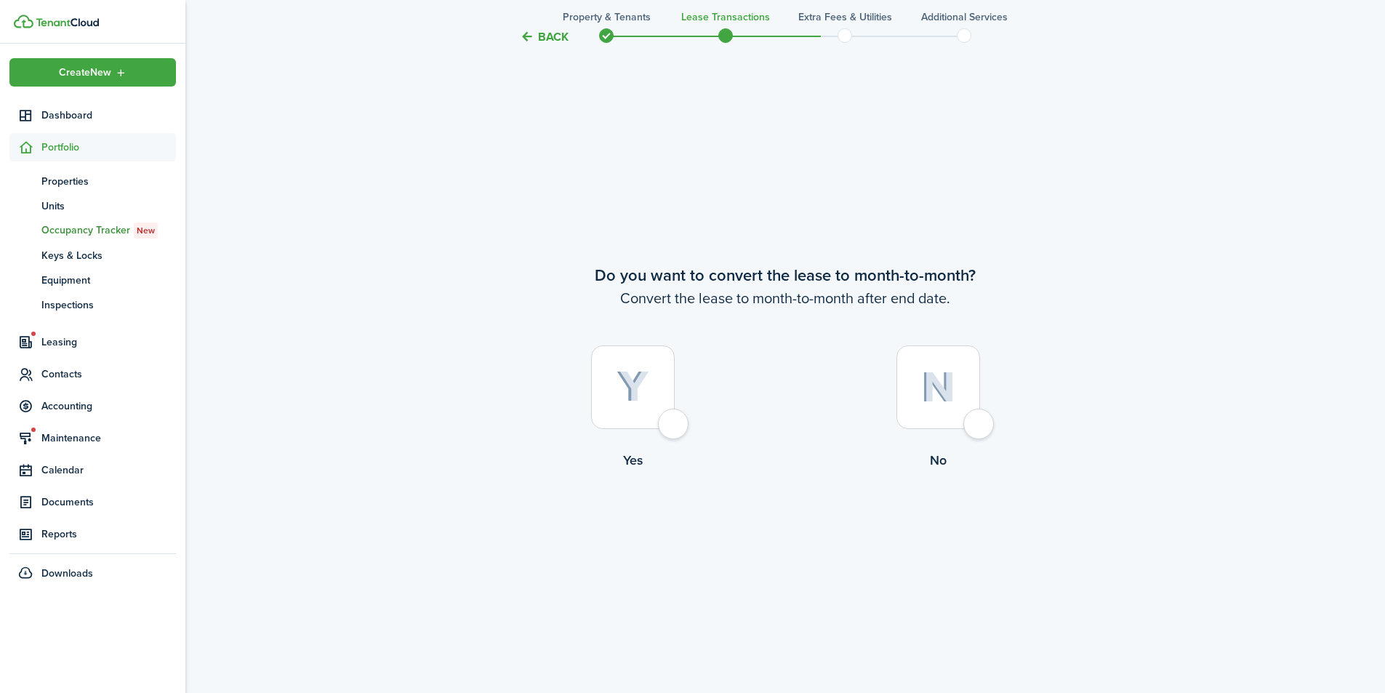
scroll to position [2674, 0]
click at [675, 424] on div at bounding box center [633, 387] width 84 height 84
radio input "true"
click at [778, 523] on button "Continue" at bounding box center [785, 529] width 80 height 33
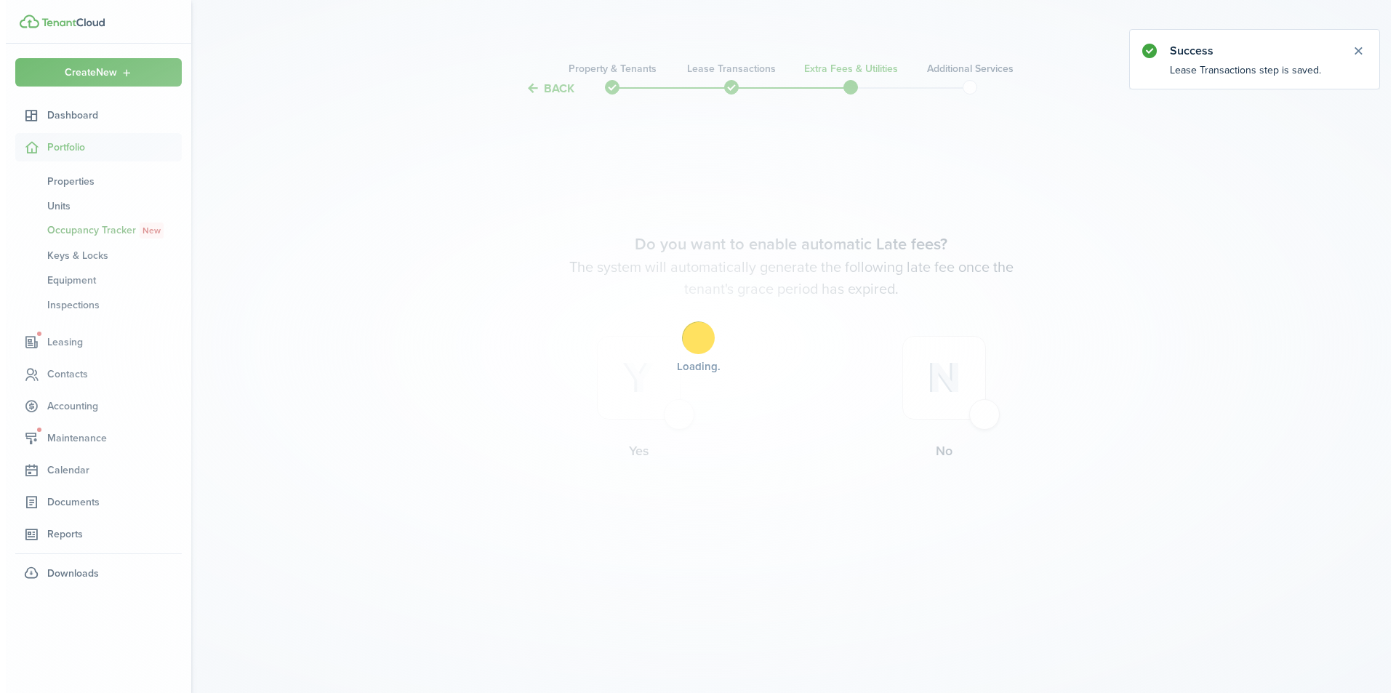
scroll to position [0, 0]
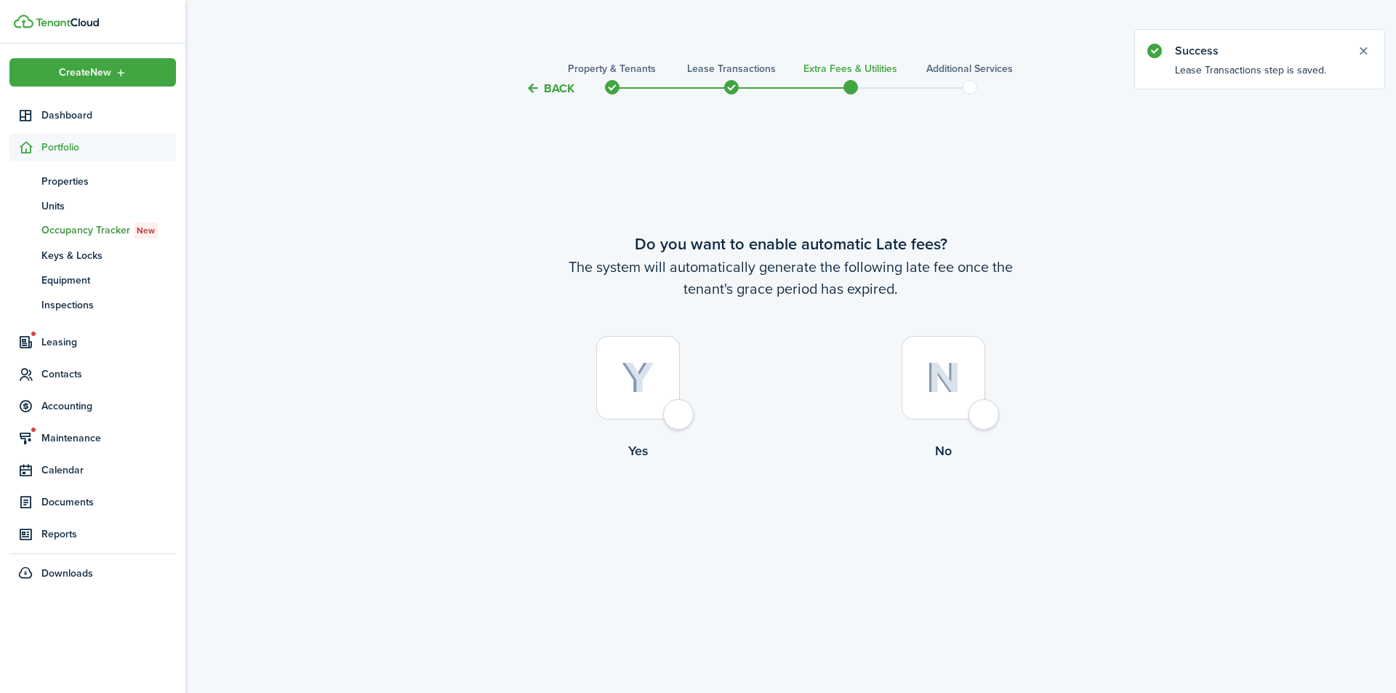
click at [985, 415] on div at bounding box center [943, 378] width 84 height 84
radio input "true"
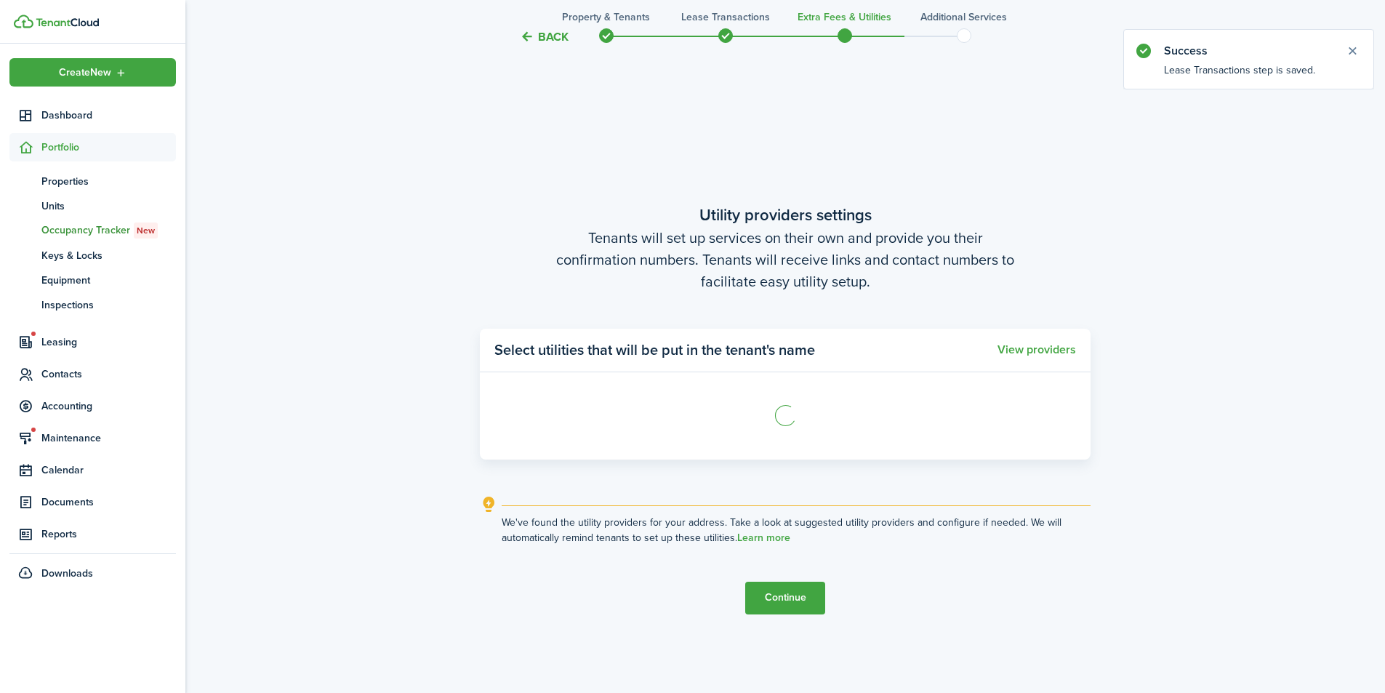
scroll to position [595, 0]
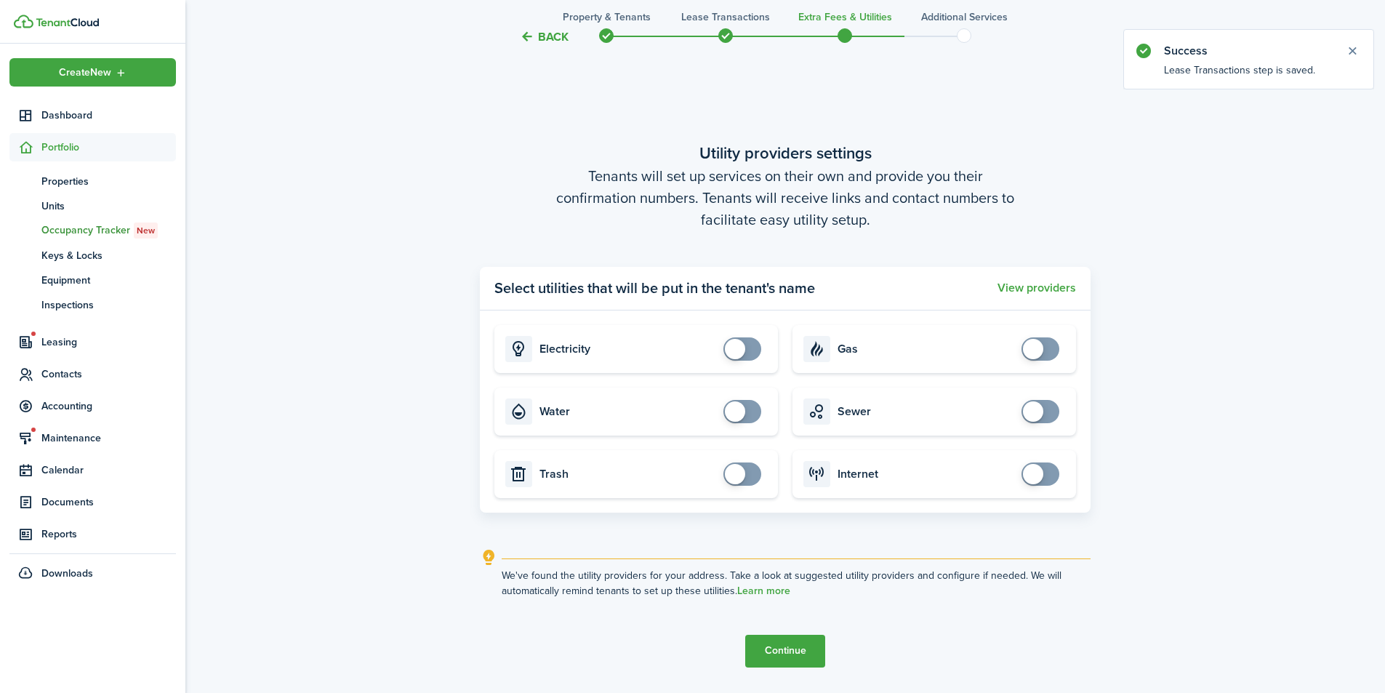
click at [778, 659] on button "Continue" at bounding box center [785, 651] width 80 height 33
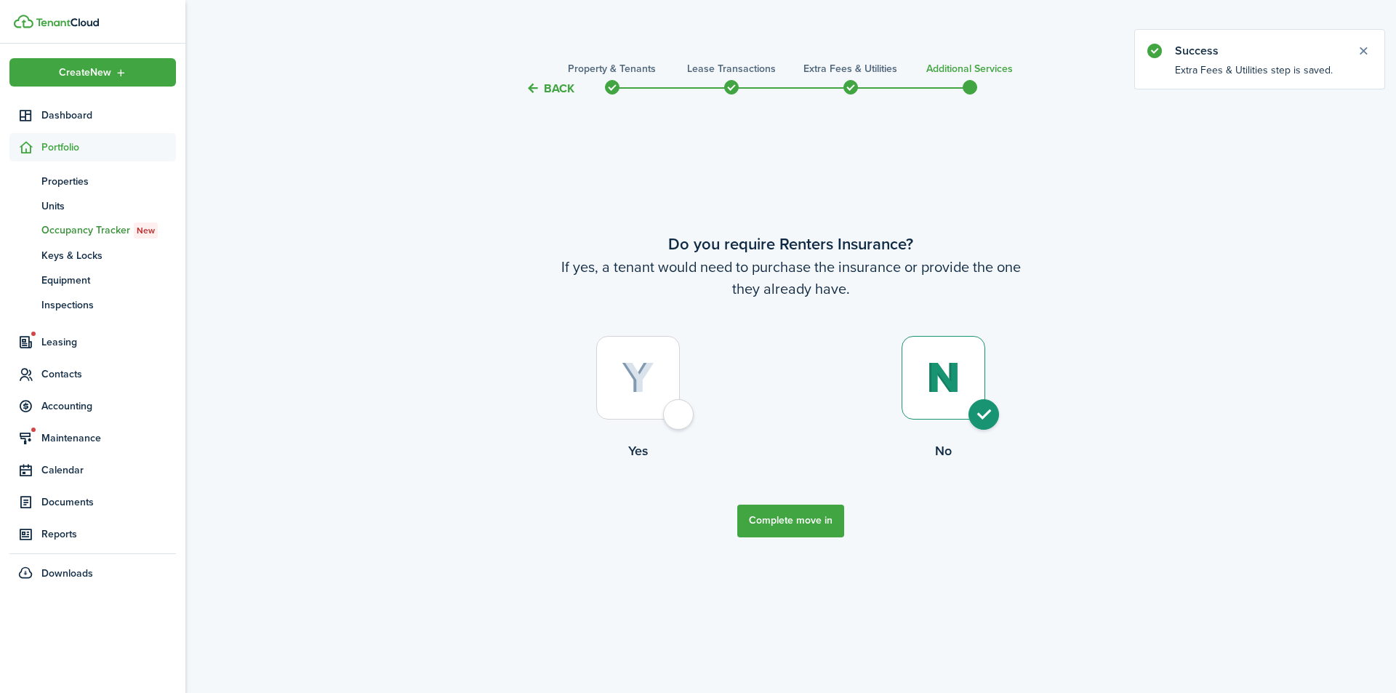
click at [821, 521] on button "Complete move in" at bounding box center [790, 521] width 107 height 33
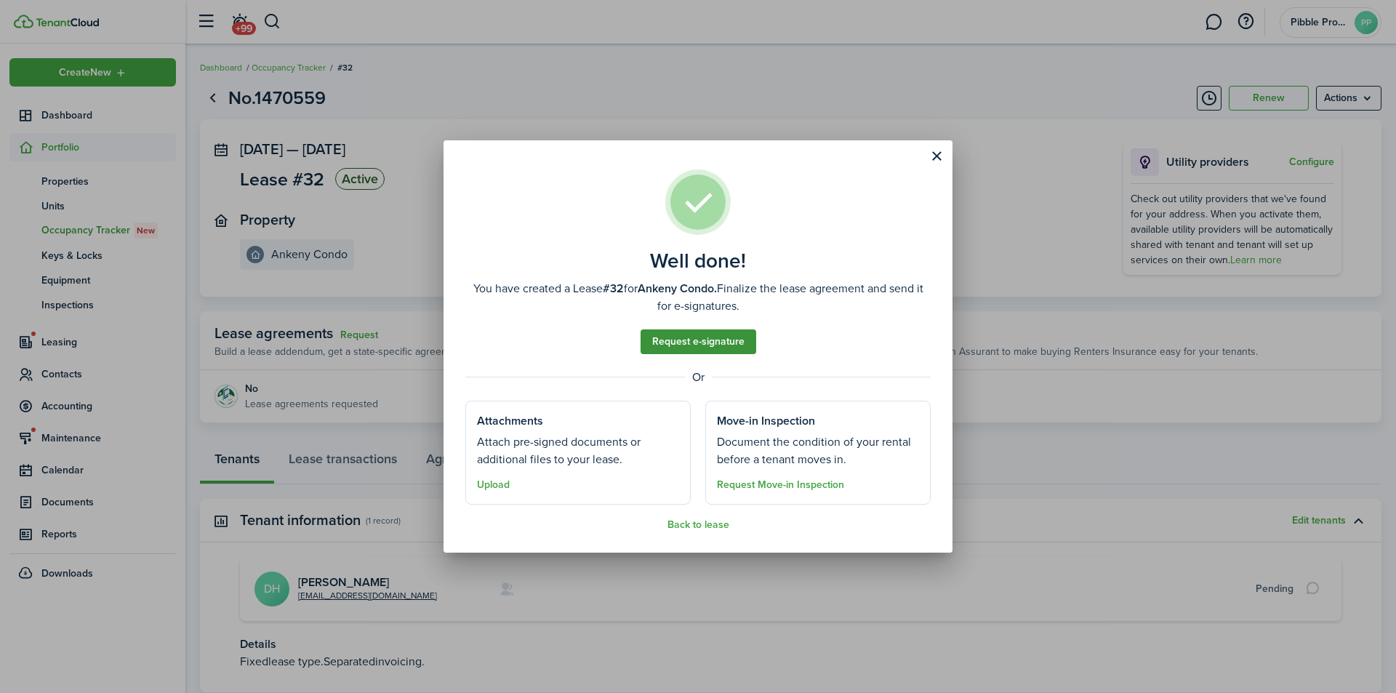
click at [712, 337] on link "Request e-signature" at bounding box center [698, 341] width 116 height 25
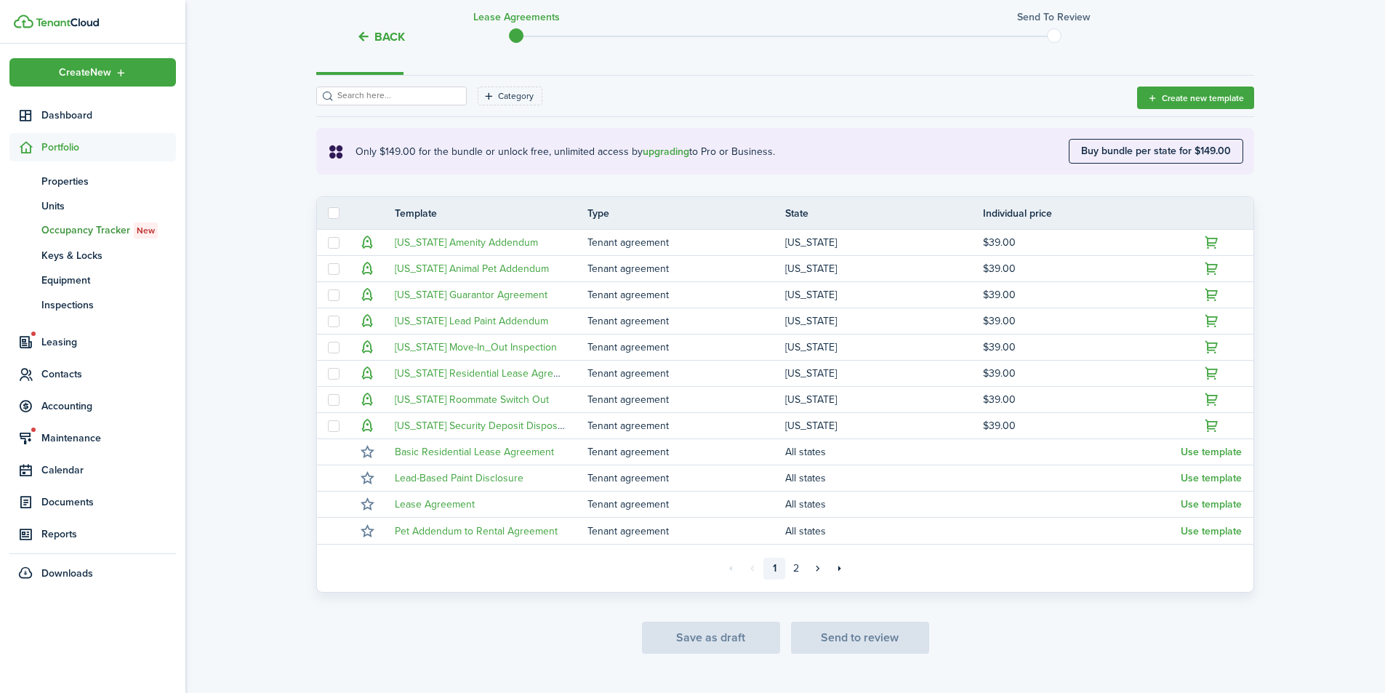
scroll to position [218, 0]
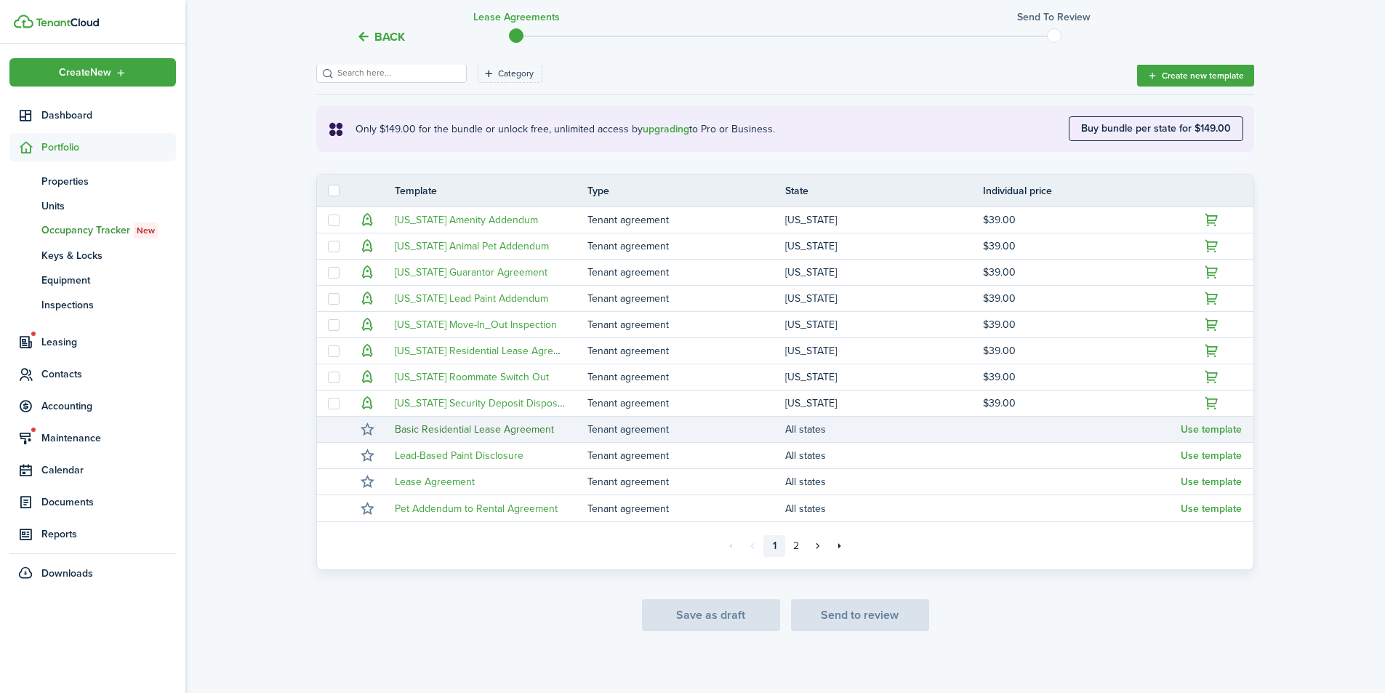
click at [509, 430] on link "Basic Residential Lease Agreement" at bounding box center [474, 429] width 159 height 15
